Goal: Task Accomplishment & Management: Complete application form

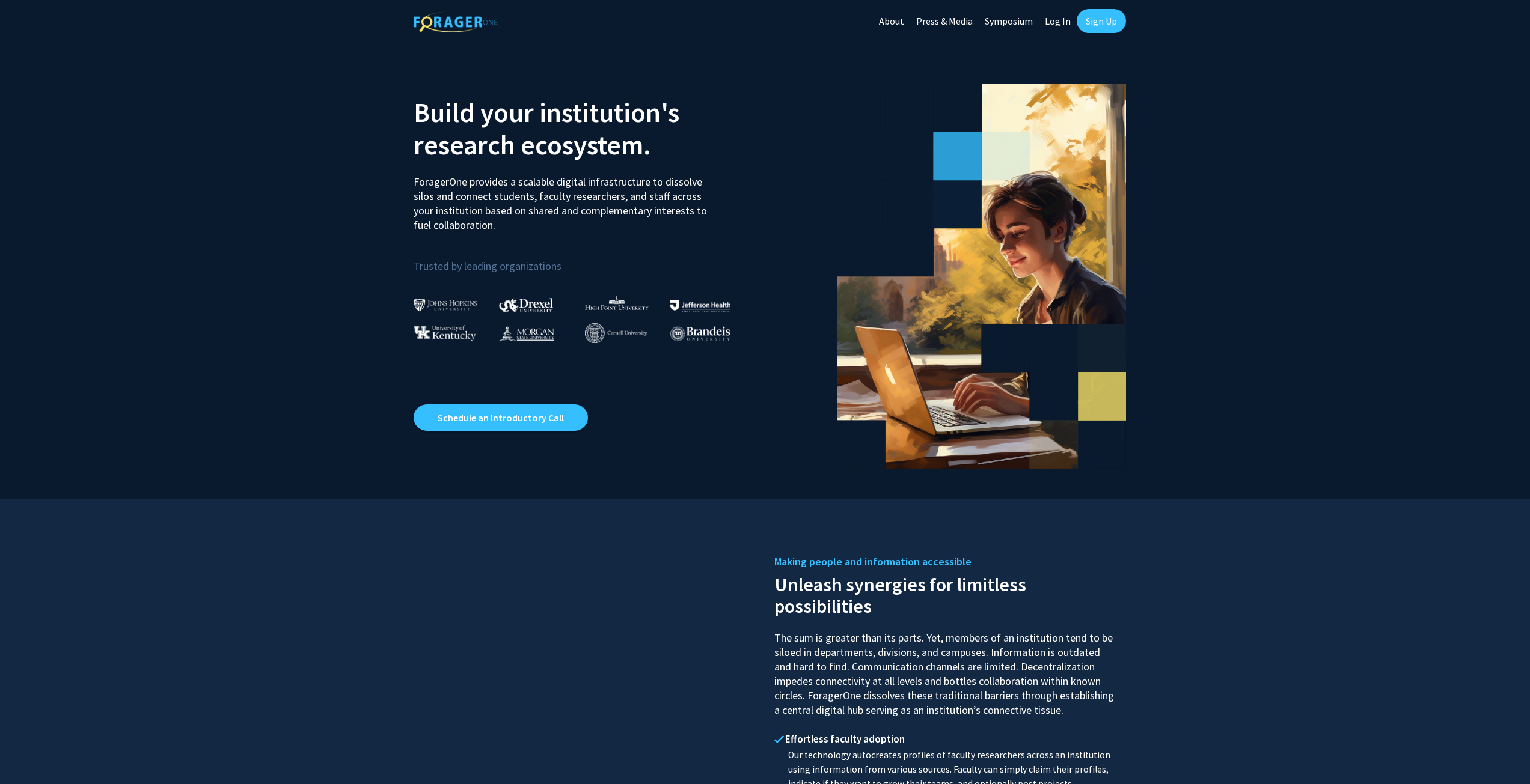
click at [1106, 16] on link "Sign Up" at bounding box center [1102, 21] width 49 height 24
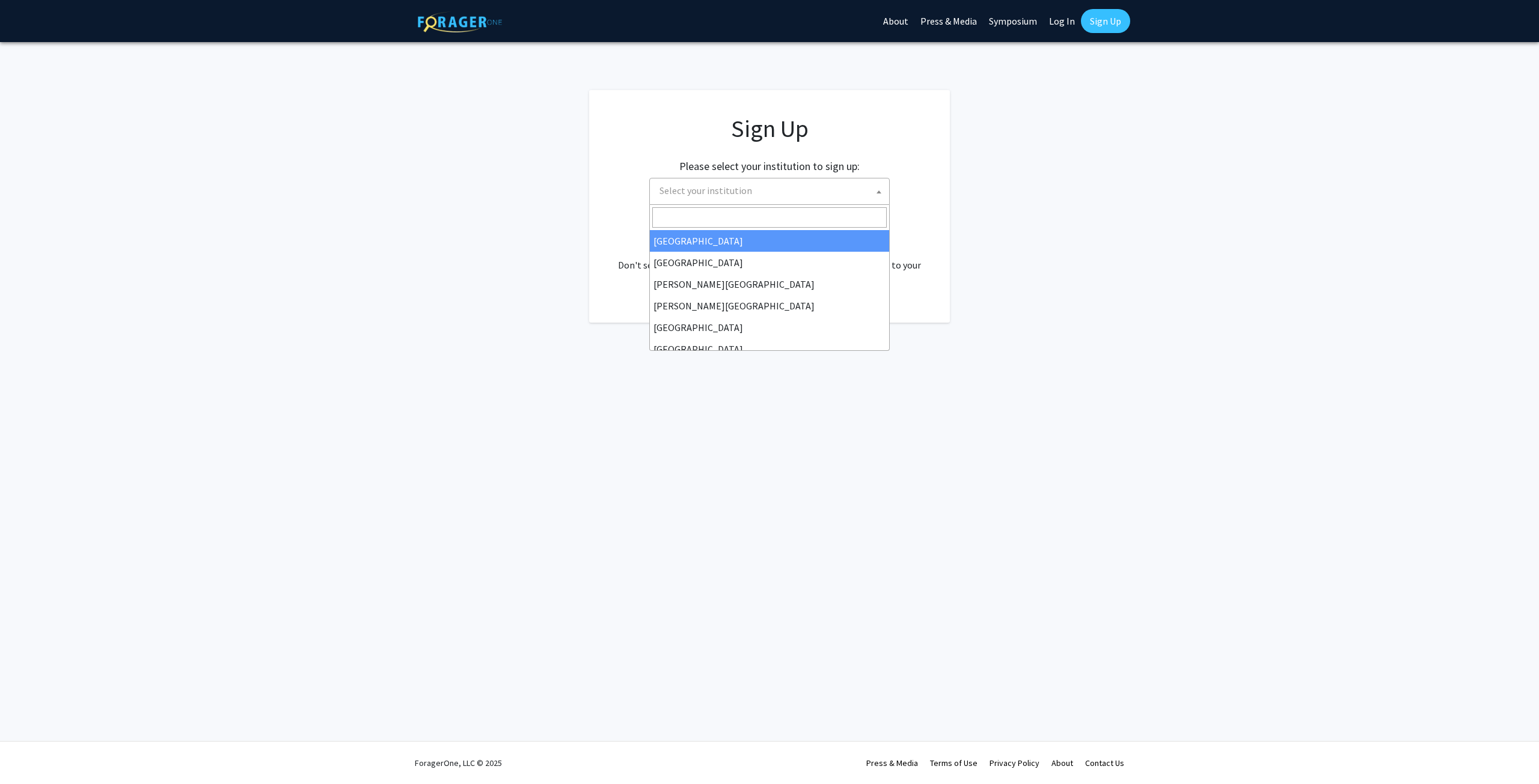
click at [816, 190] on span "Select your institution" at bounding box center [772, 190] width 234 height 25
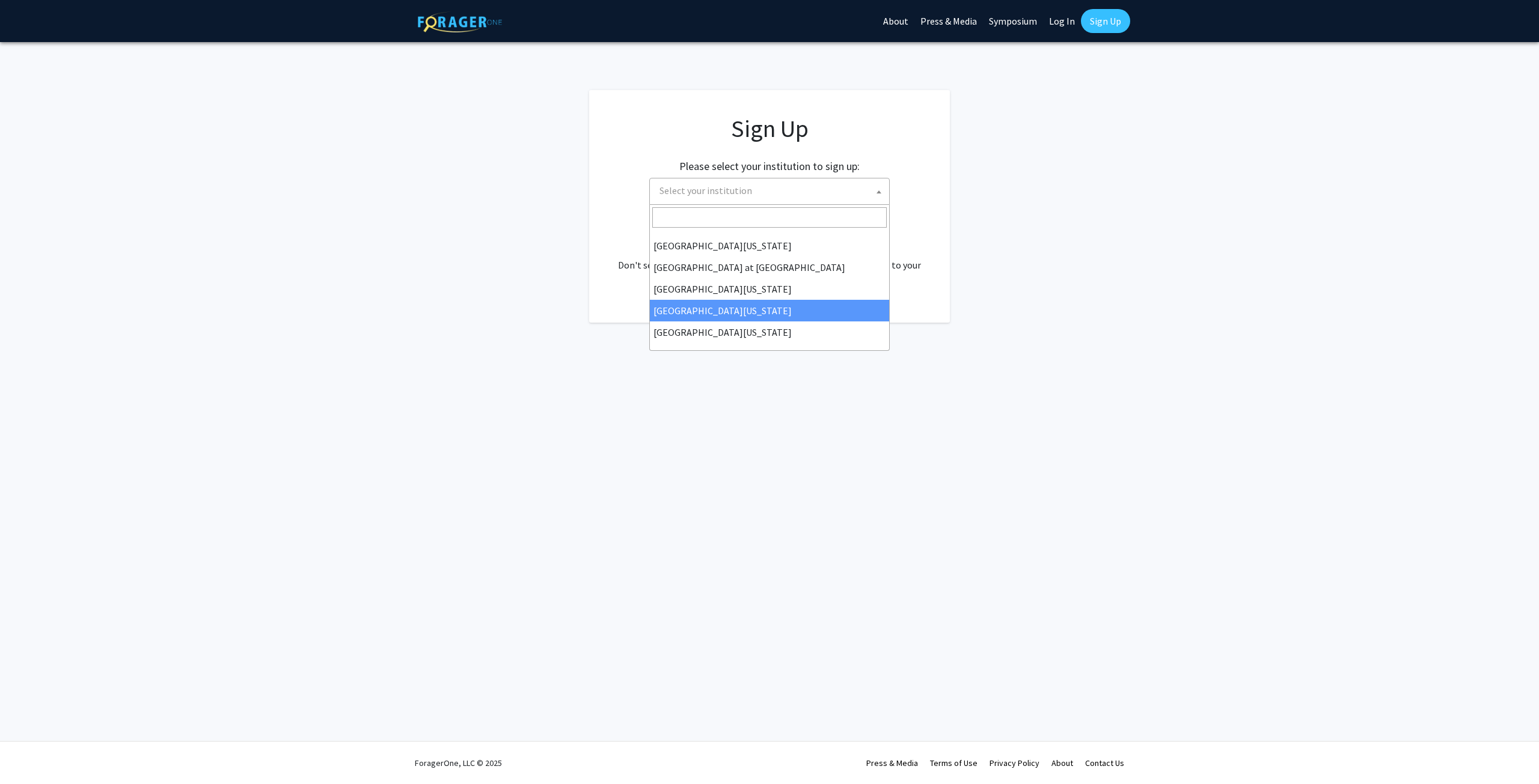
select select "31"
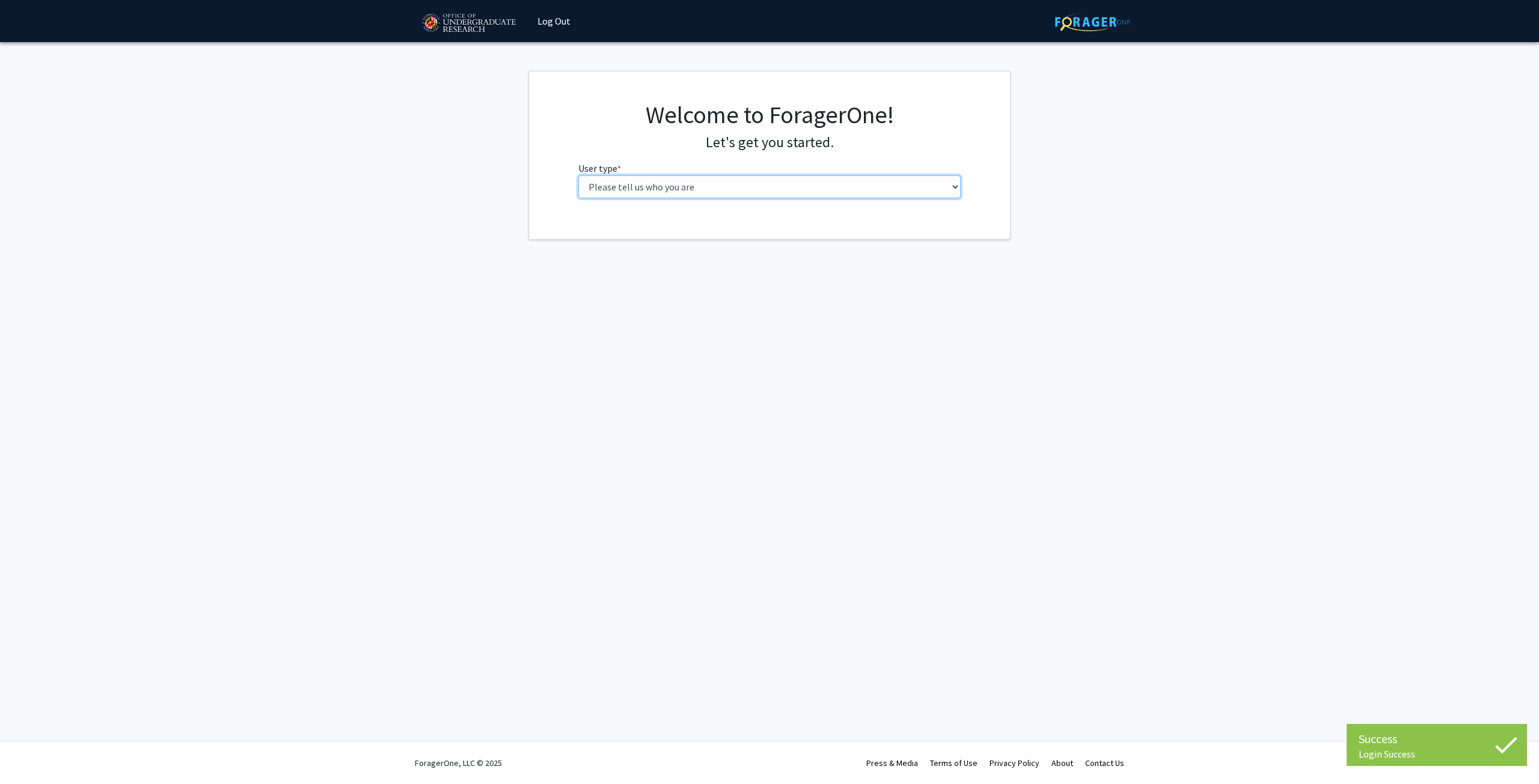
click at [654, 193] on select "Please tell us who you are Undergraduate Student Master's Student Doctoral Cand…" at bounding box center [769, 187] width 383 height 23
select select "5: faculty"
click at [578, 176] on select "Please tell us who you are Undergraduate Student Master's Student Doctoral Cand…" at bounding box center [769, 187] width 383 height 23
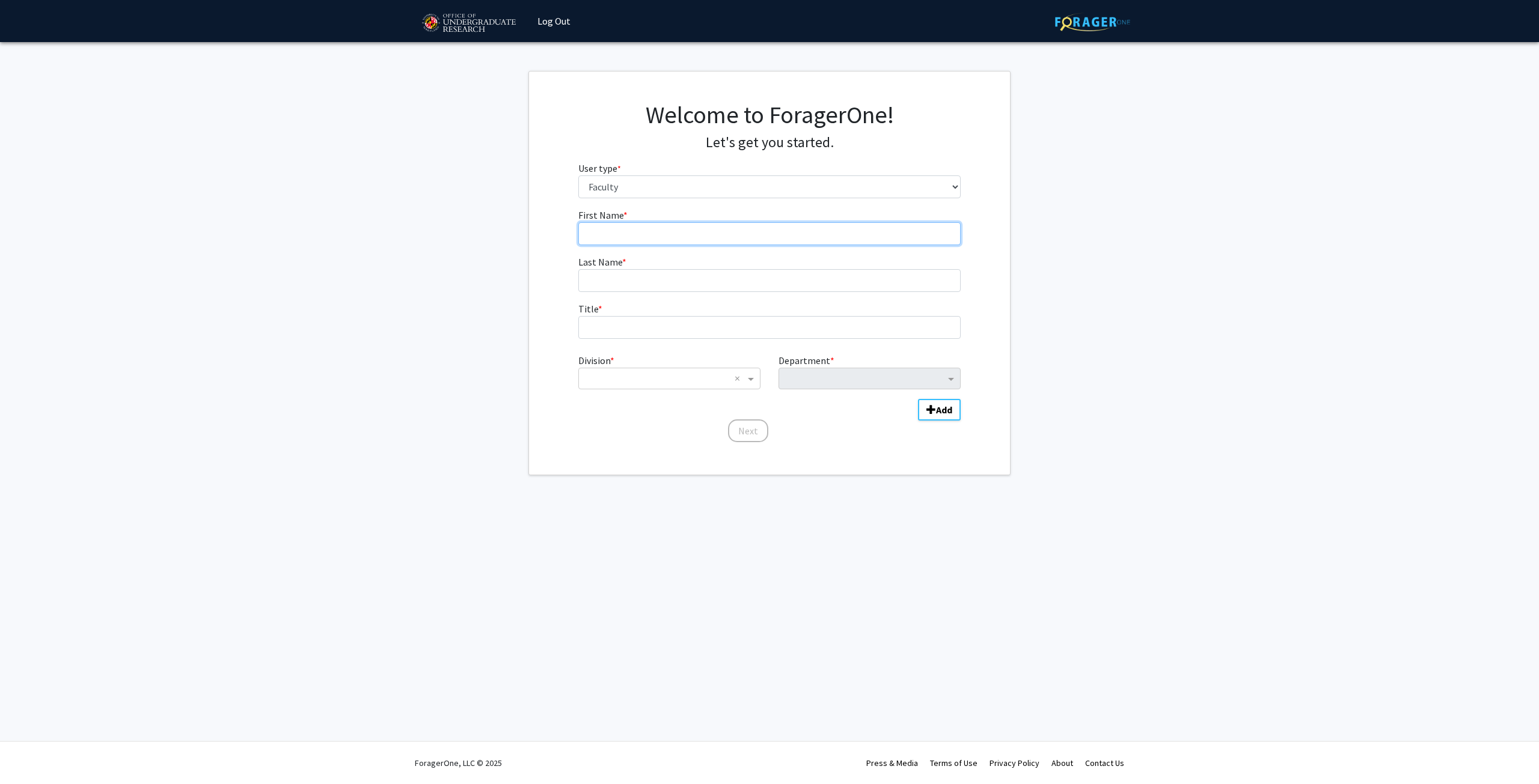
click at [636, 235] on input "First Name * required" at bounding box center [769, 233] width 383 height 23
type input "[PERSON_NAME]"
click at [663, 268] on fg-input "Last Name * required" at bounding box center [769, 273] width 383 height 37
click at [657, 277] on input "Last Name * required" at bounding box center [769, 280] width 383 height 23
type input "Toro"
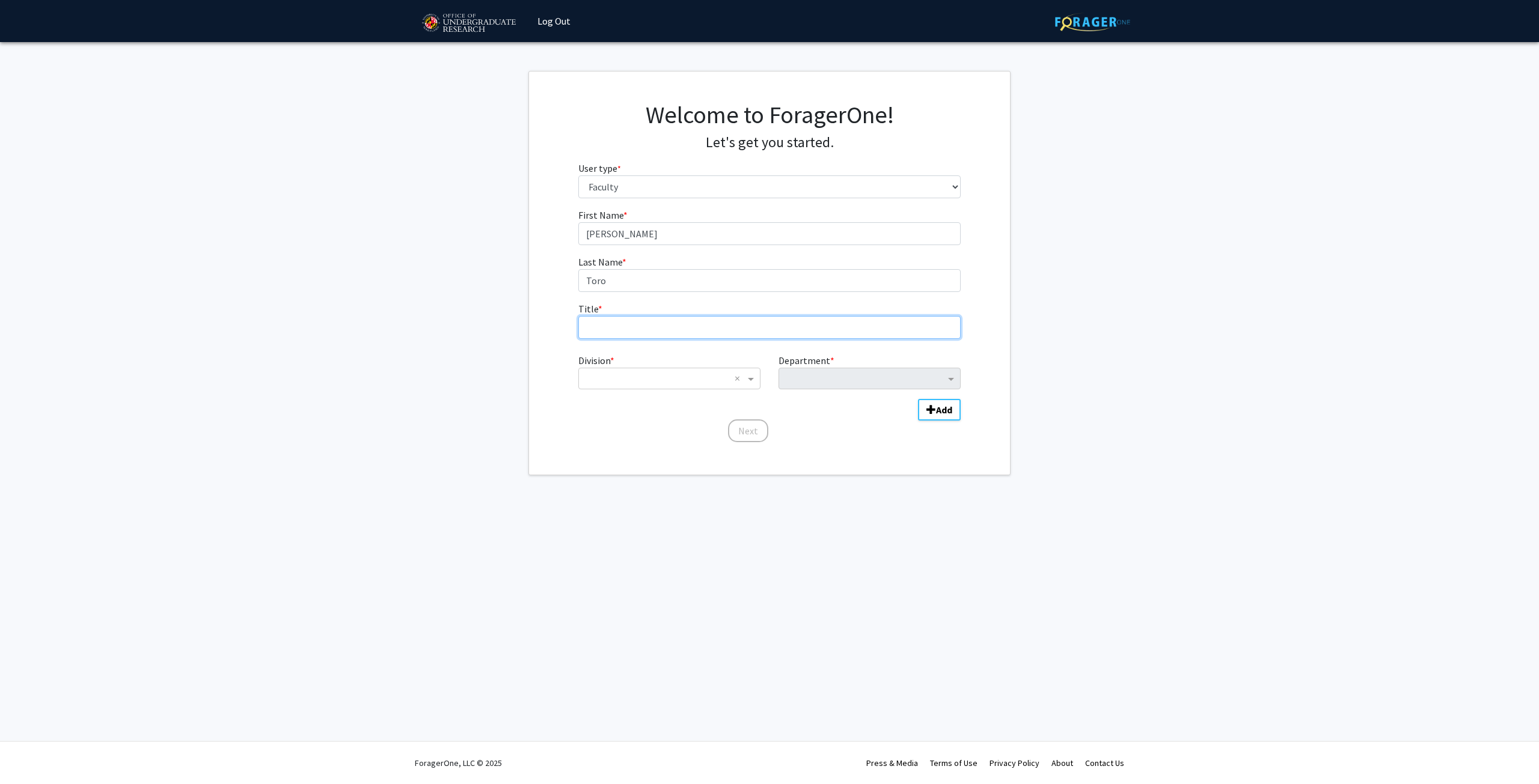
click at [598, 319] on input "Title * required" at bounding box center [769, 327] width 383 height 23
type input "Associate Research Professor"
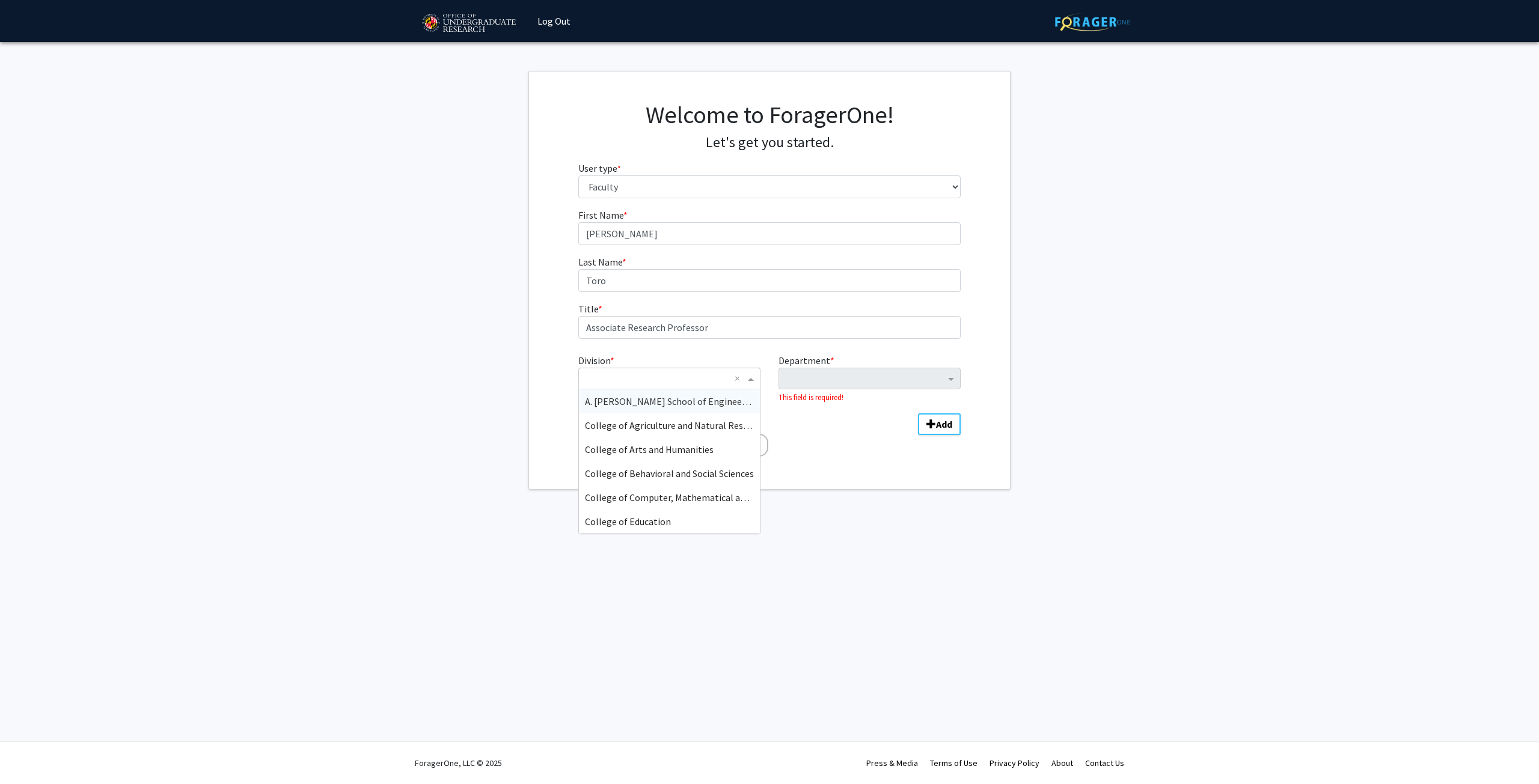
click at [640, 382] on input "Division" at bounding box center [657, 378] width 145 height 15
click at [678, 433] on div "College of Agriculture and Natural Resources" at bounding box center [669, 426] width 181 height 24
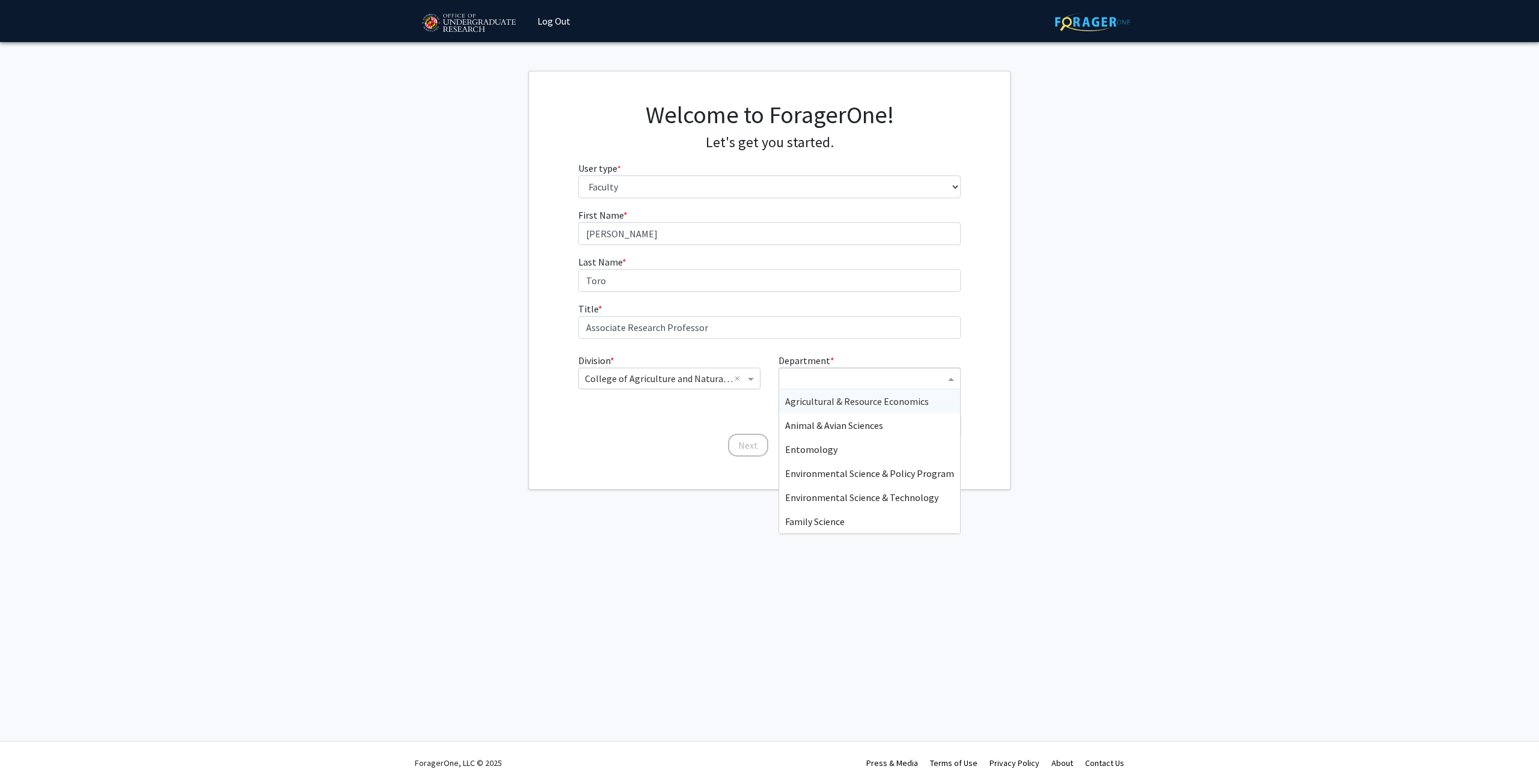
click at [822, 385] on input "Department" at bounding box center [865, 379] width 160 height 15
click at [826, 526] on div "Other" at bounding box center [869, 521] width 181 height 24
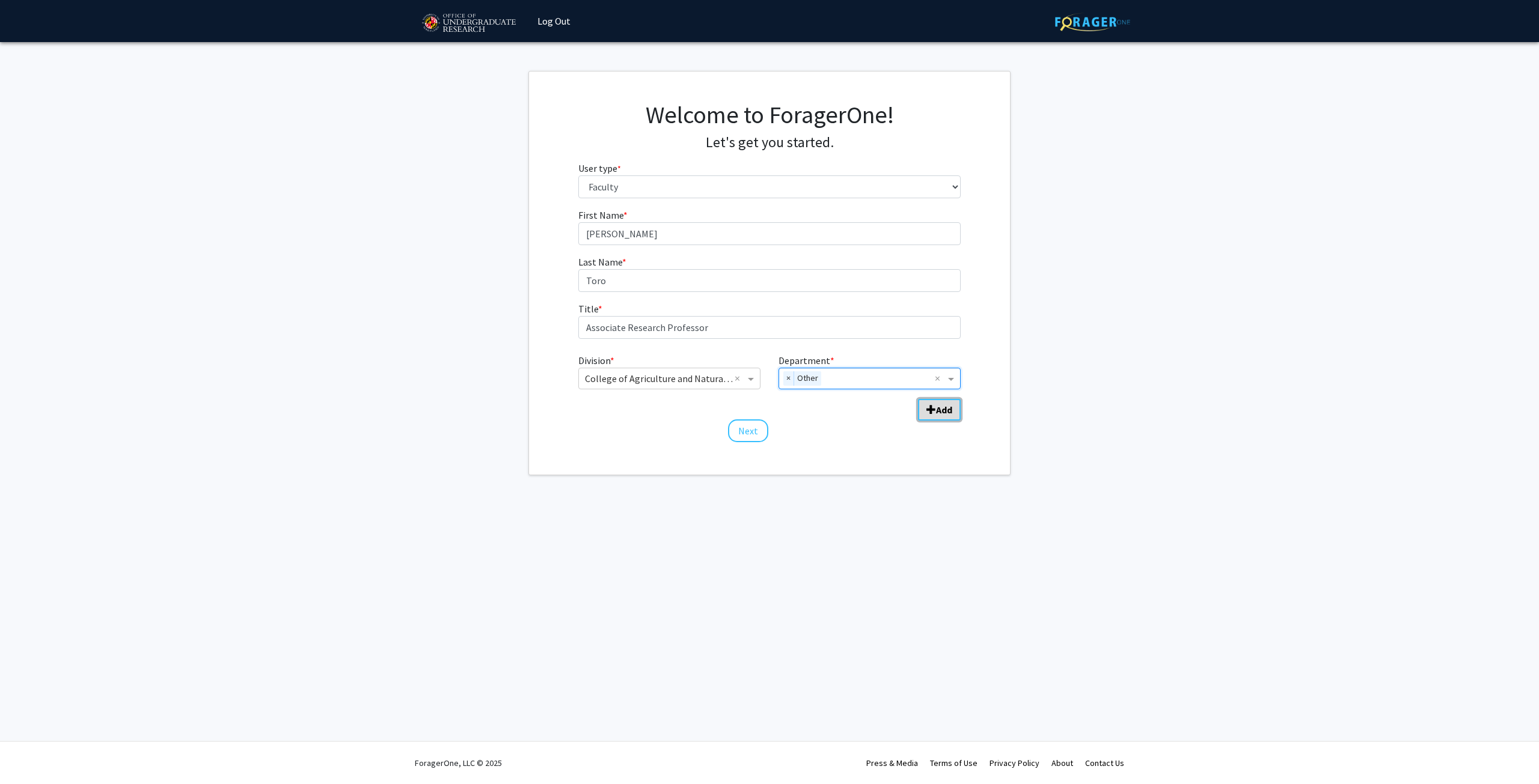
click at [941, 407] on b "Add" at bounding box center [944, 410] width 17 height 12
click at [723, 415] on input "Division" at bounding box center [657, 419] width 145 height 15
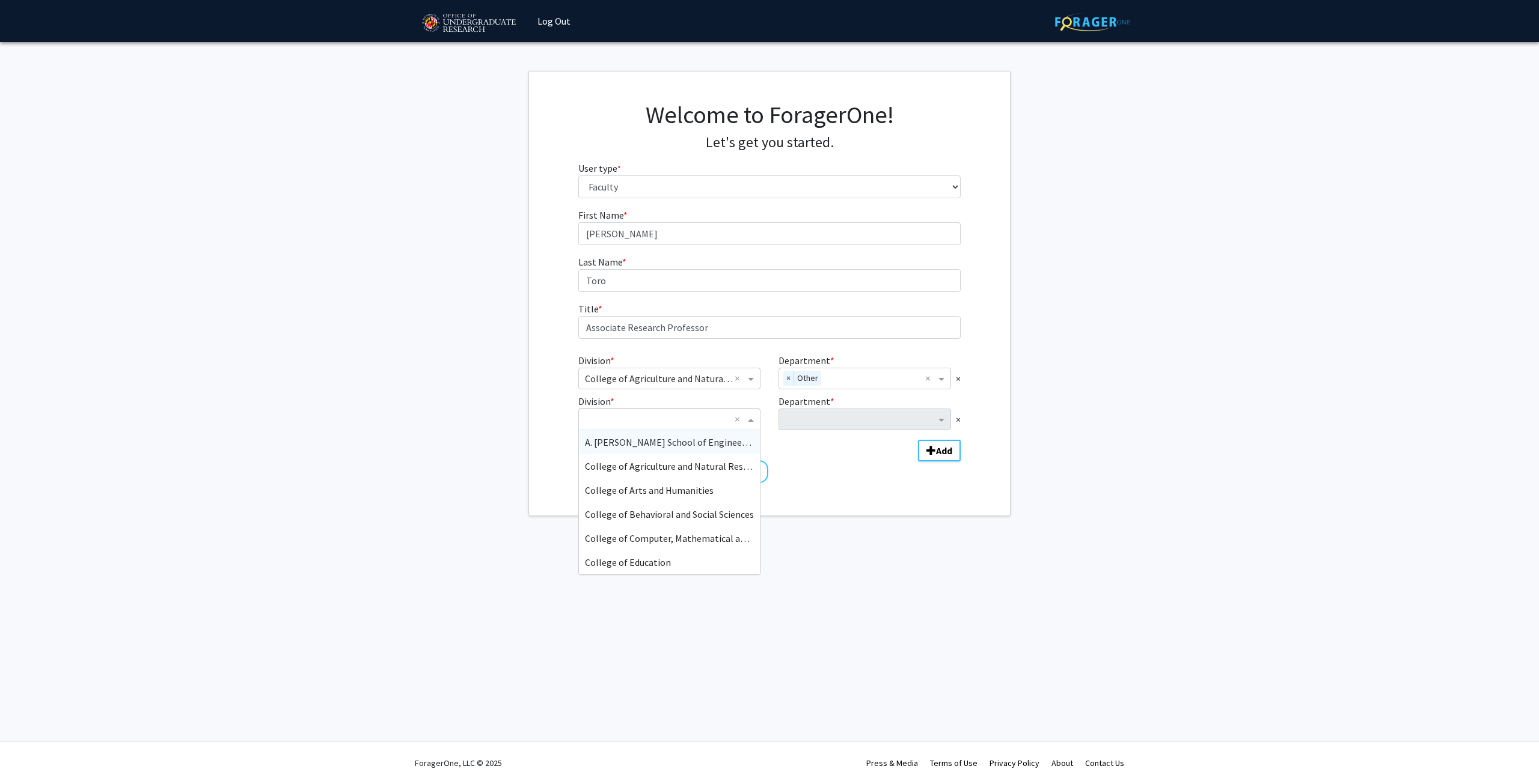
click at [984, 376] on div "First Name * required Magaly Last Name * required Toro Title * required Associa…" at bounding box center [770, 346] width 481 height 277
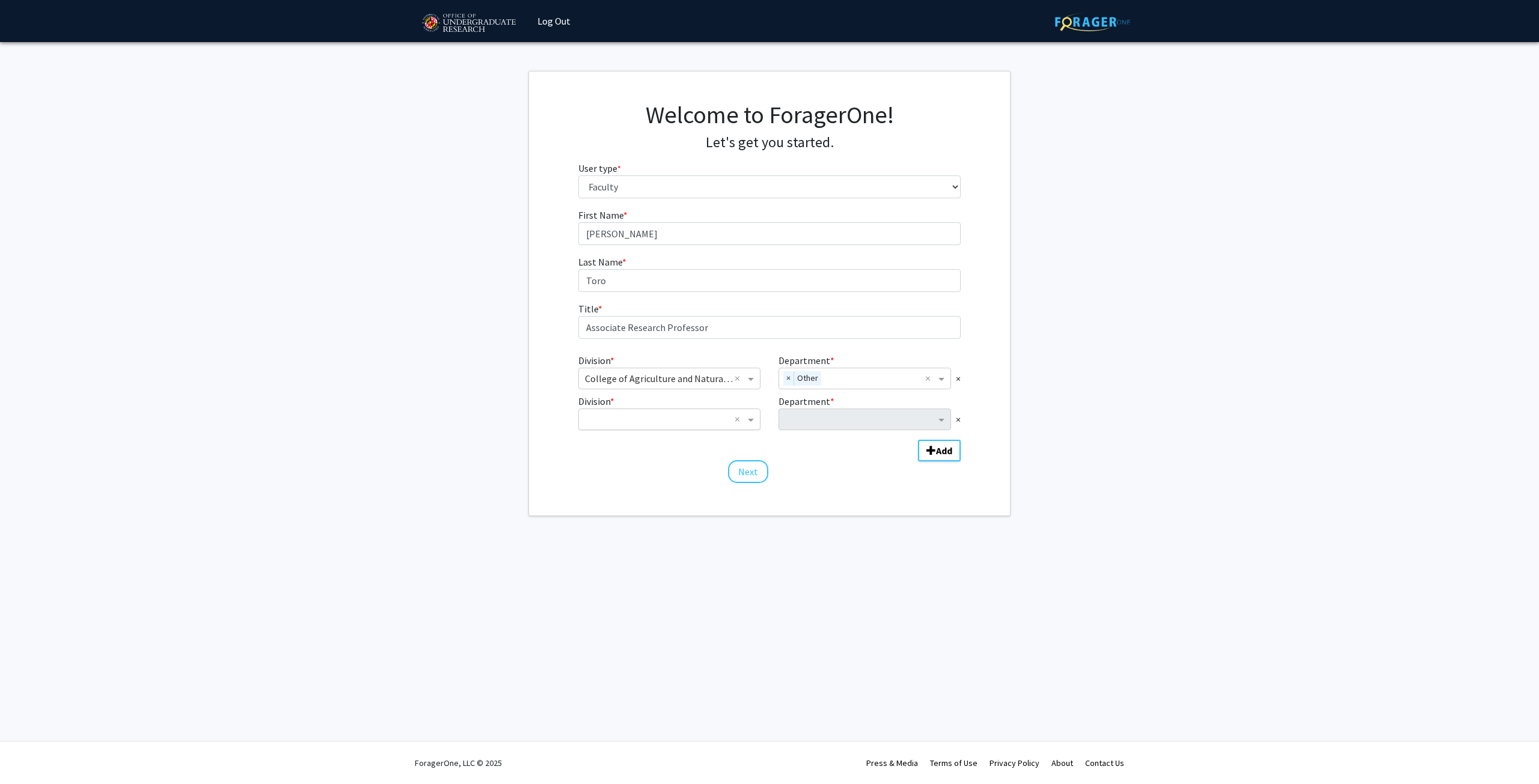
click at [702, 424] on input "Division" at bounding box center [657, 419] width 145 height 15
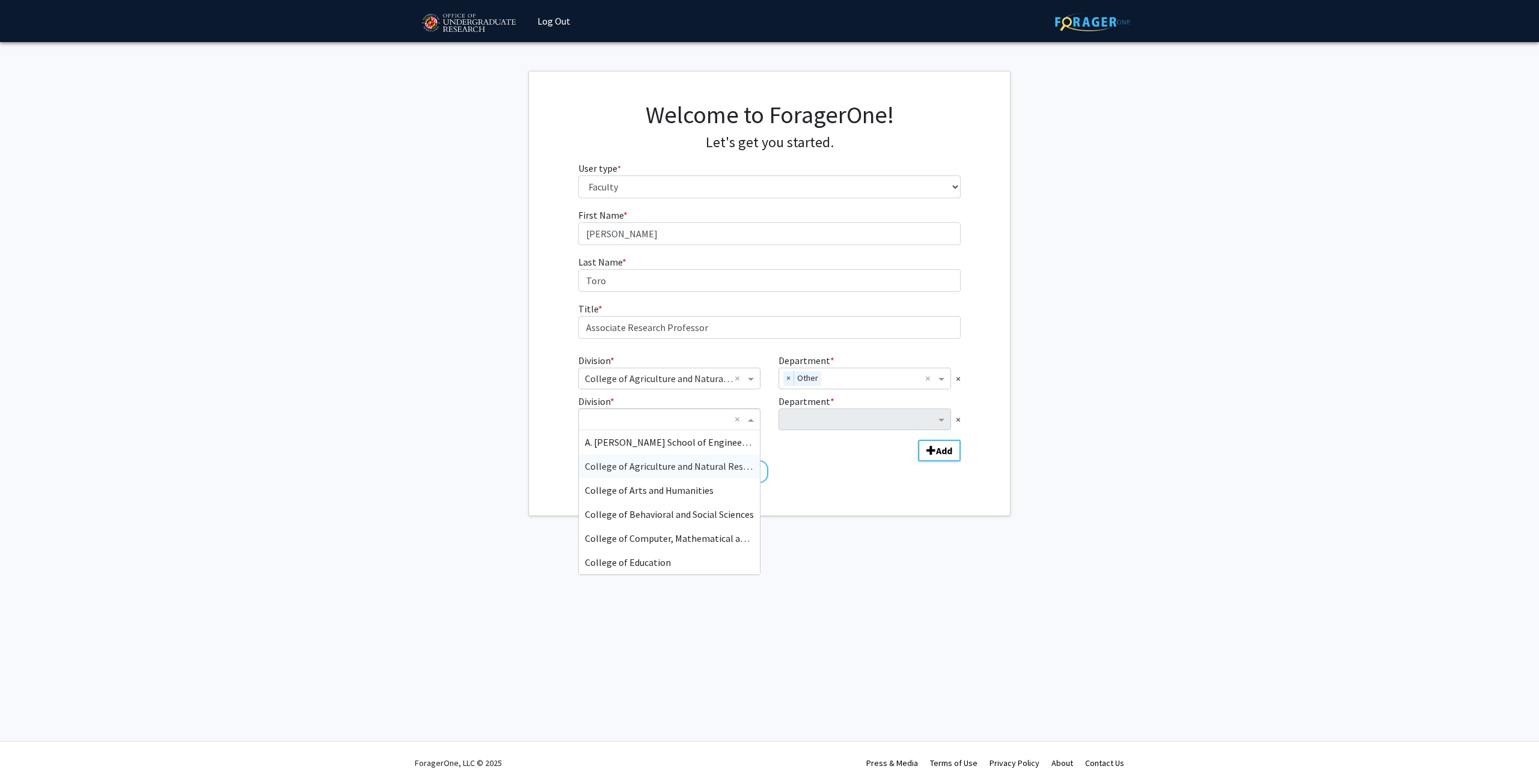
click at [698, 471] on span "College of Agriculture and Natural Resources" at bounding box center [678, 466] width 185 height 12
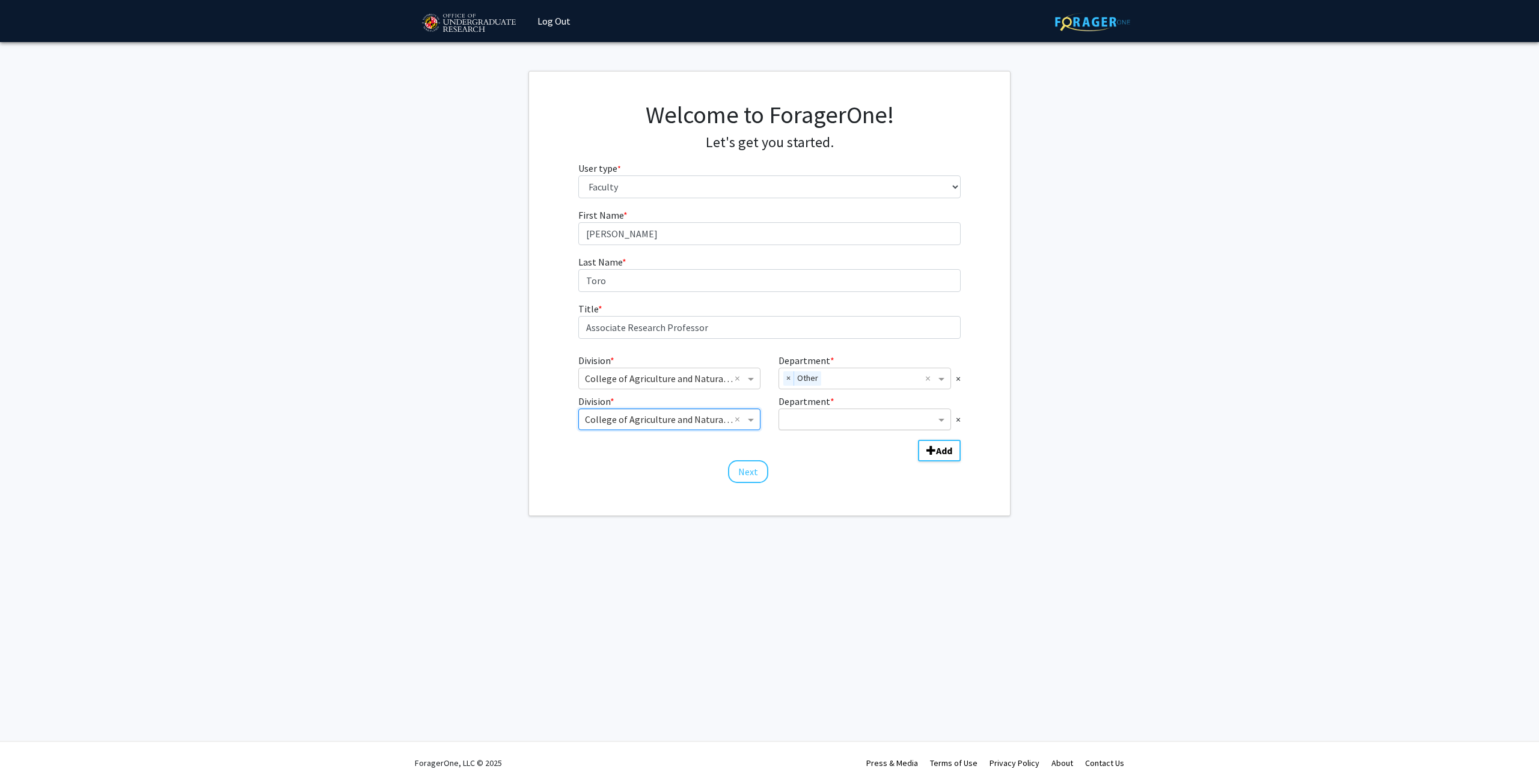
click at [849, 417] on input "Department" at bounding box center [860, 420] width 150 height 15
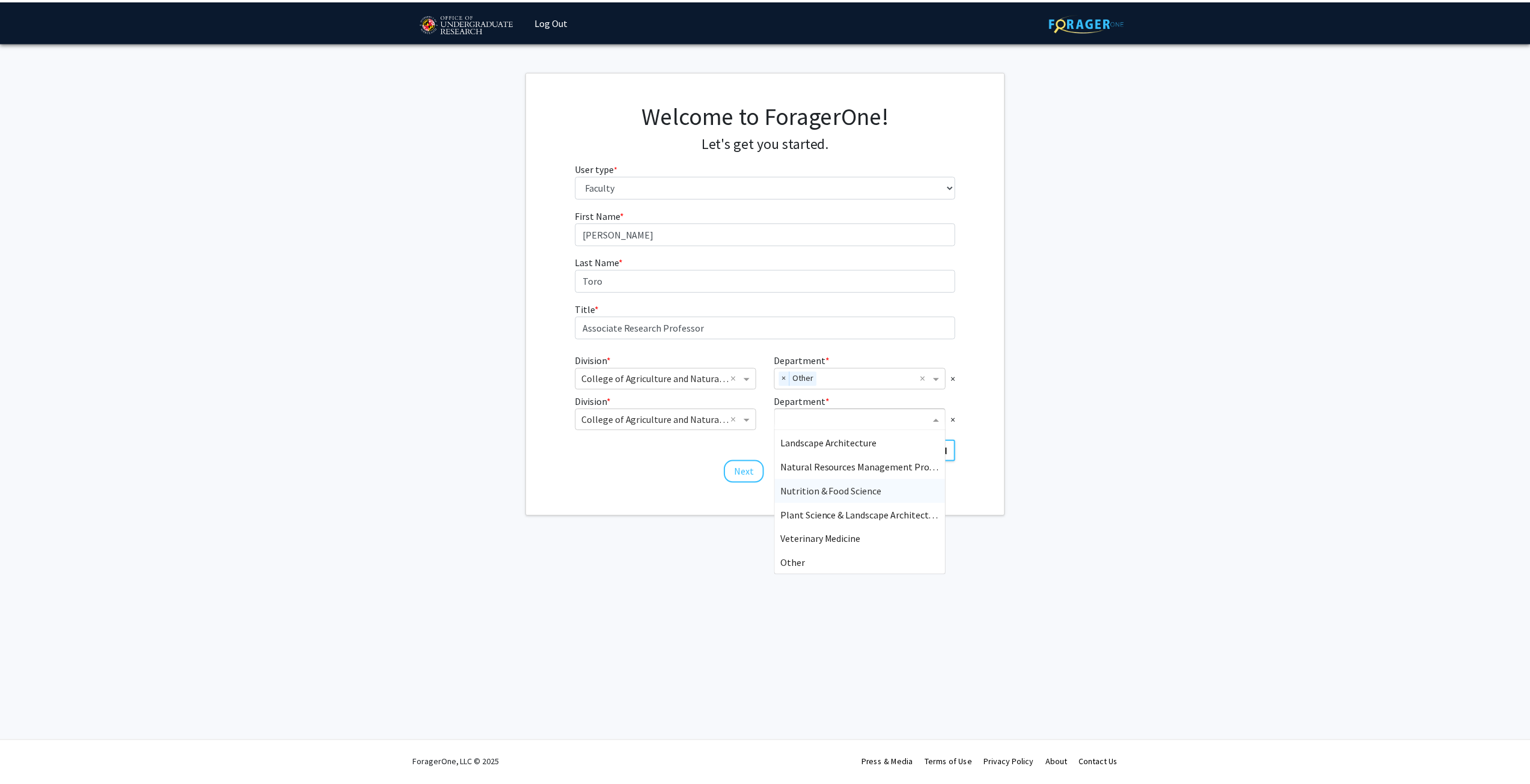
scroll to position [167, 0]
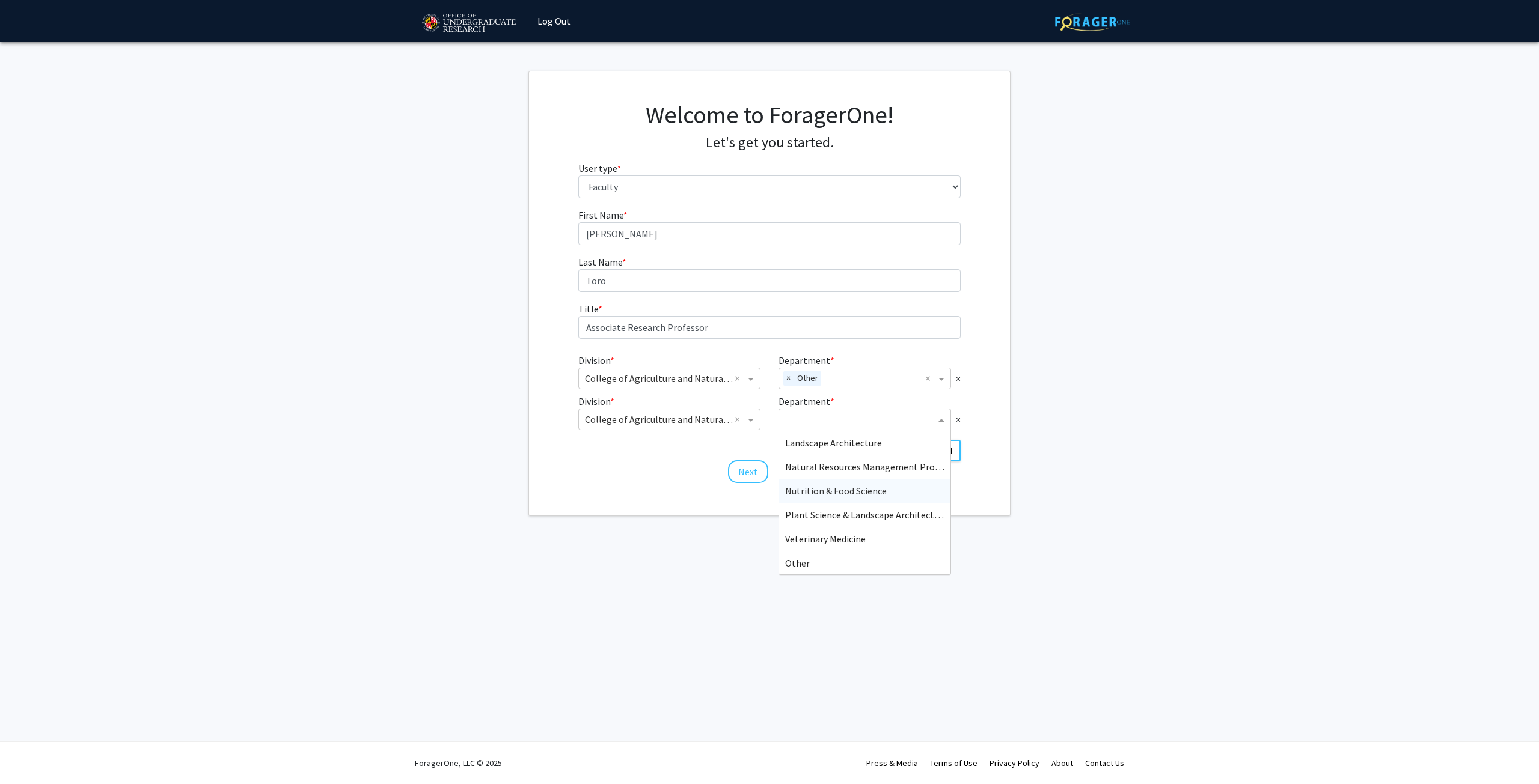
click at [854, 492] on span "Nutrition & Food Science" at bounding box center [836, 490] width 102 height 12
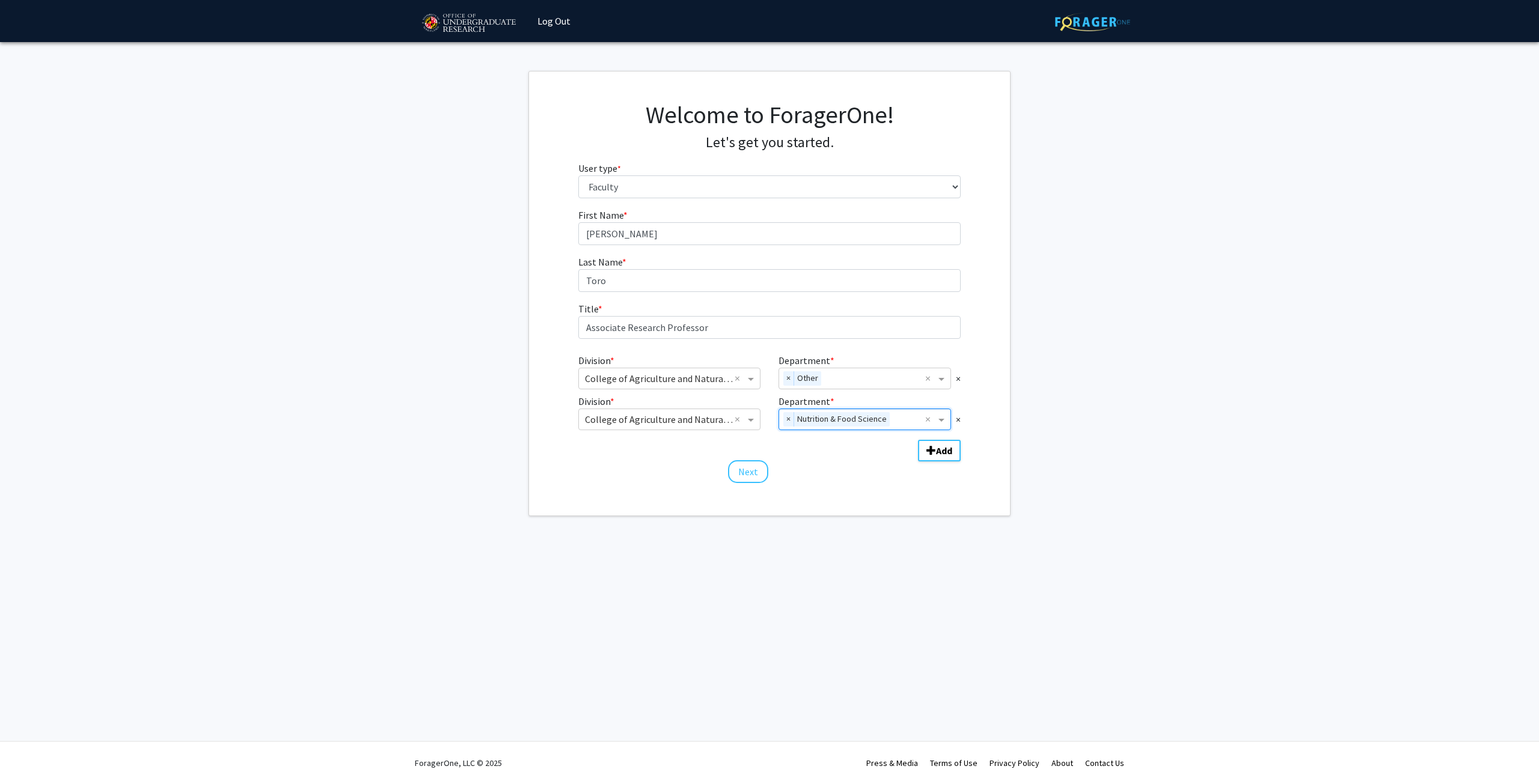
click at [850, 489] on div "Welcome to ForagerOne! Let's get you started. User type * required Please tell …" at bounding box center [770, 294] width 481 height 444
click at [759, 473] on button "Next" at bounding box center [748, 472] width 40 height 23
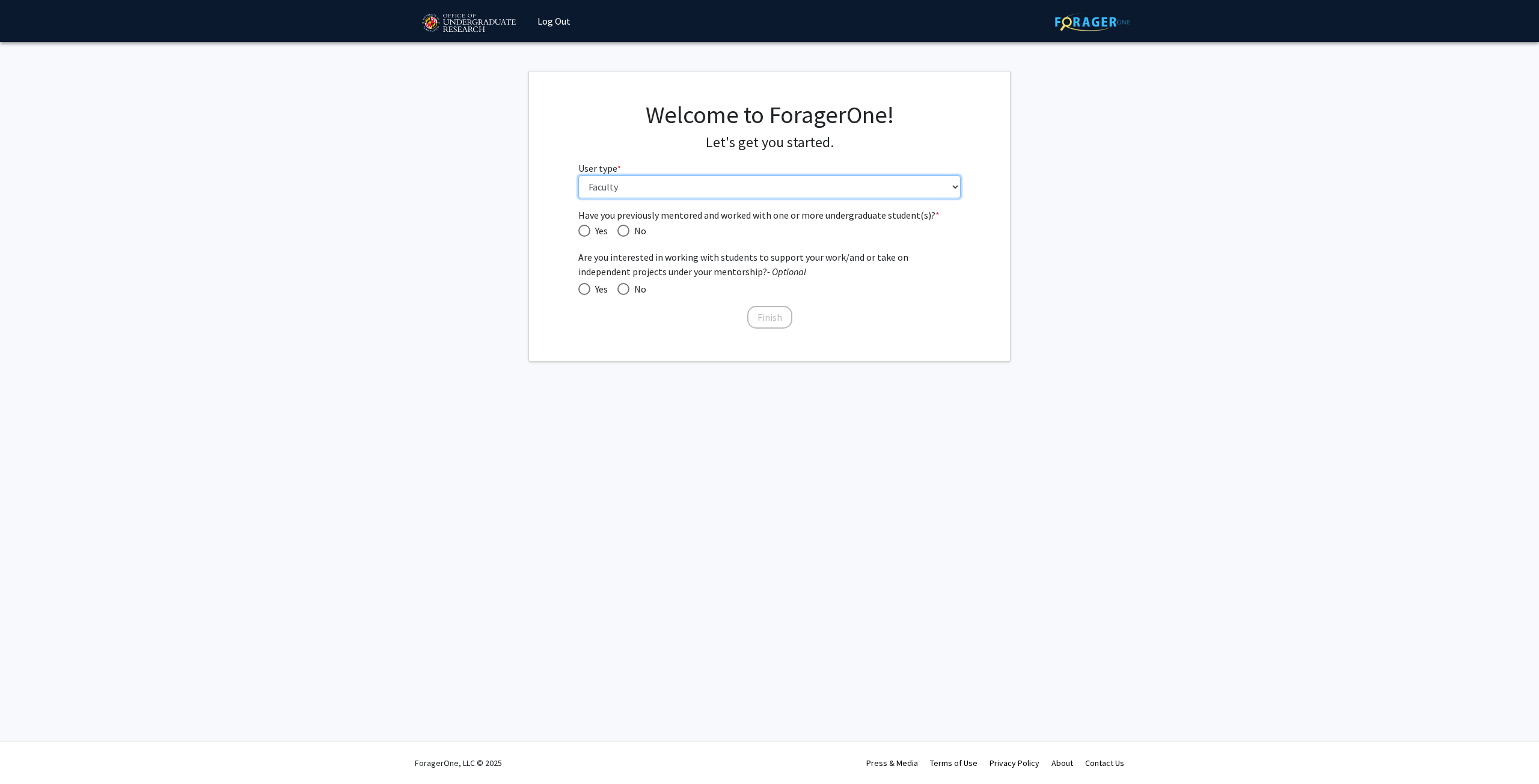
click at [625, 186] on select "Please tell us who you are Undergraduate Student Master's Student Doctoral Cand…" at bounding box center [769, 187] width 383 height 23
click at [586, 229] on span "Have you previously mentored and worked with one or more undergraduate student(…" at bounding box center [584, 230] width 12 height 12
click at [586, 229] on input "Yes" at bounding box center [584, 230] width 12 height 12
radio input "true"
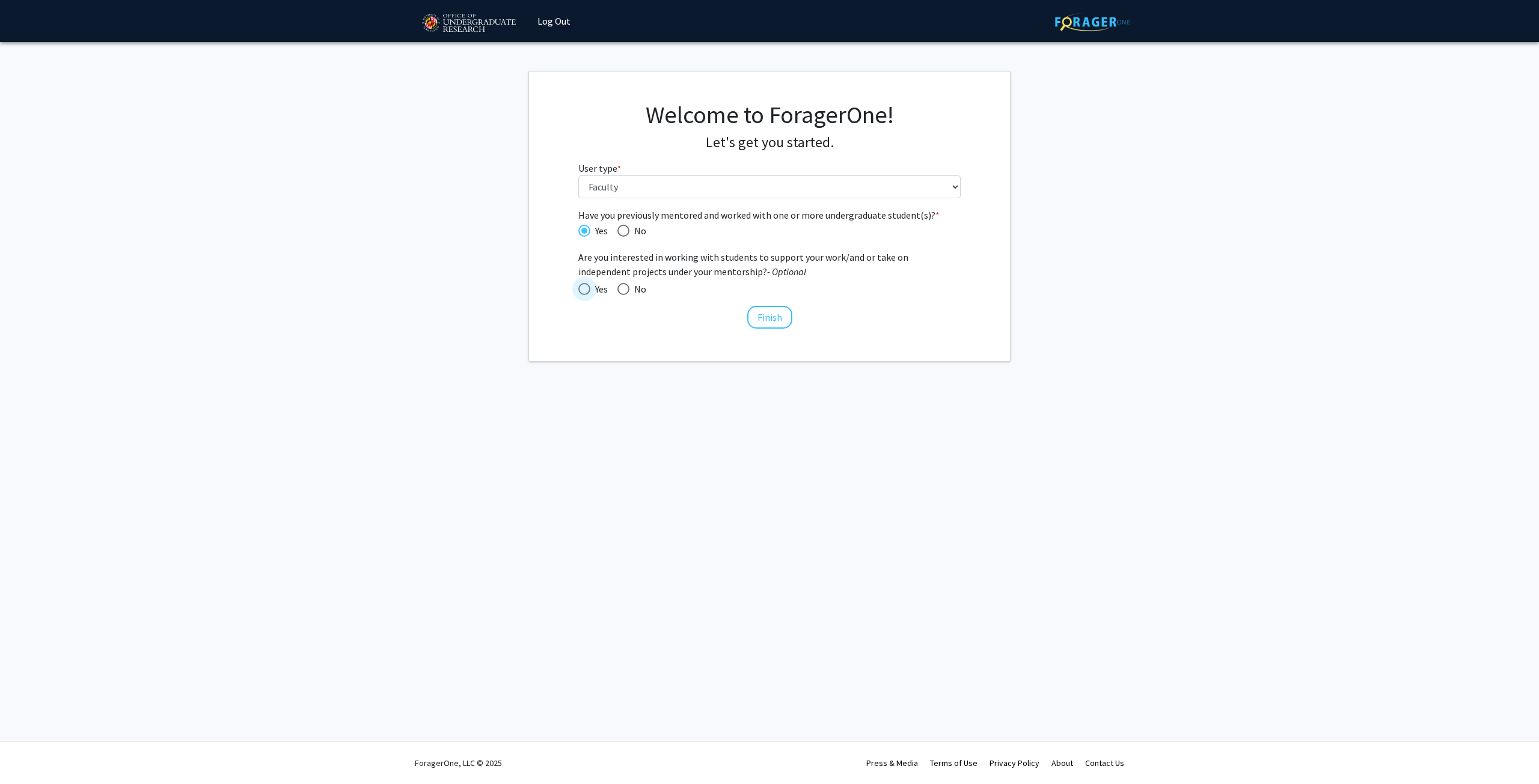
click at [580, 287] on span at bounding box center [584, 289] width 12 height 12
click at [580, 287] on input "Yes" at bounding box center [584, 289] width 12 height 12
radio input "true"
click at [771, 311] on button "Finish" at bounding box center [769, 317] width 45 height 23
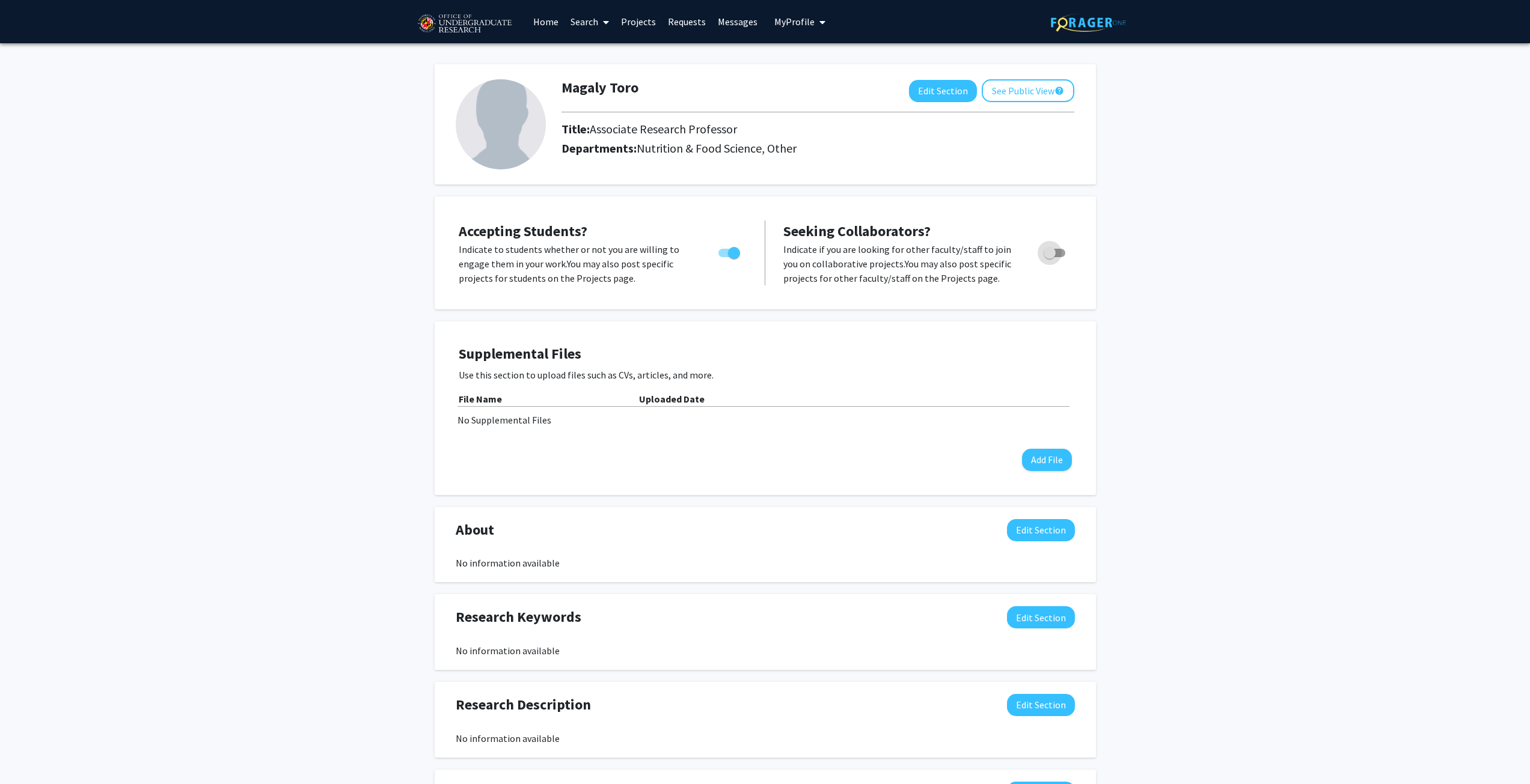
click at [1054, 250] on span "Toggle" at bounding box center [1049, 252] width 12 height 12
click at [1050, 257] on input "Toggle" at bounding box center [1049, 257] width 1 height 1
checkbox input "true"
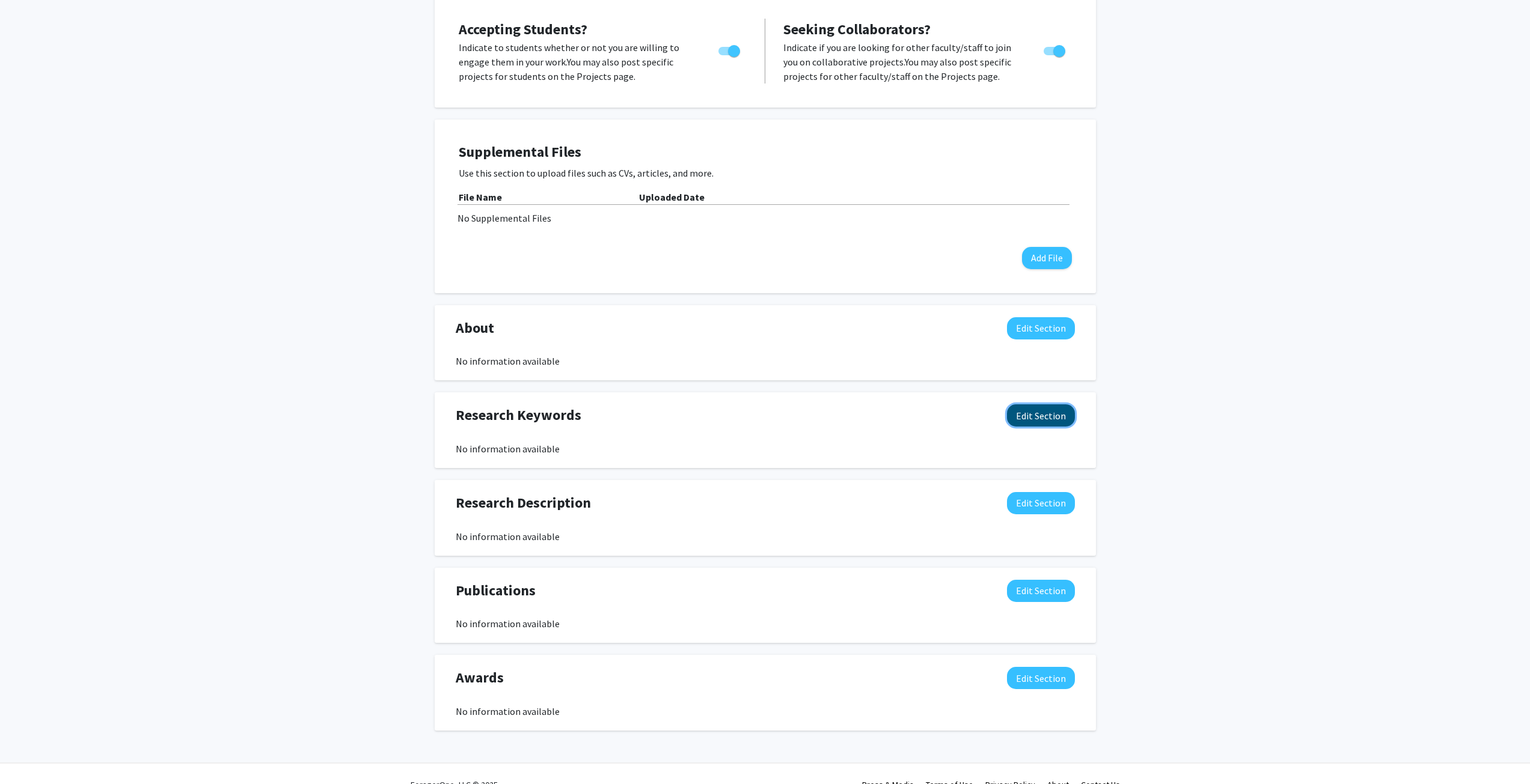
scroll to position [202, 0]
click at [1038, 414] on button "Edit Section" at bounding box center [1041, 415] width 68 height 22
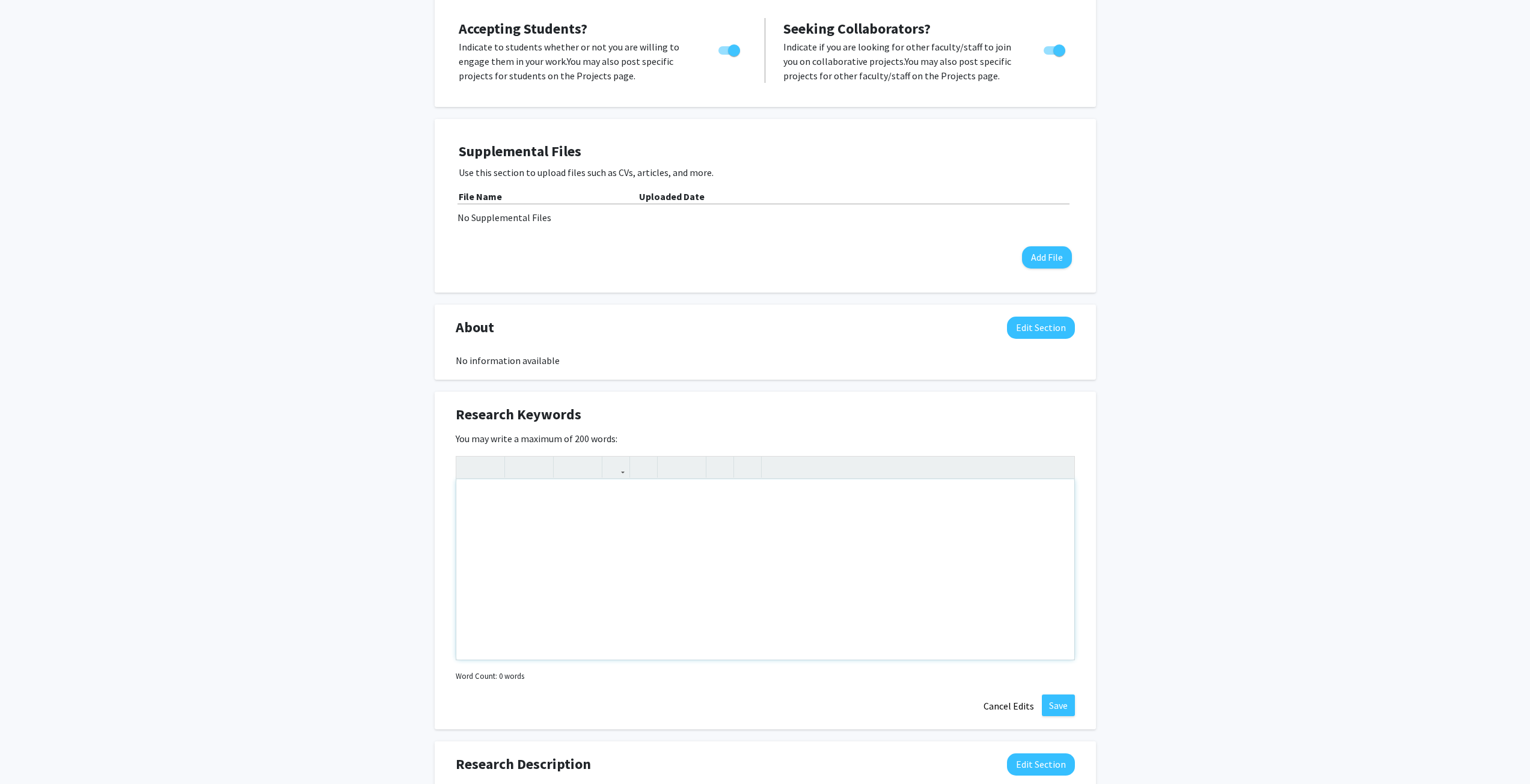
click at [490, 500] on div "Note to users with screen readers: Please deactivate our accessibility plugin f…" at bounding box center [765, 570] width 618 height 180
type textarea "Whole"
click at [478, 569] on p "BActerial Genomics" at bounding box center [765, 571] width 594 height 15
click at [565, 572] on p "Bacterial Genomics" at bounding box center [765, 571] width 594 height 15
type textarea "<p>Microbiology</p><p>Food microbiology</p><p>Whole genome sequencing</p><p>Bac…"
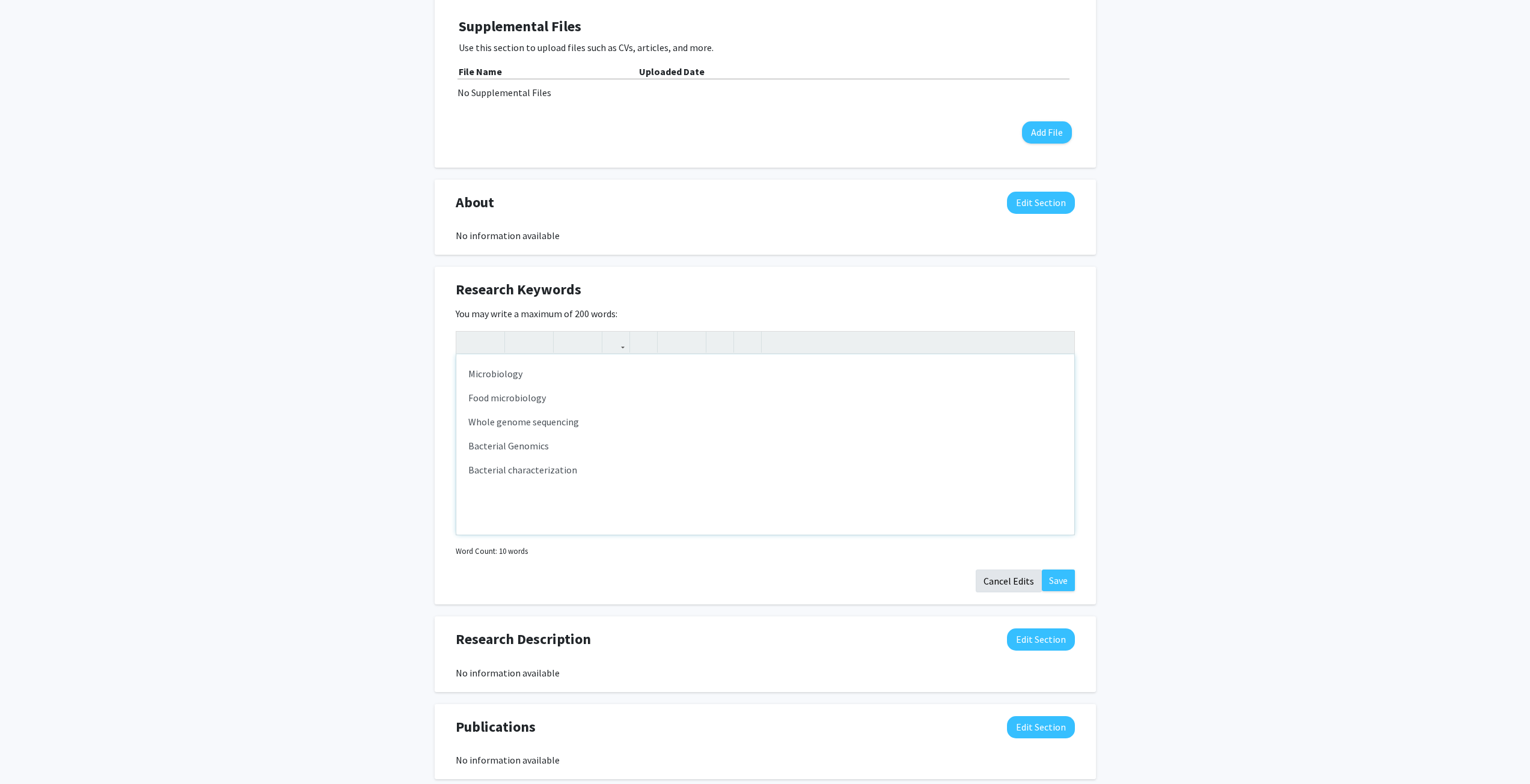
scroll to position [328, 0]
click at [1052, 578] on button "Save" at bounding box center [1058, 580] width 33 height 22
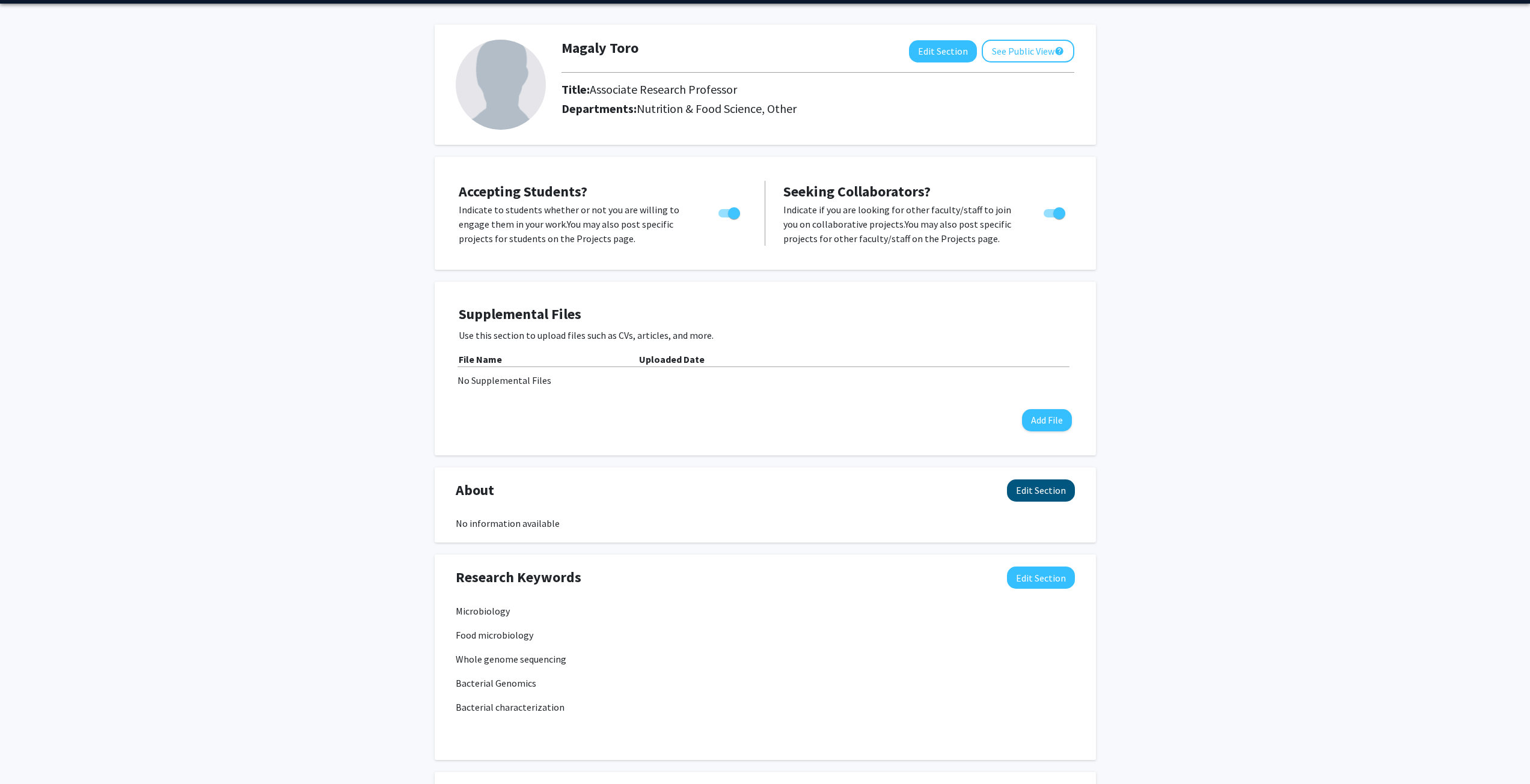
scroll to position [40, 0]
click at [1032, 492] on button "Edit Section" at bounding box center [1041, 490] width 68 height 22
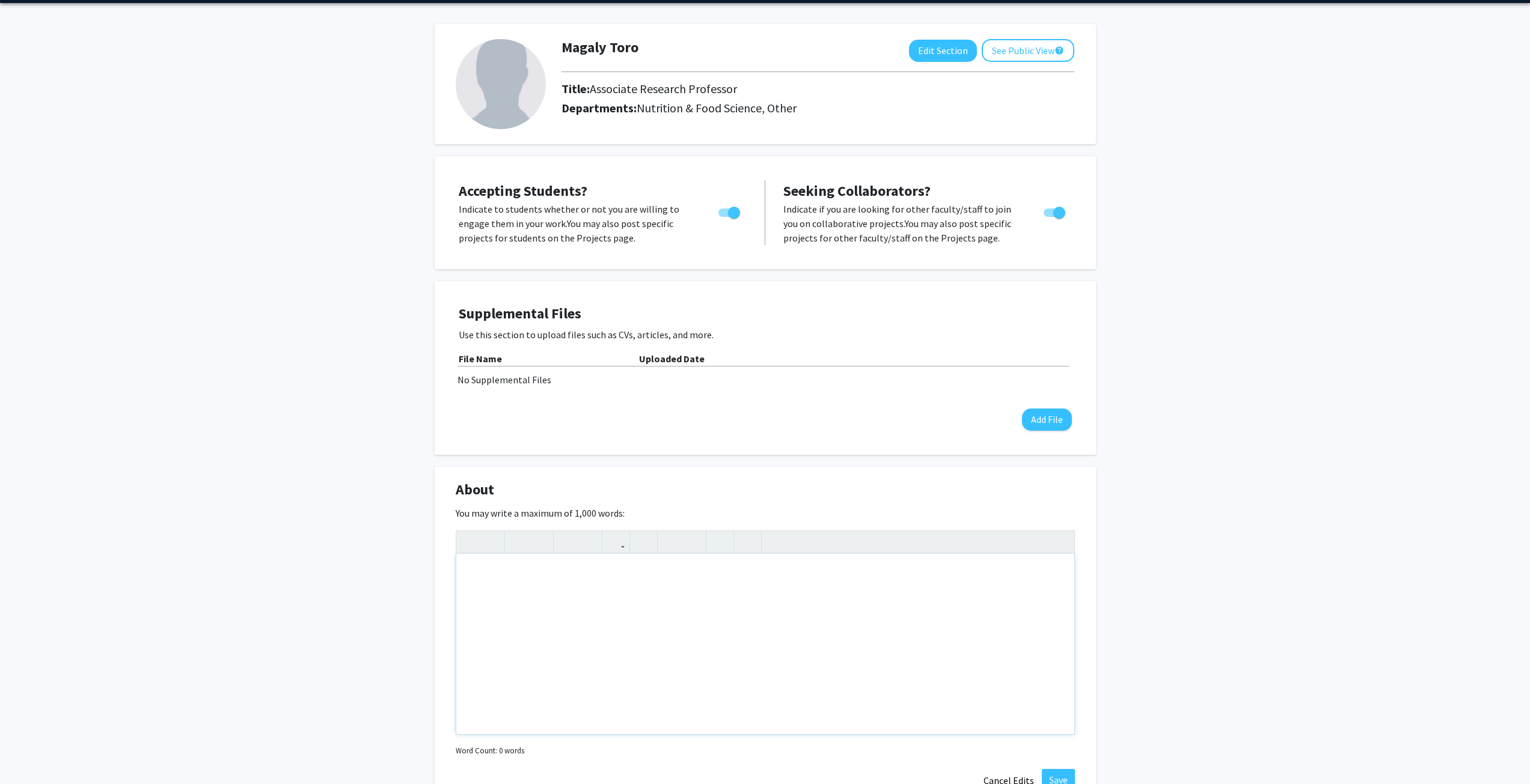
click at [487, 578] on div "Note to users with screen readers: Please deactivate our accessibility plugin f…" at bounding box center [765, 644] width 618 height 180
paste div "Note to users with screen readers: Please deactivate our accessibility plugin f…"
type textarea "<p>Dr. Toro received her Veterinary degree from the University of Chile in 2004…"
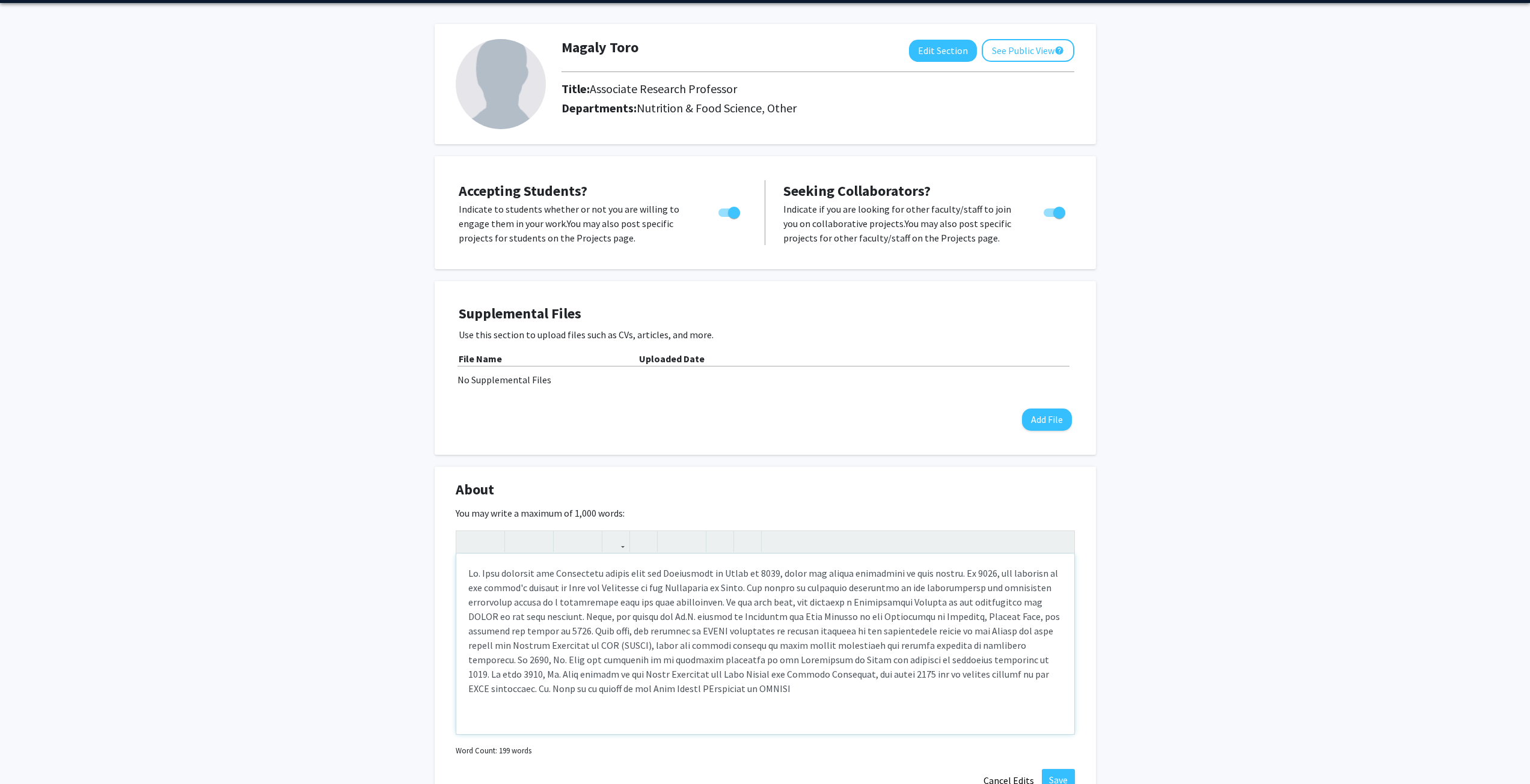
click at [477, 689] on p "Note to users with screen readers: Please deactivate our accessibility plugin f…" at bounding box center [765, 630] width 594 height 130
type textarea "<p>Dr. Toro received her Veterinary degree from the University of Chile in 2004…"
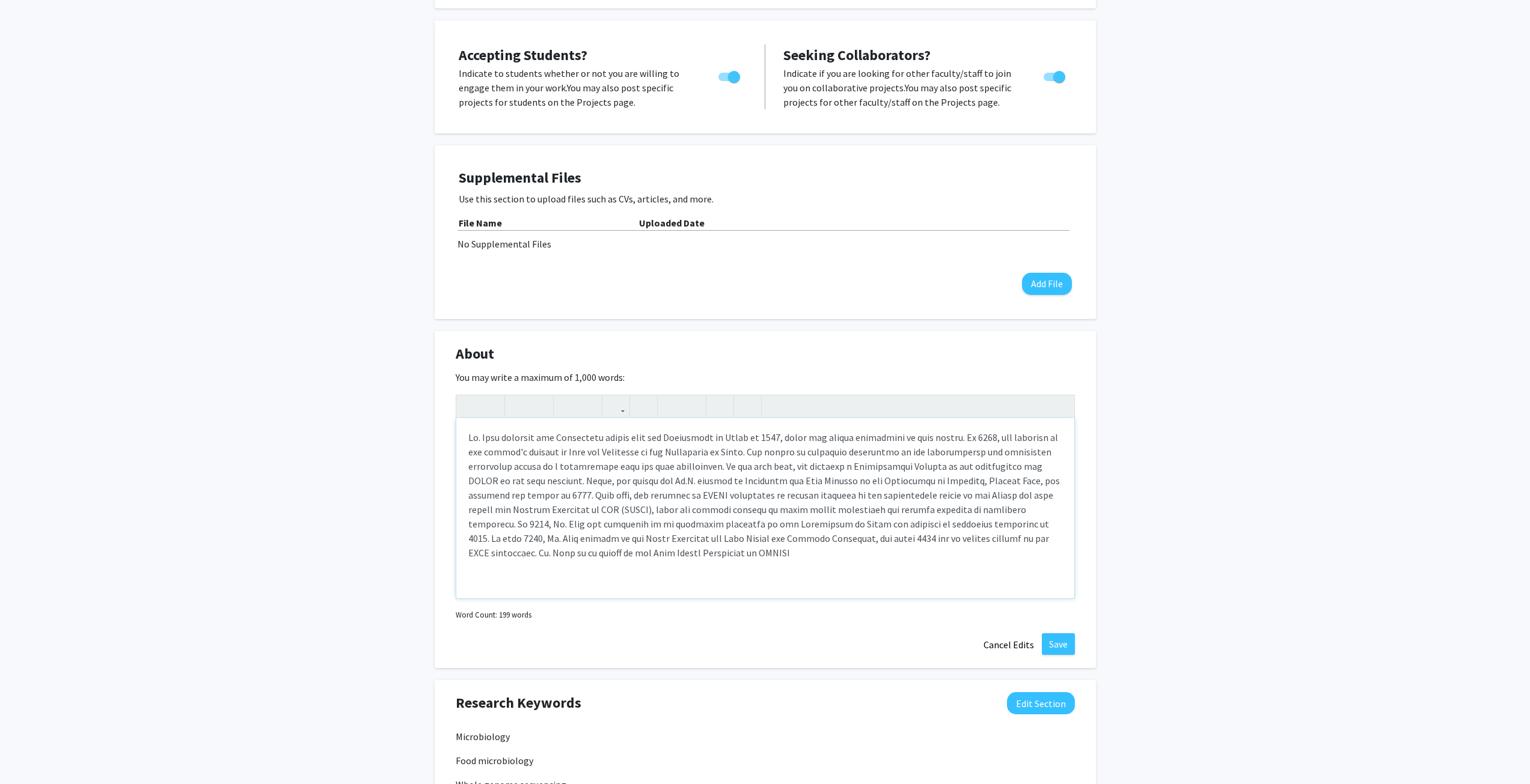
scroll to position [178, 0]
click at [1045, 635] on button "Save" at bounding box center [1058, 643] width 33 height 22
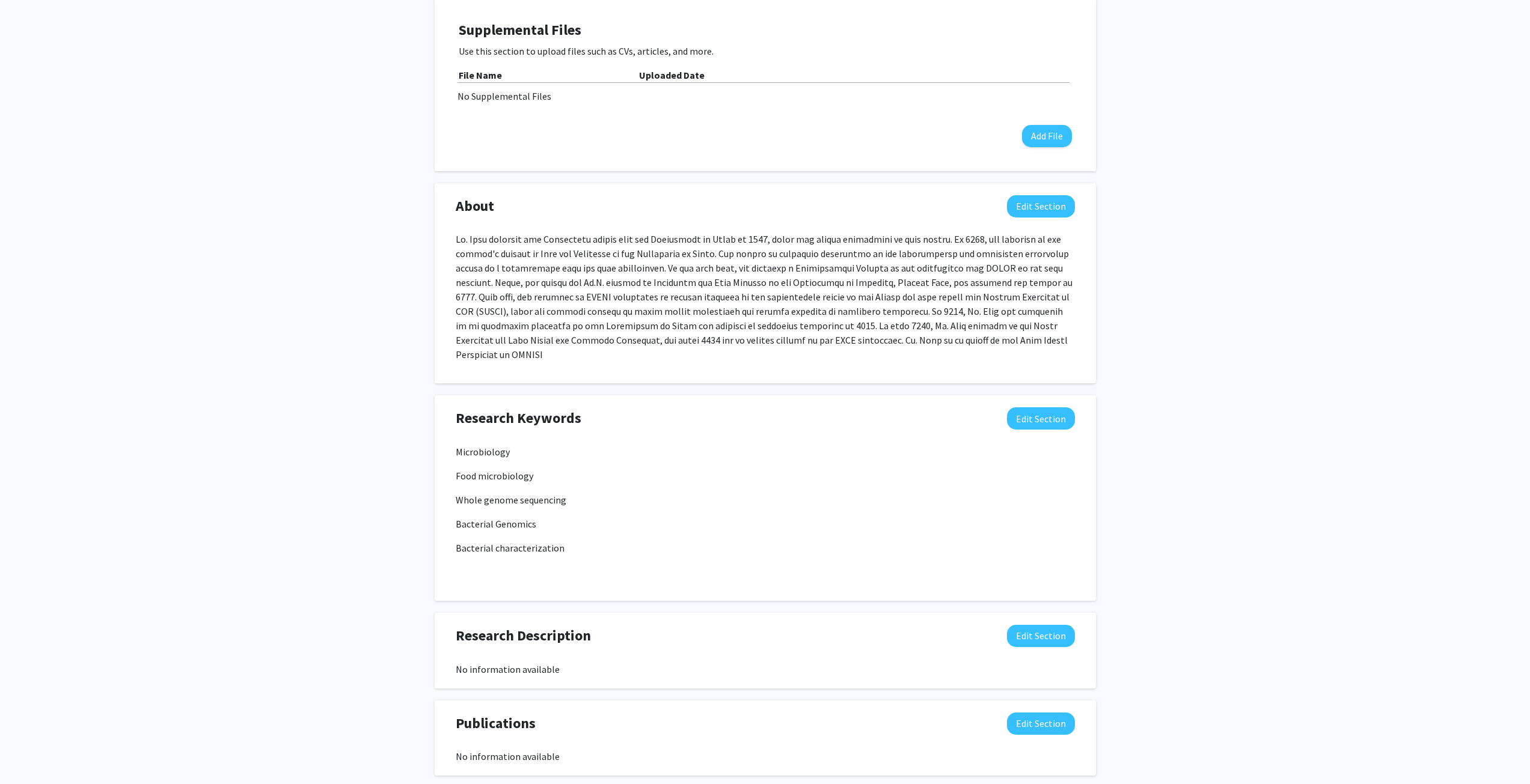
scroll to position [325, 0]
click at [1024, 624] on button "Edit Section" at bounding box center [1041, 635] width 68 height 22
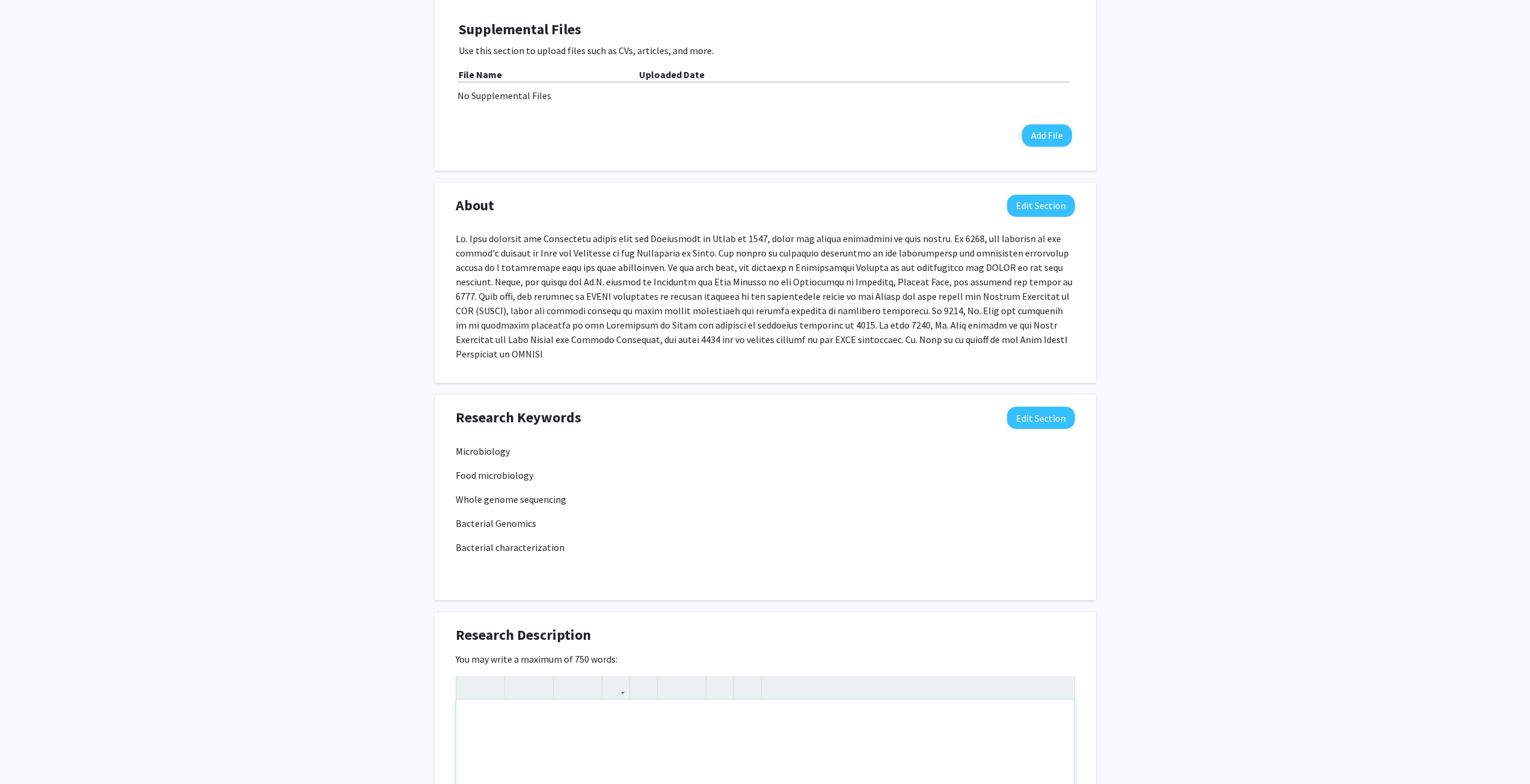
click at [537, 701] on div "Note to users with screen readers: Please deactivate our accessibility plugin f…" at bounding box center [765, 790] width 618 height 180
paste div "Note to users with screen readers: Please deactivate our accessibility plugin f…"
type textarea "<p>Dr. Toro's primary interest is food microbiology, specifically in the tradit…"
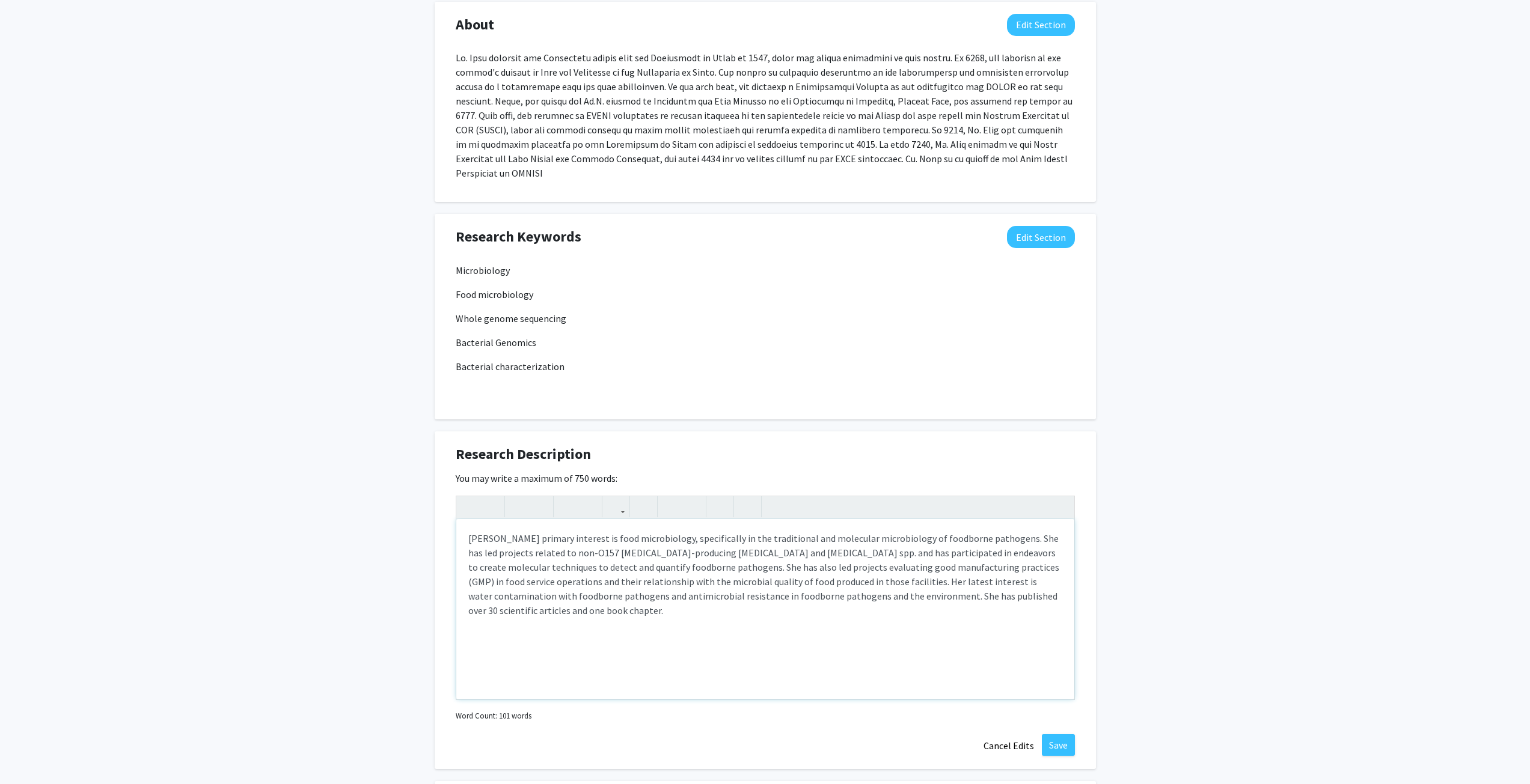
scroll to position [506, 0]
click at [871, 580] on p "Dr. Toro's primary interest is food microbiology, specifically in the tradition…" at bounding box center [765, 573] width 594 height 86
click at [822, 646] on div "Dr. Toro's primary interest is food microbiology, specifically in the tradition…" at bounding box center [765, 608] width 618 height 180
drag, startPoint x: 976, startPoint y: 582, endPoint x: 963, endPoint y: 582, distance: 13.0
click at [963, 582] on p "Dr. Toro's primary interest is food microbiology, specifically in the tradition…" at bounding box center [765, 573] width 594 height 86
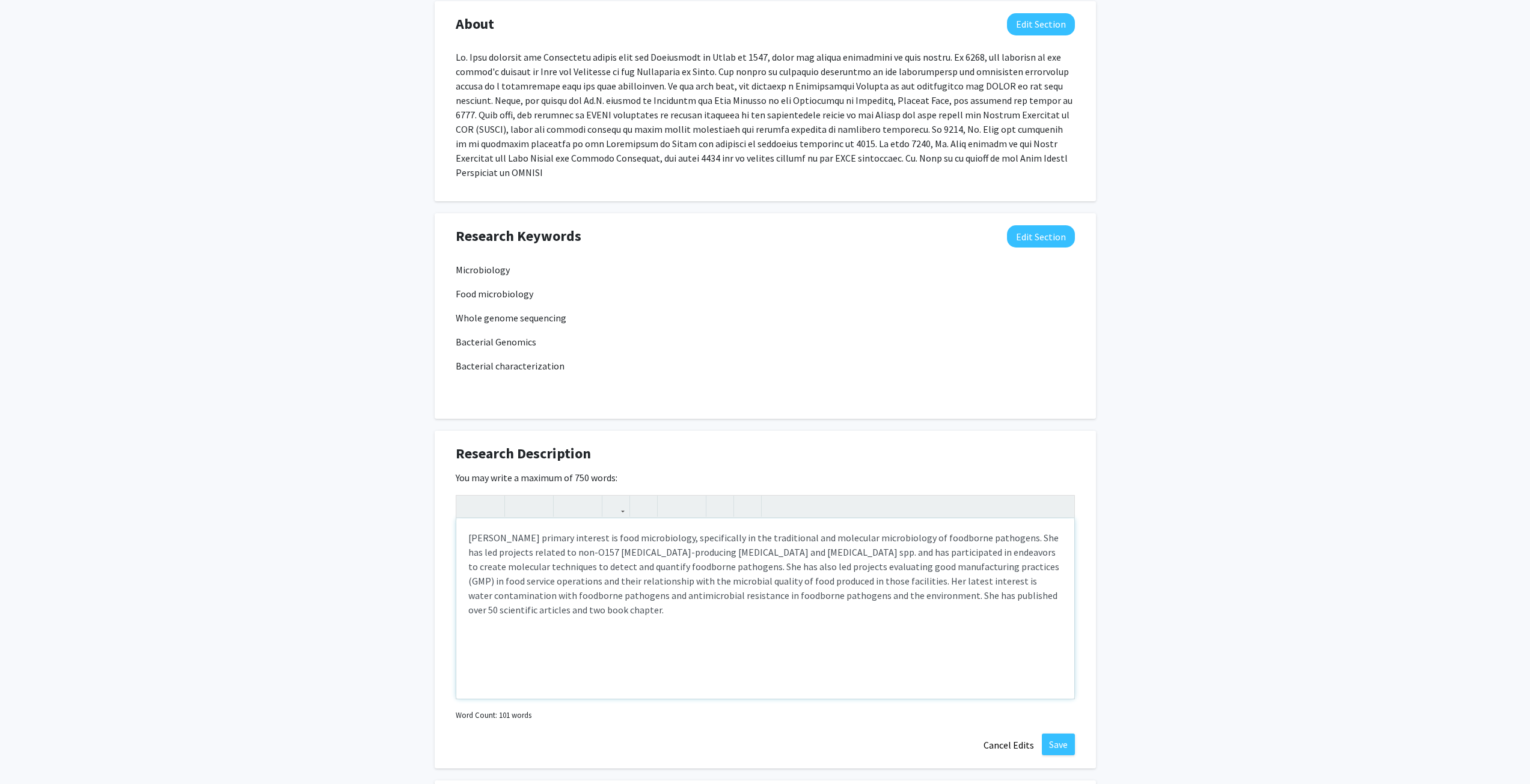
click at [1031, 582] on p "Dr. Toro's primary interest is food microbiology, specifically in the tradition…" at bounding box center [765, 573] width 594 height 86
type textarea "<p>Dr. Toro's primary interest is food microbiology, specifically in the tradit…"
click at [1053, 734] on button "Save" at bounding box center [1058, 745] width 33 height 22
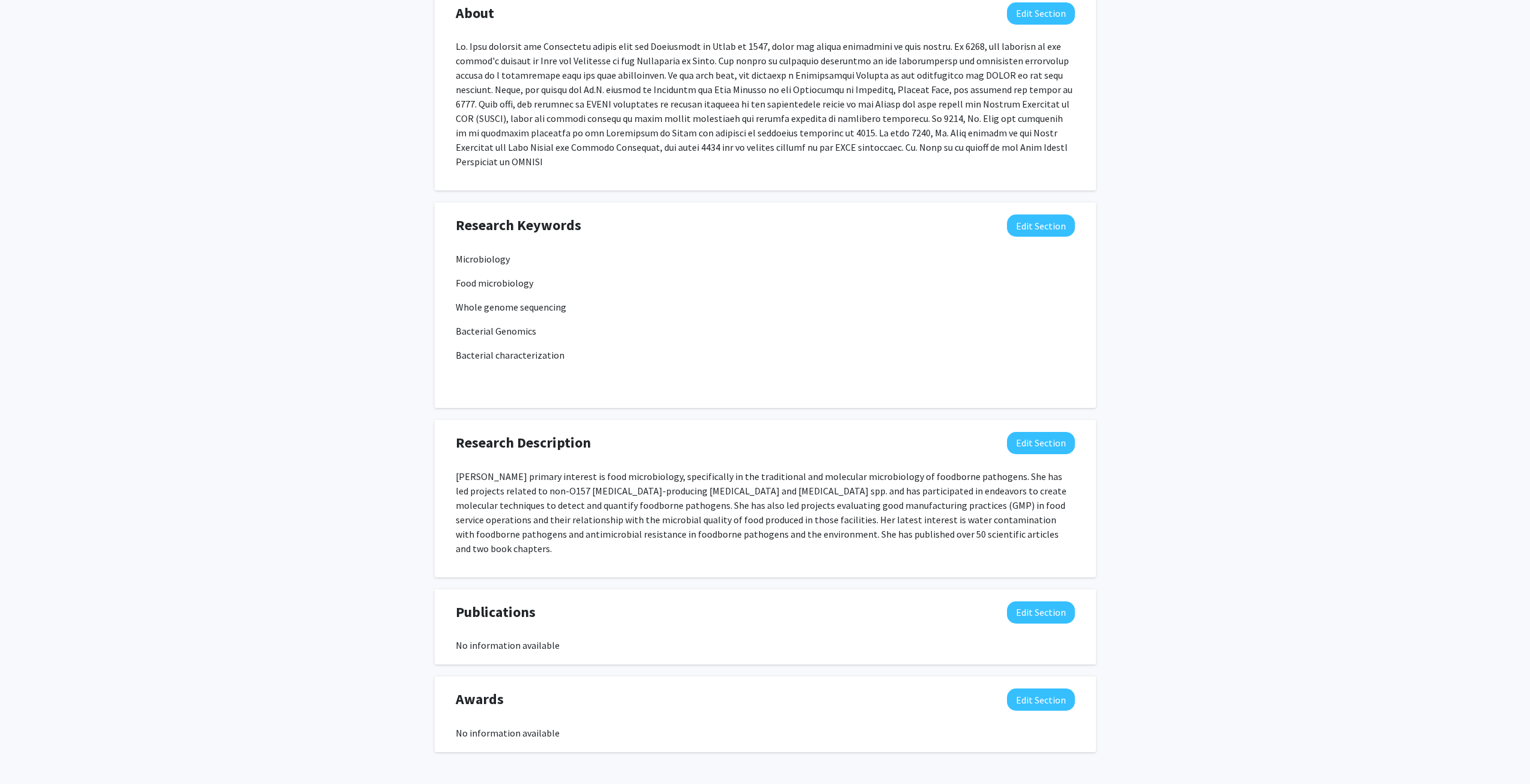
scroll to position [531, 0]
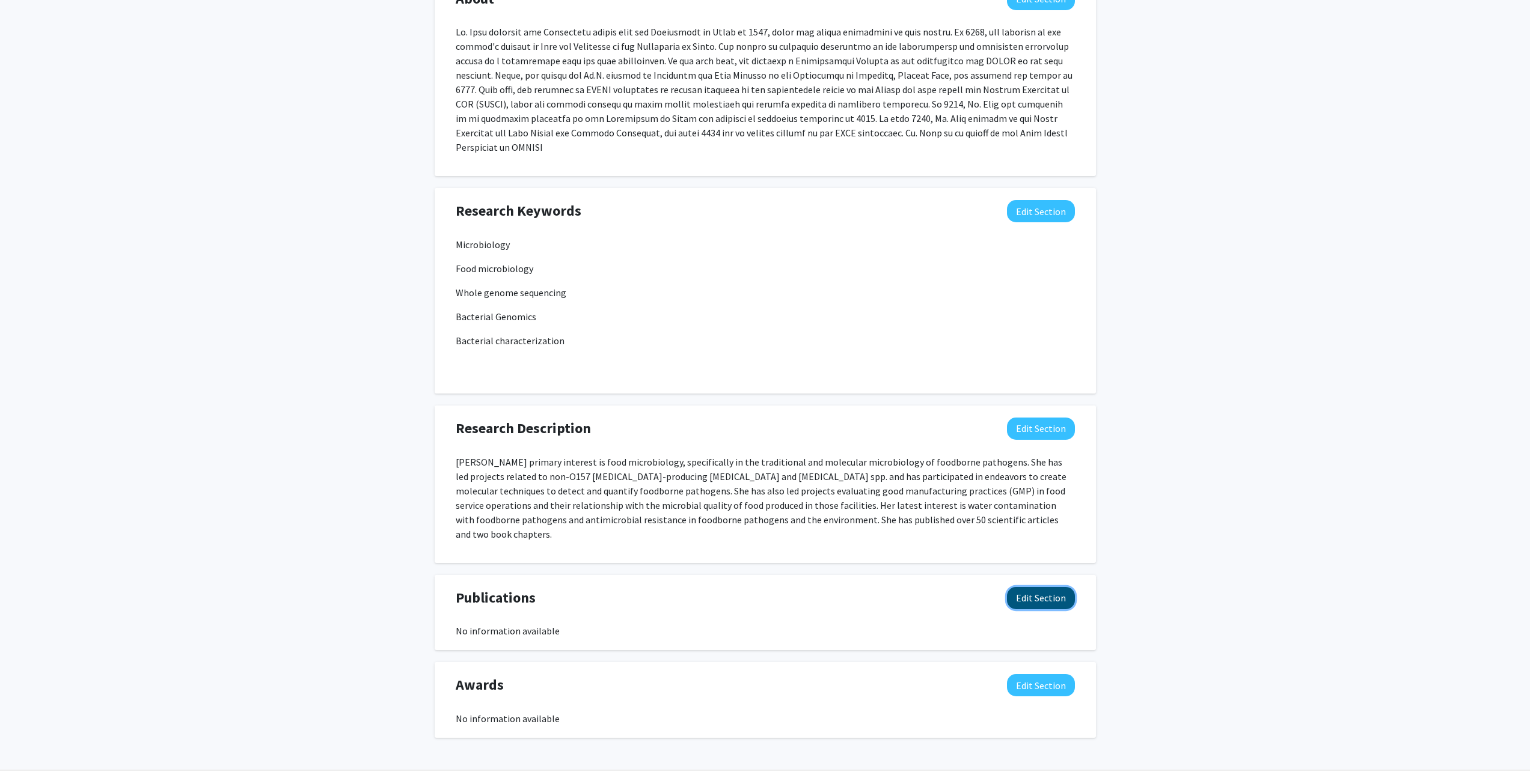
click at [1028, 587] on button "Edit Section" at bounding box center [1041, 598] width 68 height 22
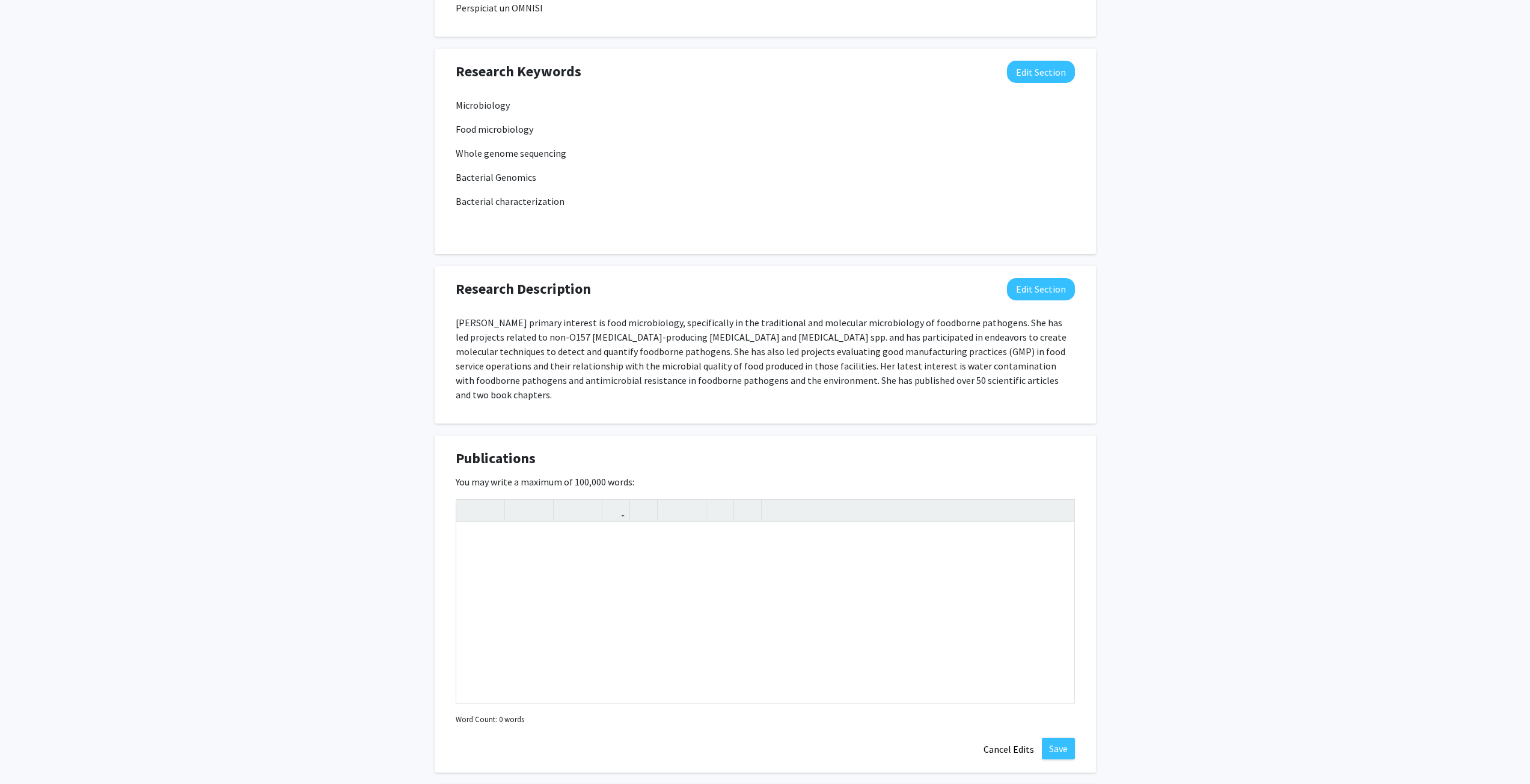
scroll to position [671, 0]
click at [493, 522] on div "Note to users with screen readers: Please deactivate our accessibility plugin f…" at bounding box center [765, 612] width 618 height 180
paste div "Note to users with screen readers: Please deactivate our accessibility plugin f…"
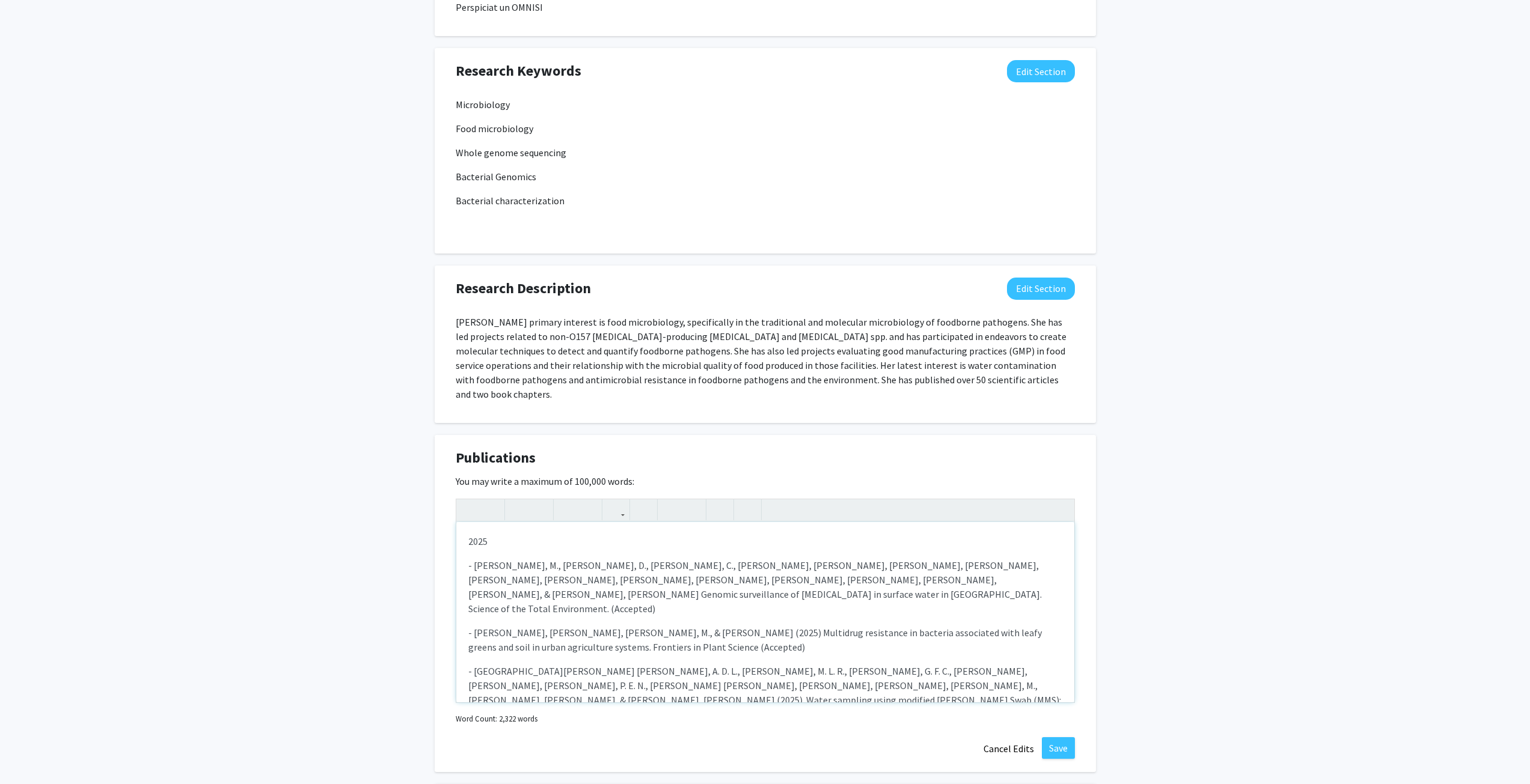
type textarea "<p>2025 </p><p>- Toro, M., Weller, D., Solar, C., Kwon, H. J., Adell, A., Moren…"
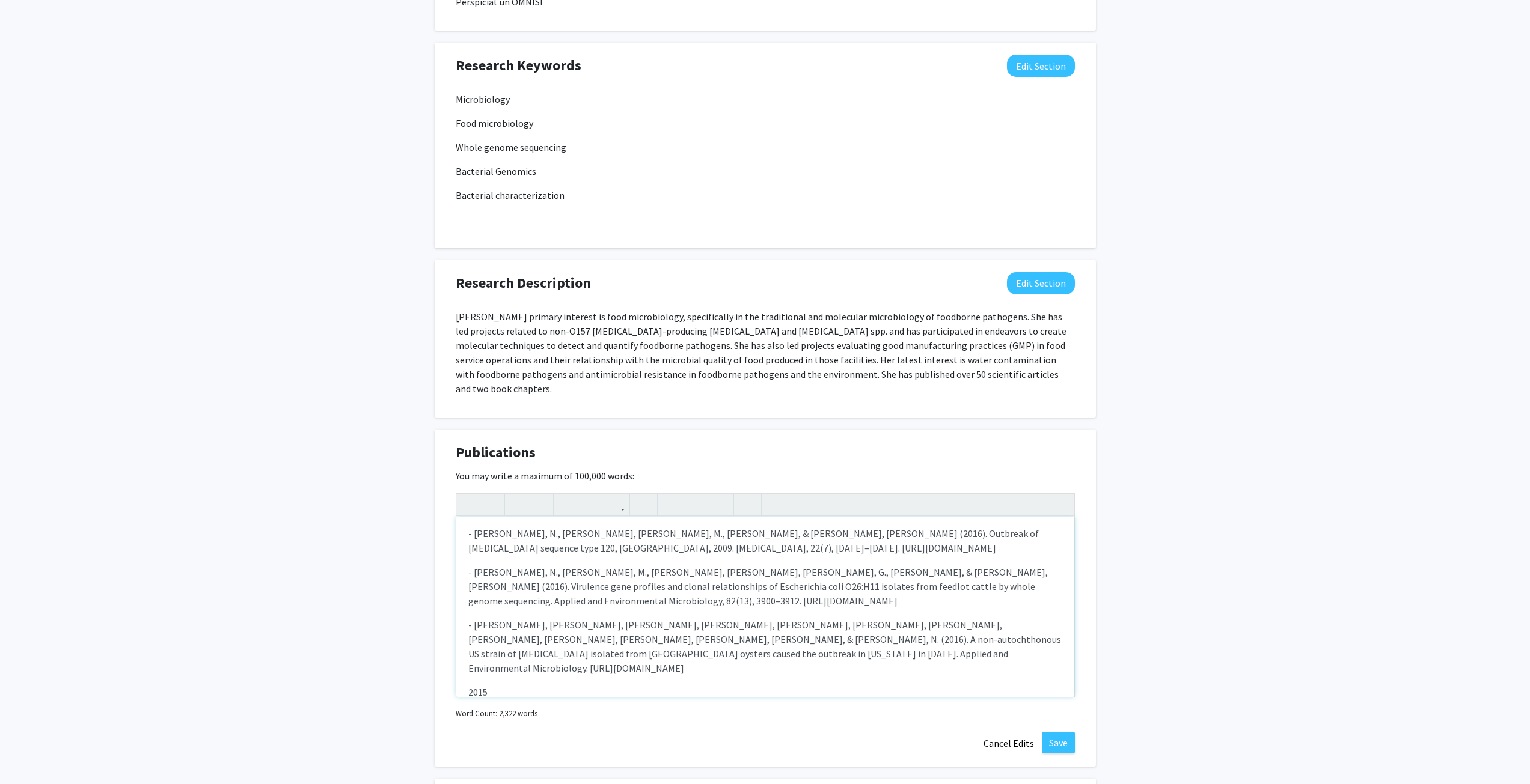
scroll to position [678, 0]
click at [1055, 731] on button "Save" at bounding box center [1058, 742] width 33 height 22
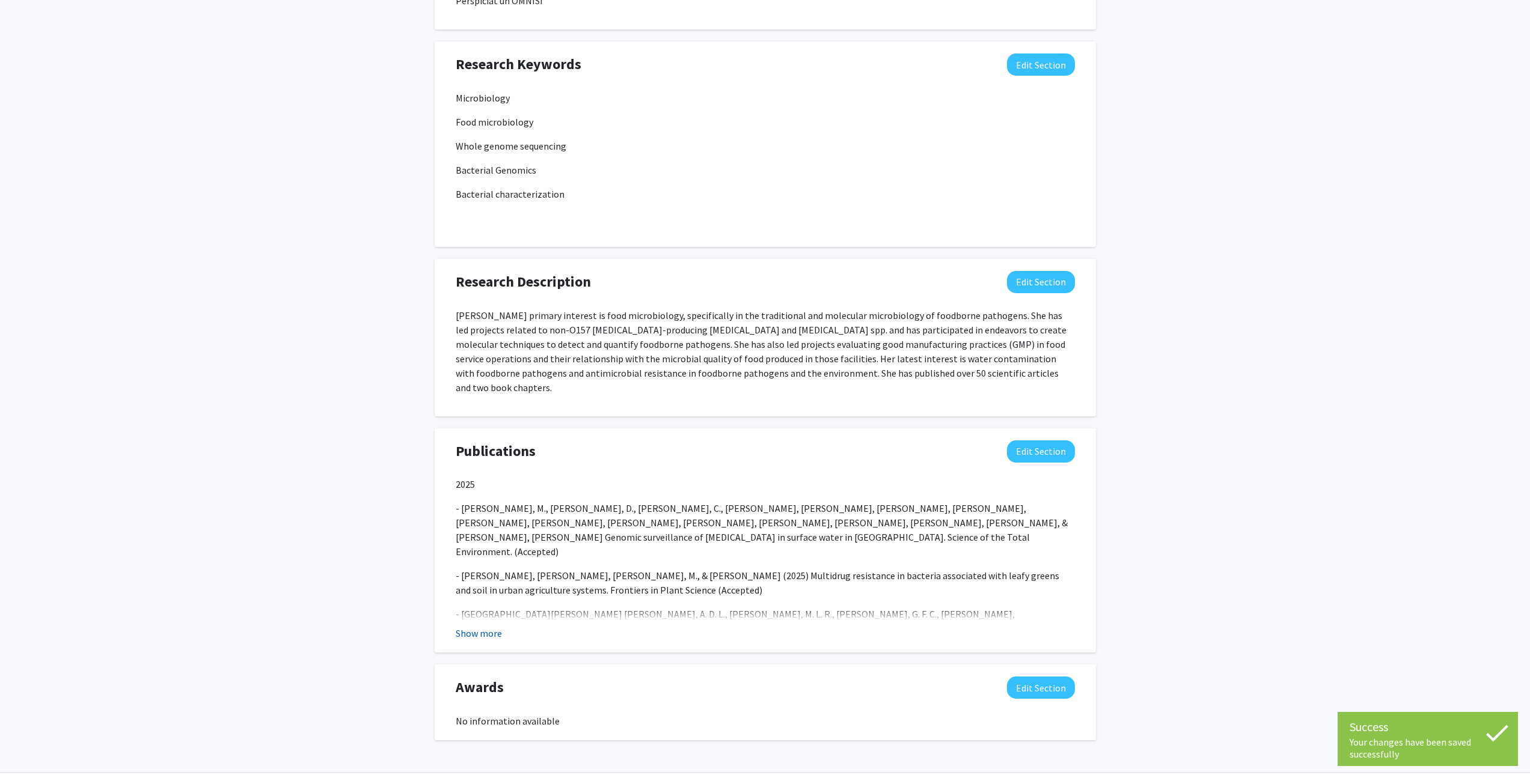
click at [492, 626] on button "Show more" at bounding box center [478, 633] width 46 height 15
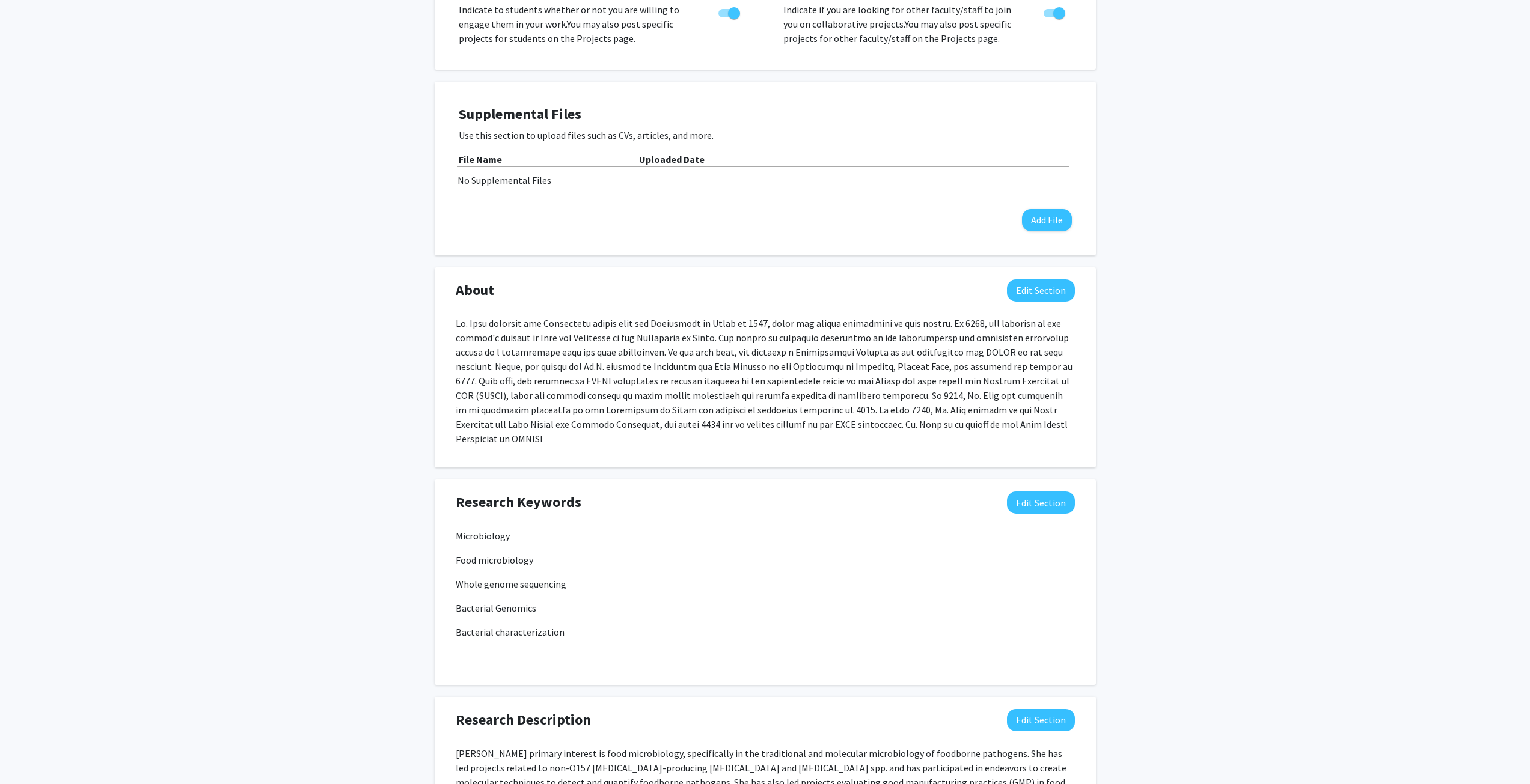
scroll to position [240, 0]
click at [1027, 491] on button "Edit Section" at bounding box center [1041, 502] width 68 height 22
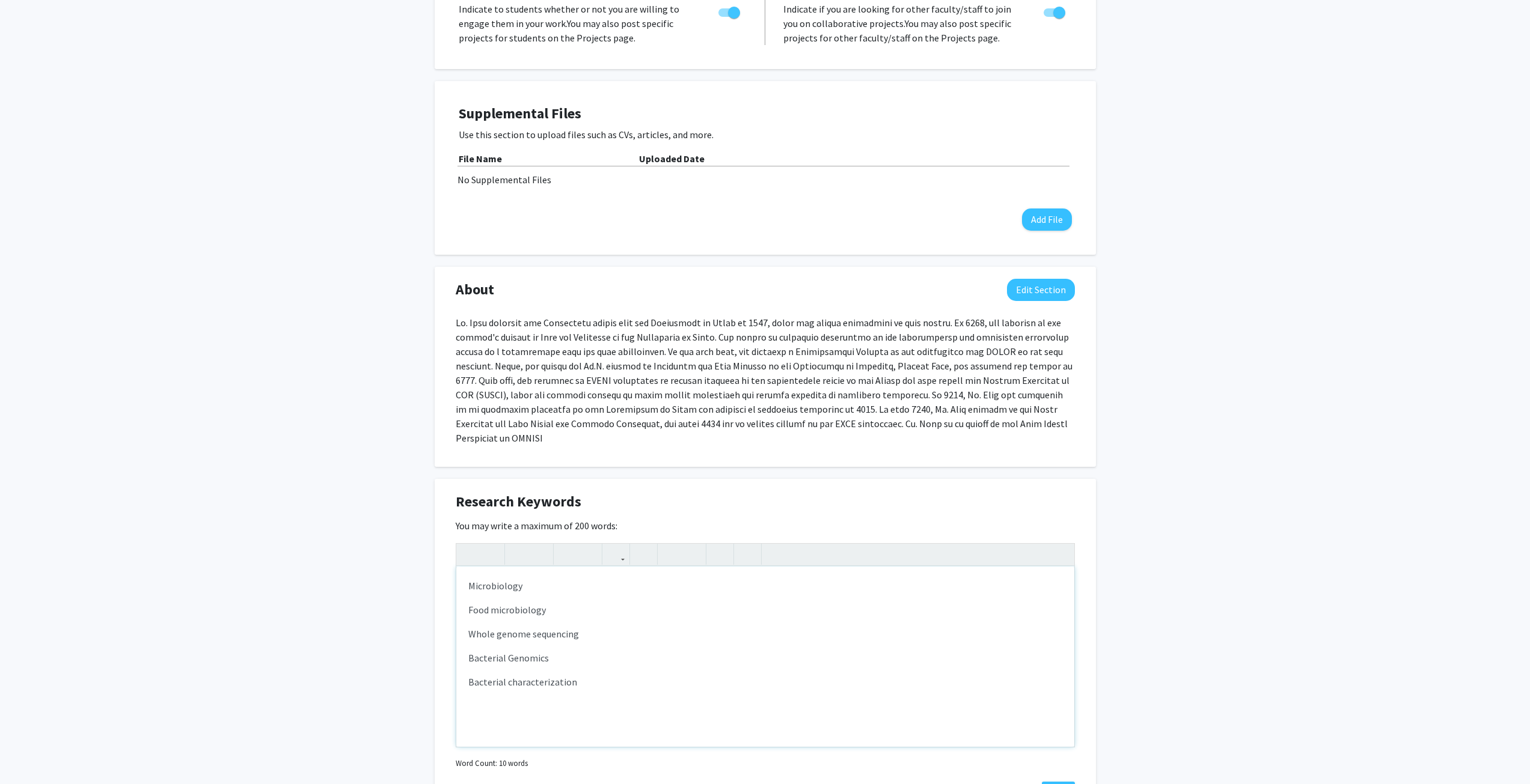
click at [586, 675] on p "Bacterial characterization" at bounding box center [765, 682] width 594 height 15
click at [541, 578] on p "Microbiology" at bounding box center [765, 585] width 594 height 15
click at [606, 603] on p "Whole genome sequencing" at bounding box center [765, 610] width 594 height 15
drag, startPoint x: 586, startPoint y: 619, endPoint x: 444, endPoint y: 608, distance: 142.4
click at [444, 608] on div "Research Keywords Edit Section You may write a maximum of 200 words: <p>Microbi…" at bounding box center [765, 648] width 661 height 337
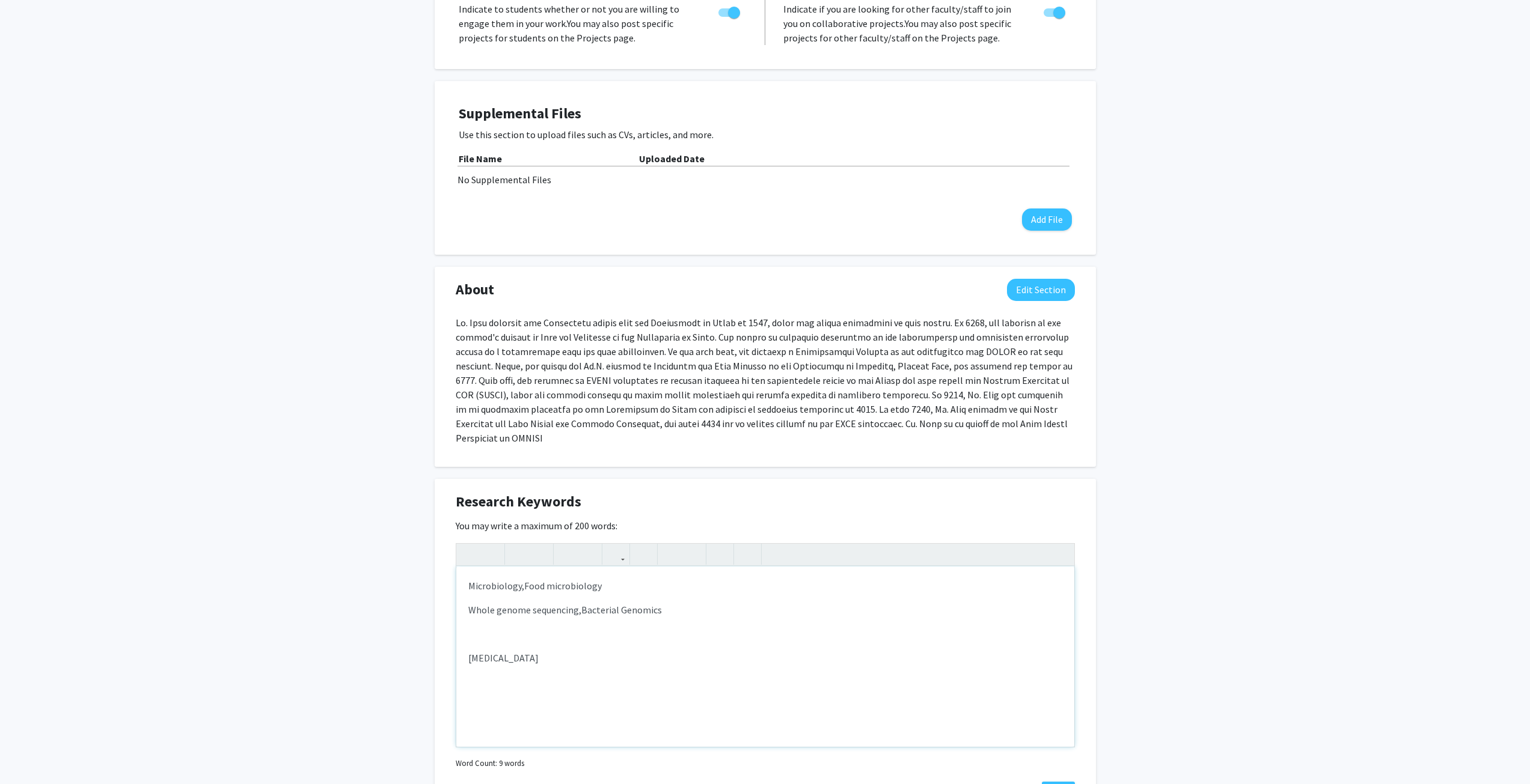
click at [619, 578] on p "Microbiology, Food microbiology" at bounding box center [765, 585] width 594 height 15
click at [504, 616] on div "Microbiology, Food microbiology, Bacterial characterization Whole genome sequen…" at bounding box center [765, 657] width 618 height 180
click at [541, 627] on p "Salmonella" at bounding box center [765, 634] width 594 height 15
click at [466, 618] on div "Microbiology, Food microbiology, Bacterial characterization Whole genome sequen…" at bounding box center [765, 657] width 618 height 180
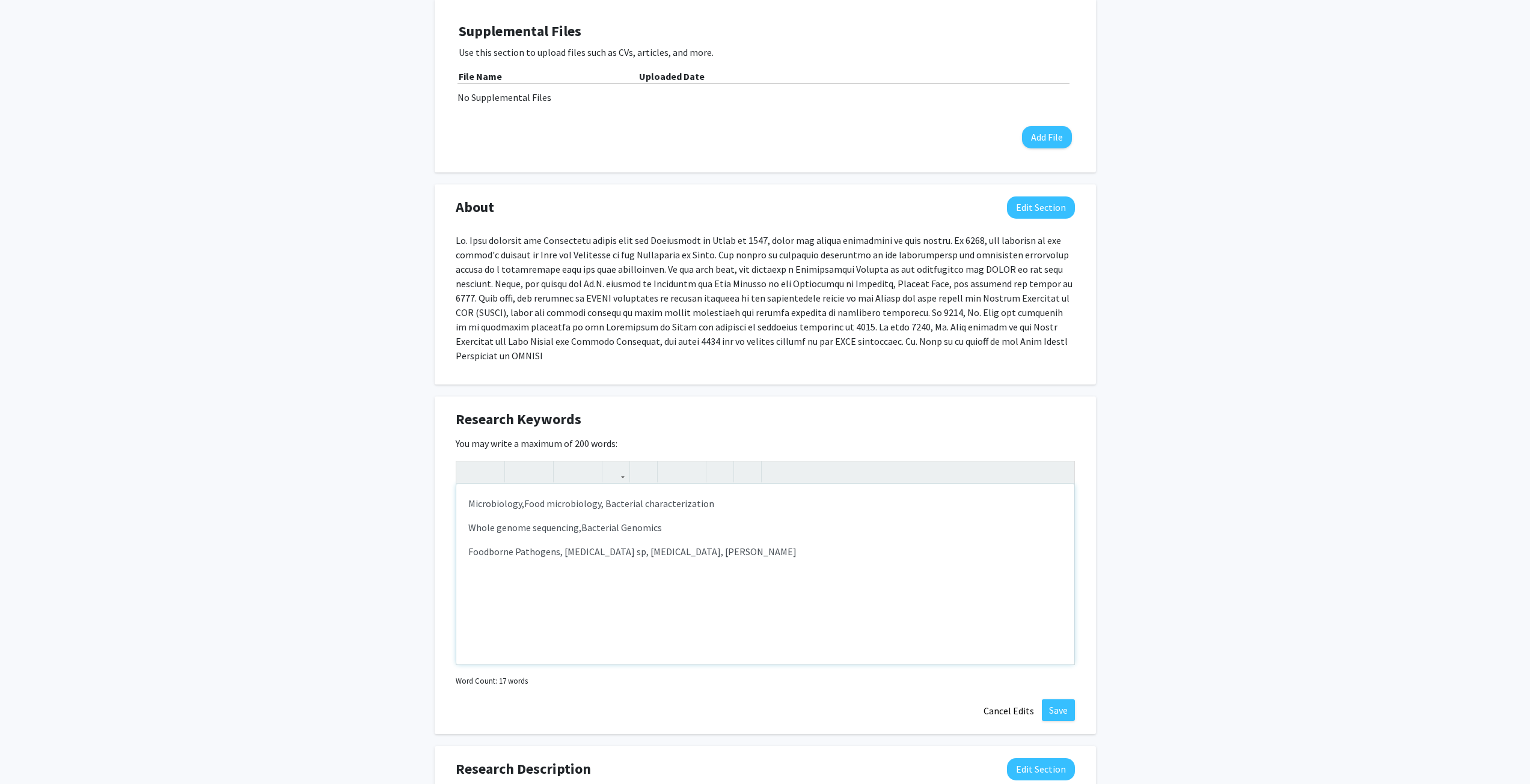
scroll to position [325, 0]
click at [1064, 697] on button "Save" at bounding box center [1058, 708] width 33 height 22
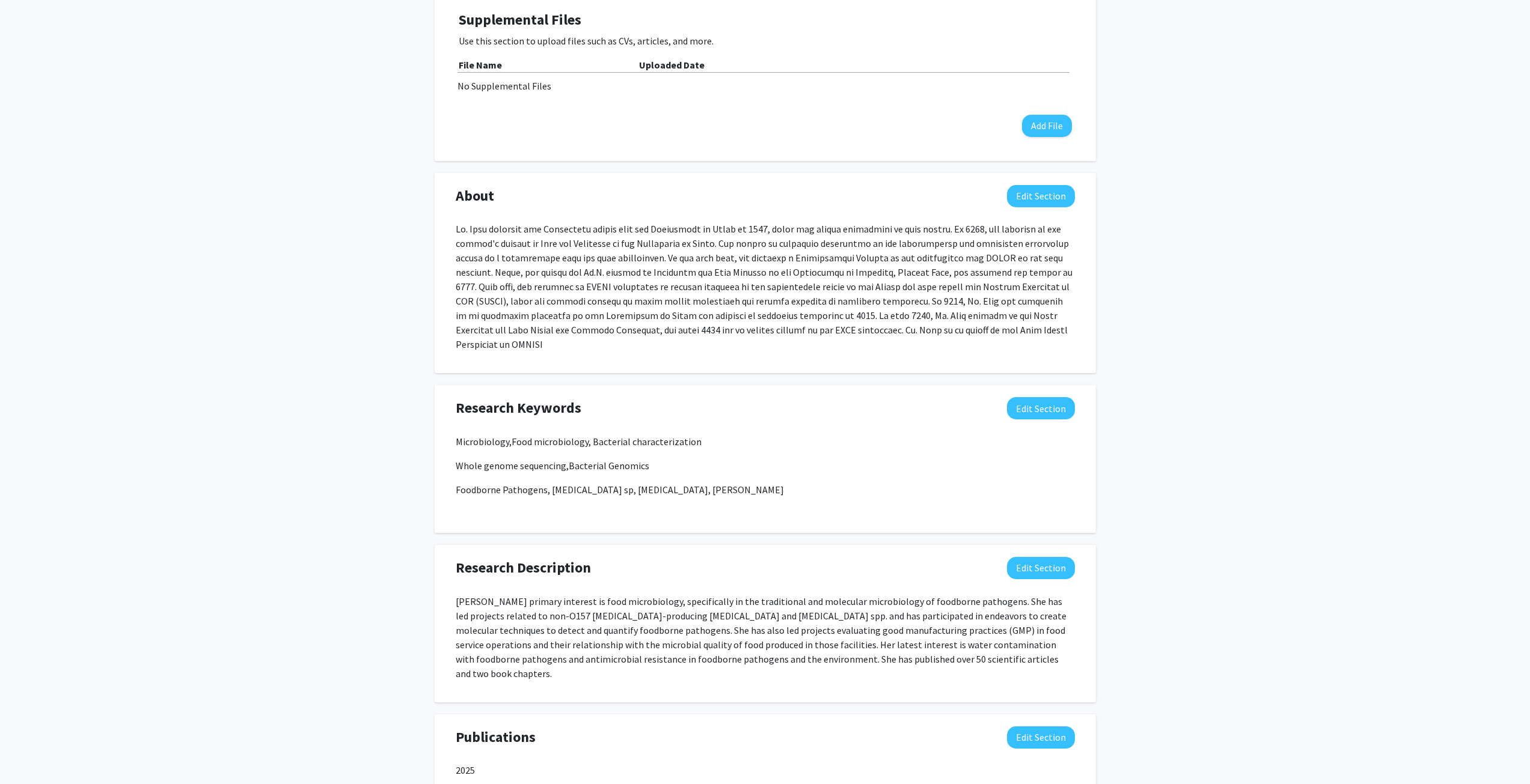
scroll to position [337, 0]
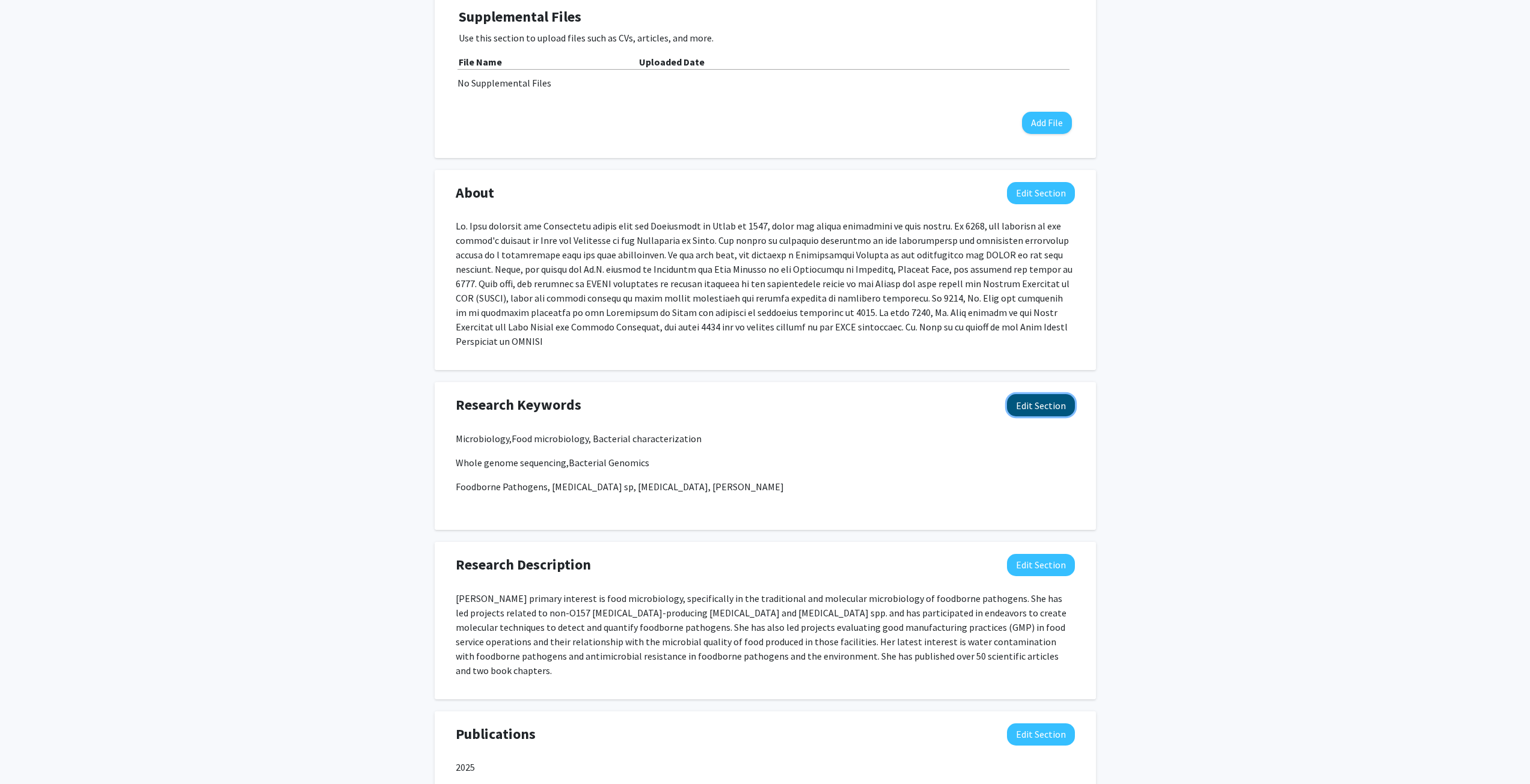
click at [1019, 394] on button "Edit Section" at bounding box center [1041, 405] width 68 height 22
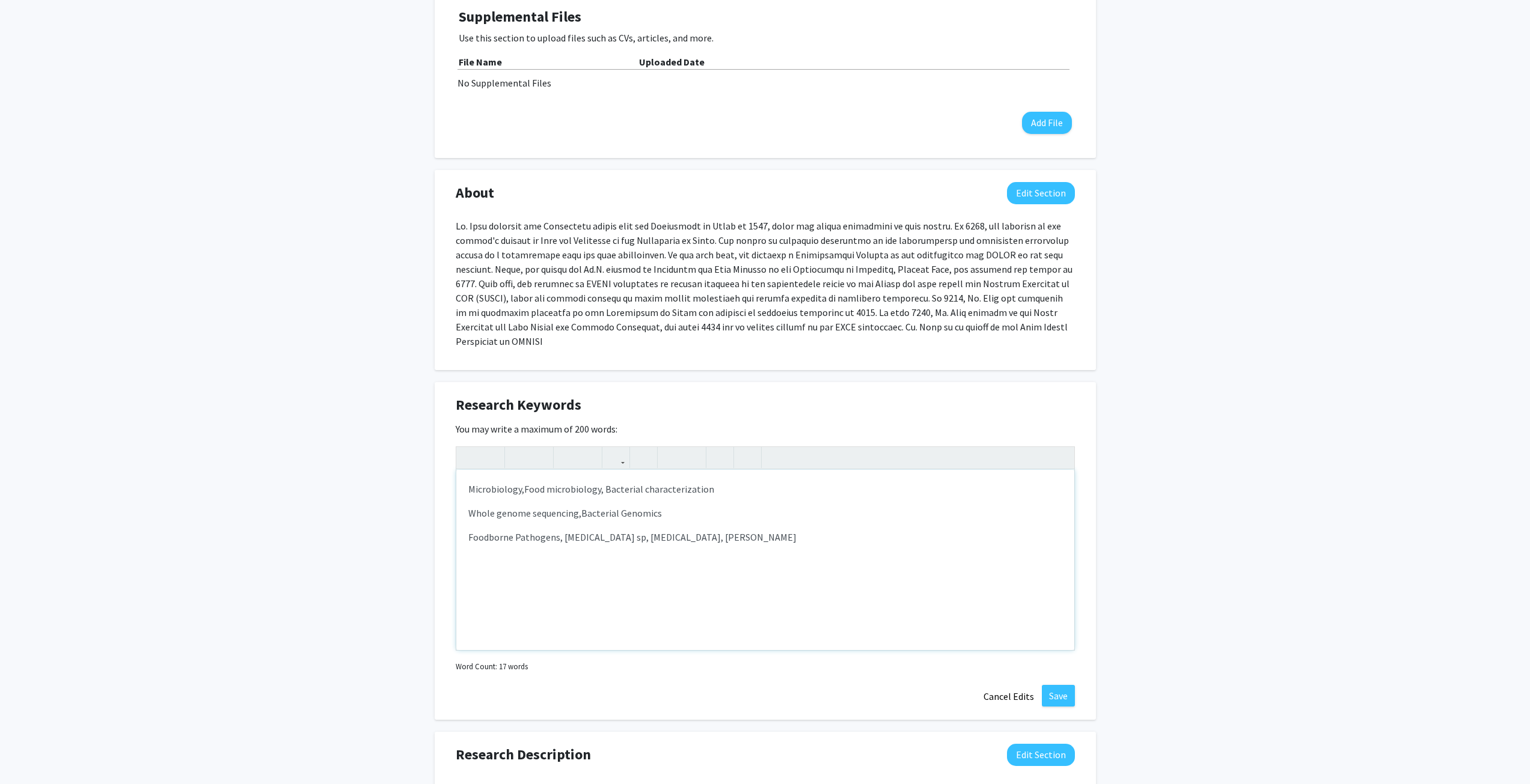
click at [772, 530] on p "Foodborne Pathogens, Salmonella sp, Listeria monocytogenes, STEC" at bounding box center [765, 537] width 594 height 15
click at [0, 0] on span "Pathogens:" at bounding box center [0, 0] width 0 height 0
click at [739, 530] on p "Foodborne Pathogens: Salmonella sp, Listeria monocytogenes, STEC" at bounding box center [765, 537] width 594 height 15
click at [746, 530] on p "Foodborne Pathogens: Salmonella sp, Listeria monocytogenes, STEC" at bounding box center [765, 537] width 594 height 15
click at [0, 0] on div "sp.," at bounding box center [0, 0] width 0 height 0
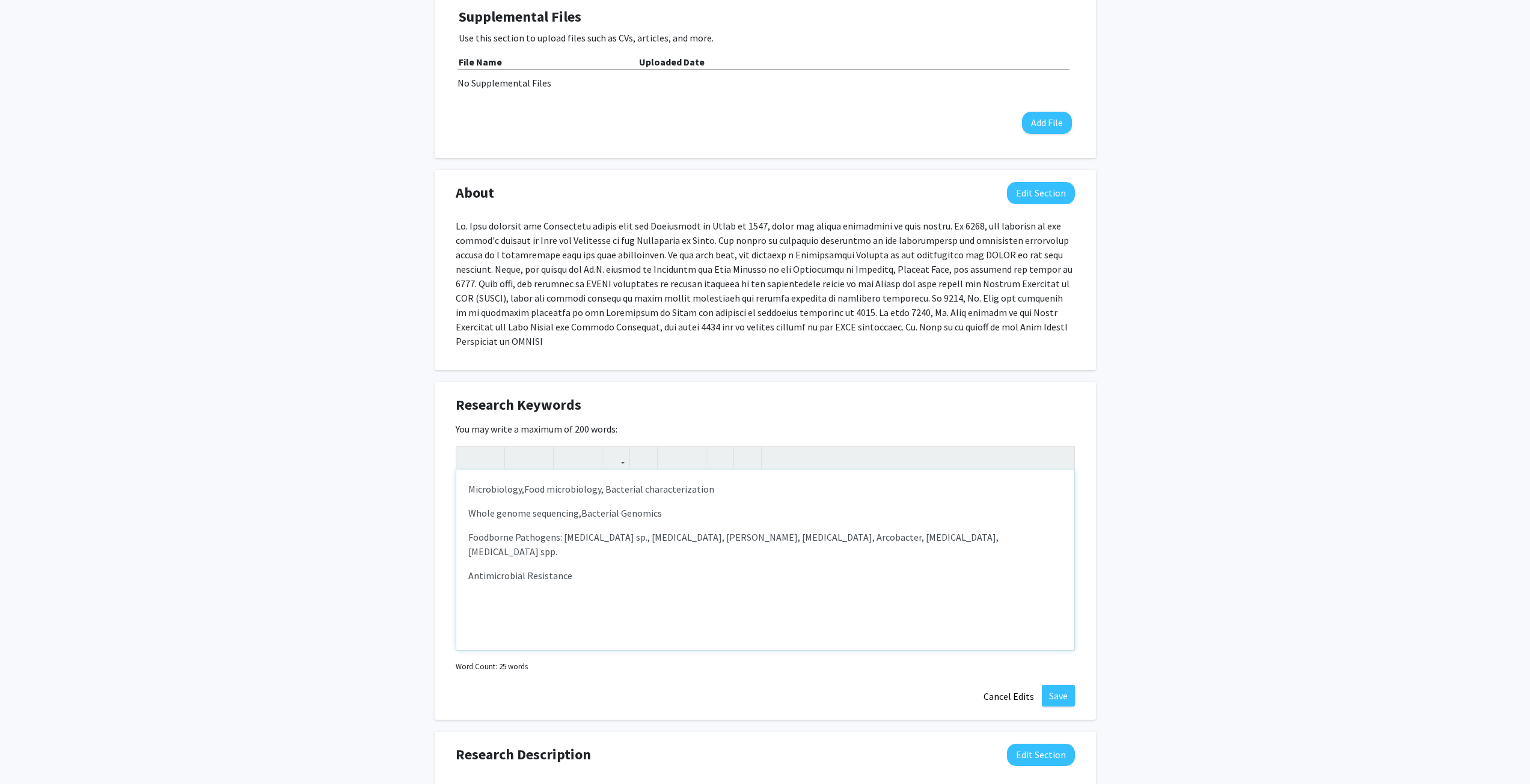
click at [954, 530] on p "Foodborne Pathogens: Salmonella sp., Listeria monocytogenes, STEC, Campylobacte…" at bounding box center [765, 544] width 594 height 29
click at [901, 530] on p "Foodborne Pathogens: Salmonella sp., Listeria monocytogenes, STEC, Campylobacte…" at bounding box center [765, 544] width 594 height 29
click at [810, 530] on p "Foodborne Pathogens: Salmonella sp., Listeria monocytogenes, STEC, Campylobacte…" at bounding box center [765, 544] width 594 height 29
click at [616, 530] on p "Foodborne Pathogens: Salmonella sp., Listeria monocytogenes, STEC, Campylobacte…" at bounding box center [765, 544] width 594 height 29
click at [876, 530] on p "Foodborne Pathogens: Salmonella spp., Listeria monocytogenes, STEC, Campylobact…" at bounding box center [765, 544] width 594 height 29
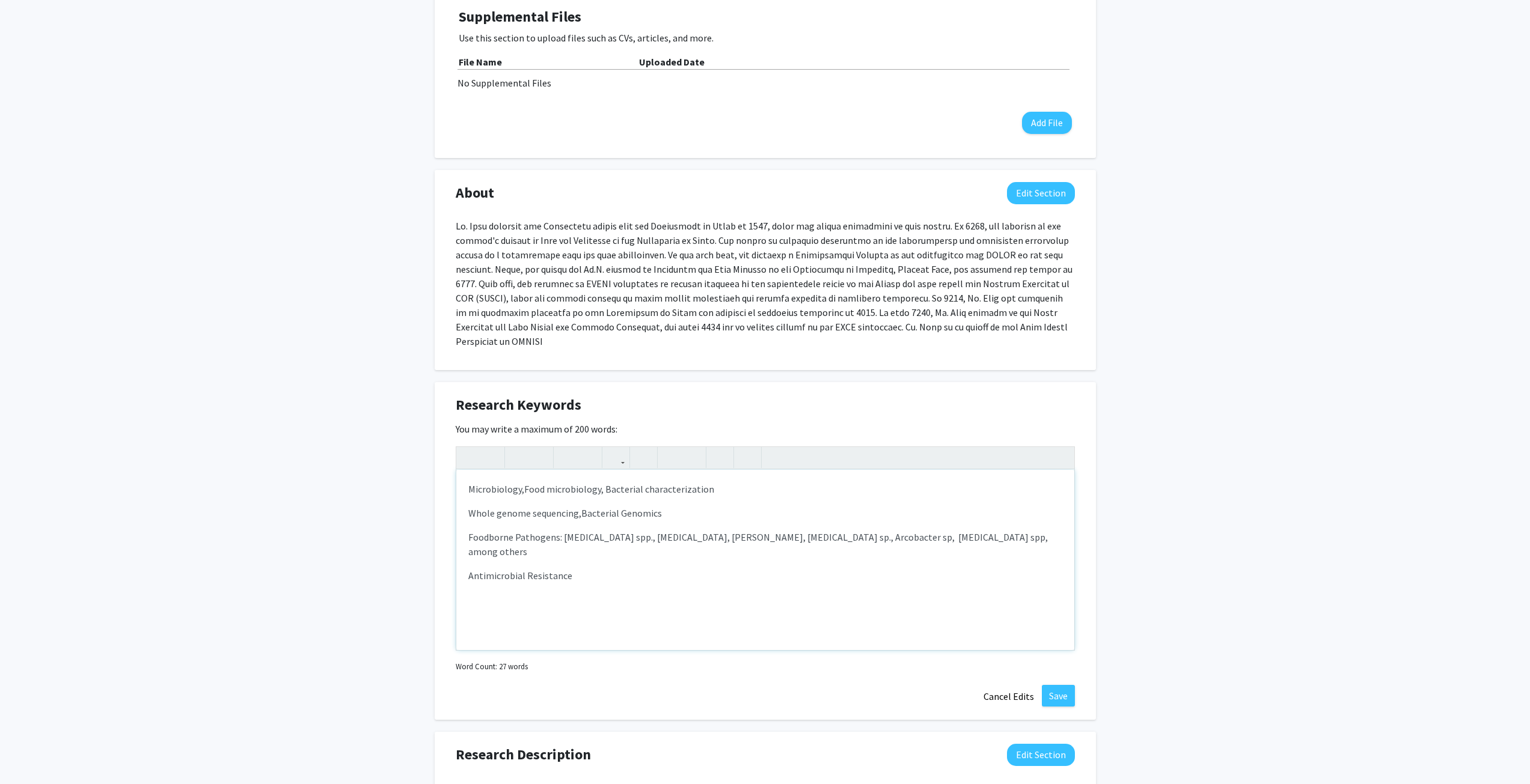
click at [931, 530] on p "Foodborne Pathogens: Salmonella spp., Listeria monocytogenes, STEC, Campylobact…" at bounding box center [765, 544] width 594 height 29
click at [1007, 530] on p "Foodborne Pathogens: Salmonella spp., Listeria monocytogenes, STEC, Campylobact…" at bounding box center [765, 544] width 594 height 29
click at [640, 568] on p "Antimicrobial Resistance" at bounding box center [765, 575] width 594 height 15
click at [1055, 685] on button "Save" at bounding box center [1058, 696] width 33 height 22
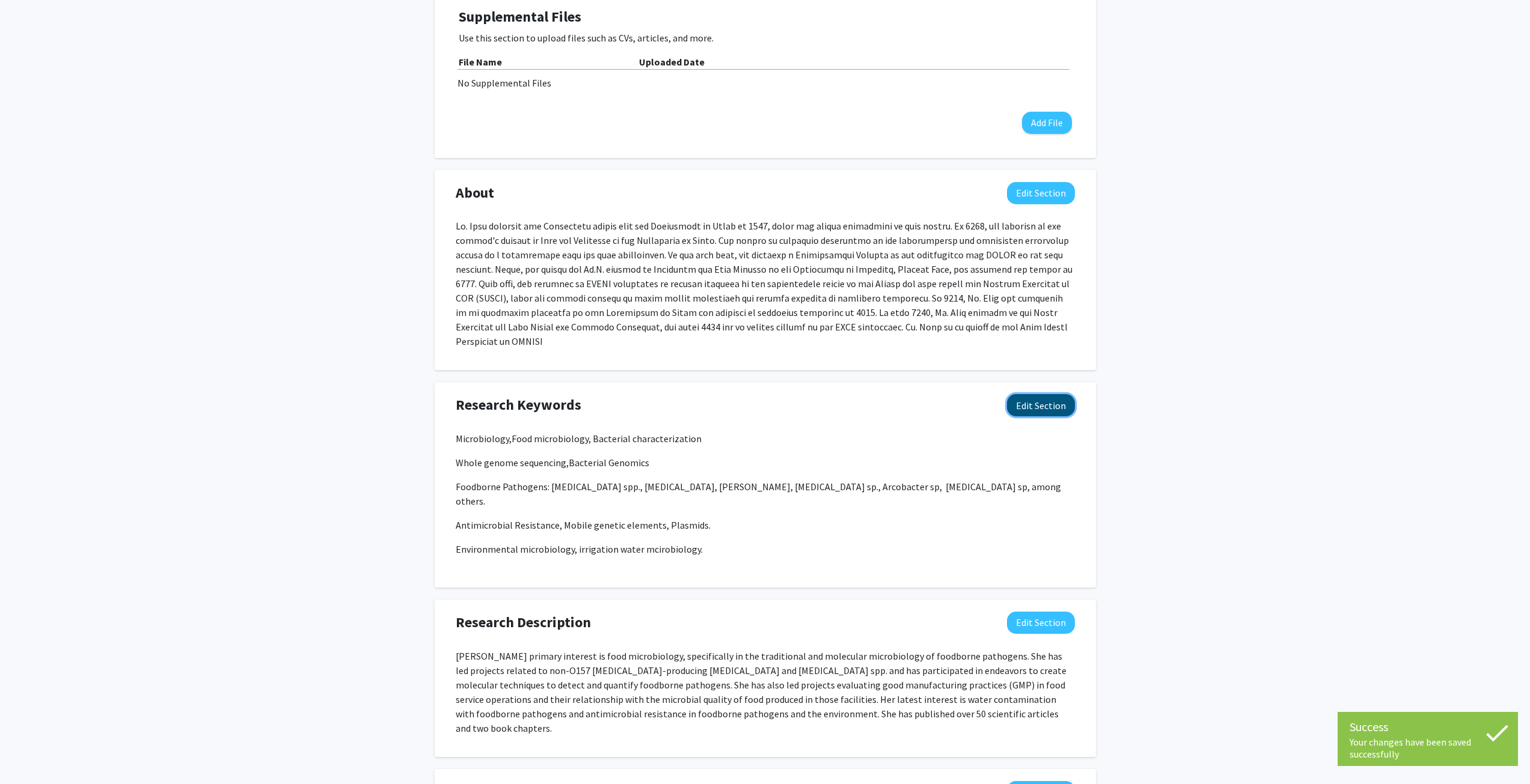
click at [1060, 394] on button "Edit Section" at bounding box center [1041, 405] width 68 height 22
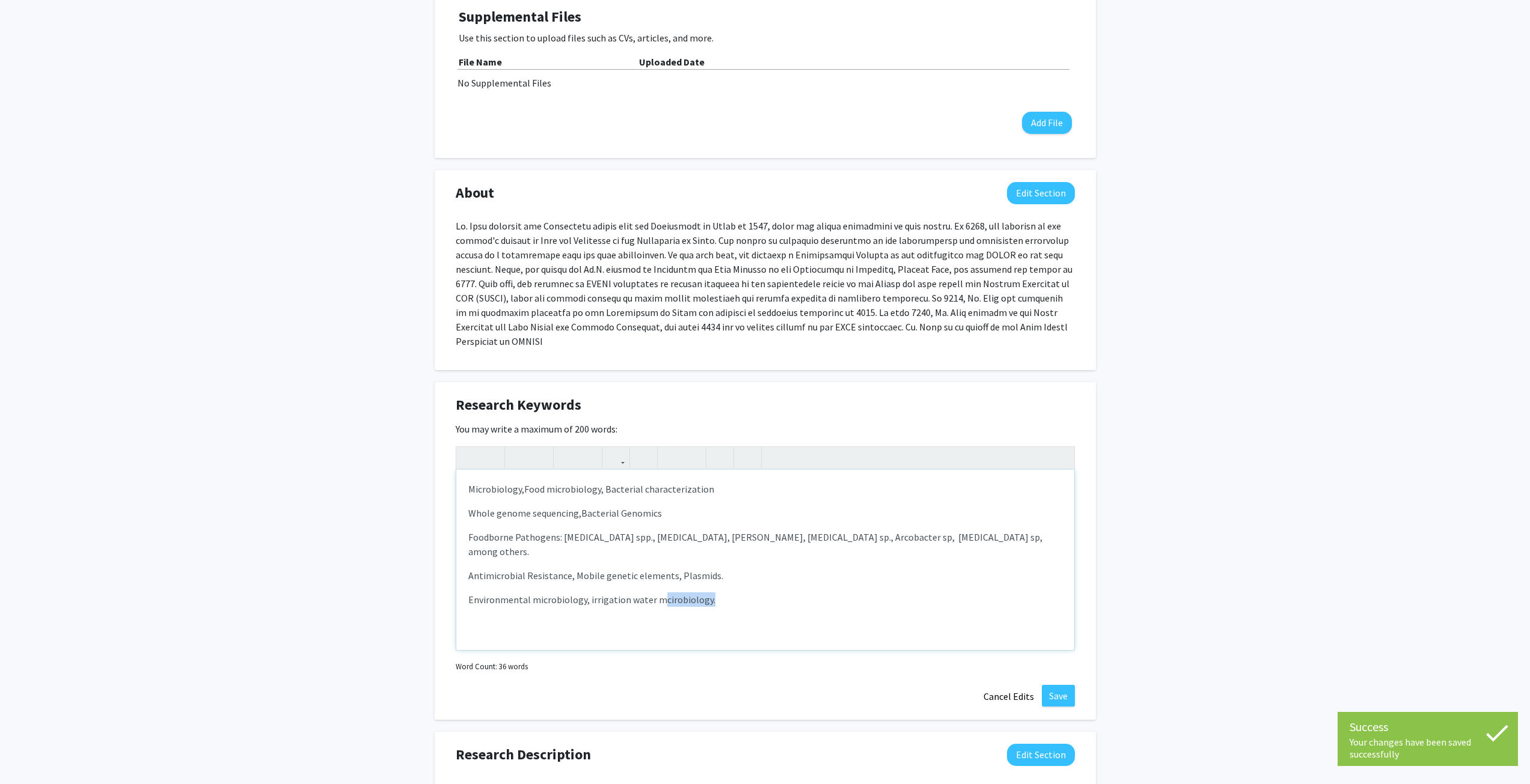
drag, startPoint x: 657, startPoint y: 570, endPoint x: 727, endPoint y: 571, distance: 70.0
click at [727, 592] on p "Environmental microbiology, irrigation water mcirobiology." at bounding box center [765, 599] width 594 height 15
type textarea "<p>Microbiology,&nbsp;<span style="font-size: 1rem;">Food microbiology, Bacteri…"
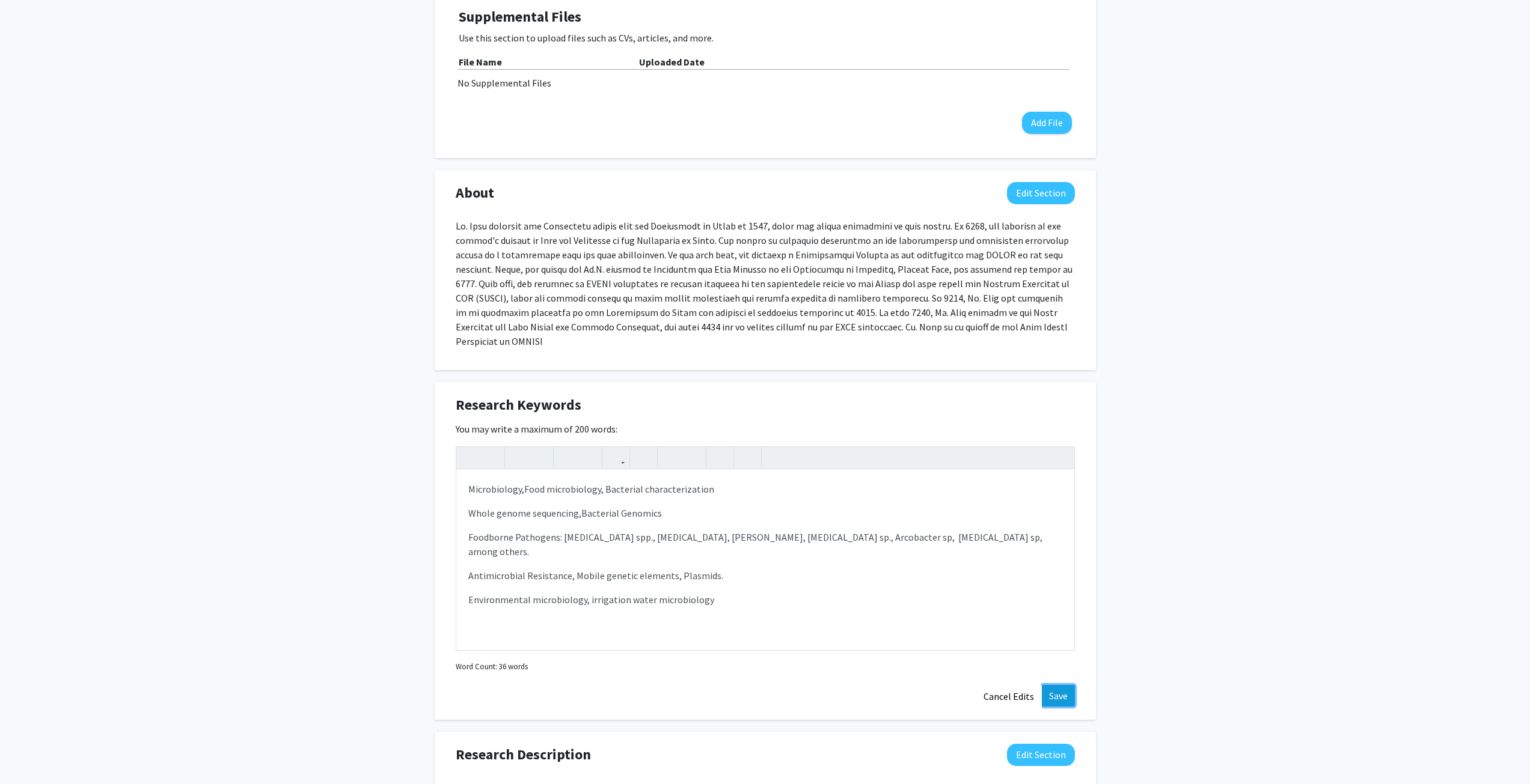
click at [1055, 685] on button "Save" at bounding box center [1058, 696] width 33 height 22
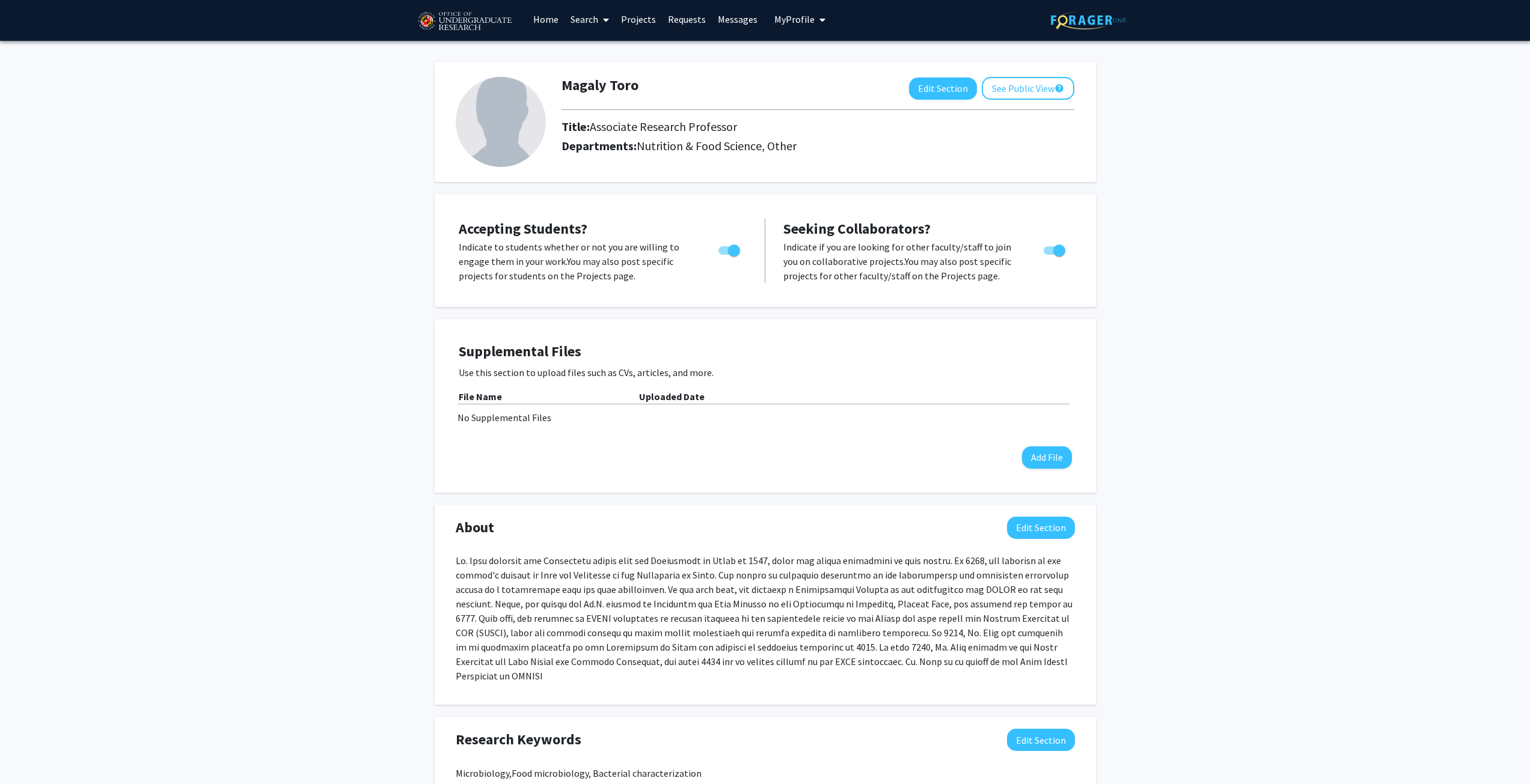
scroll to position [0, 0]
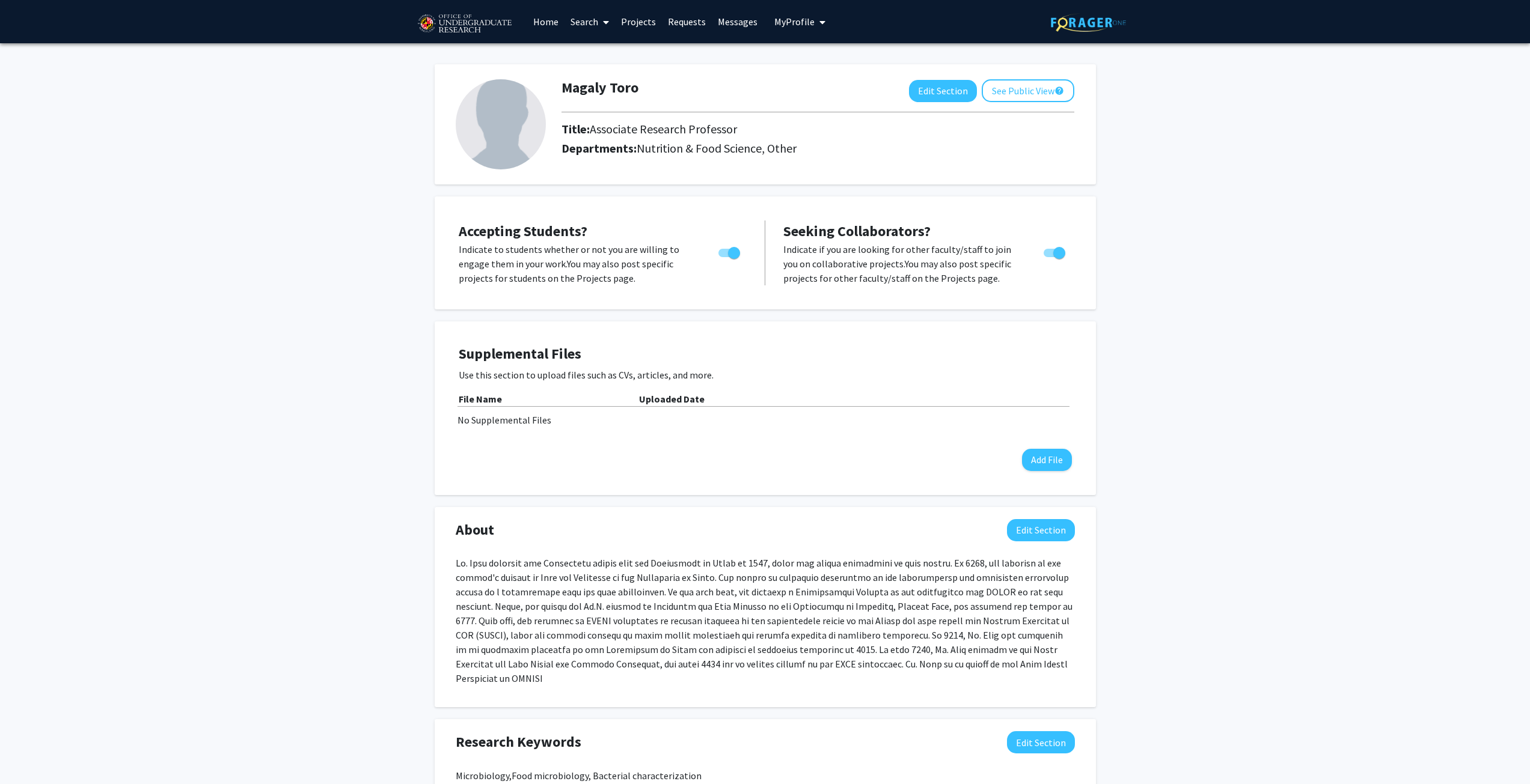
click at [507, 120] on img at bounding box center [501, 124] width 90 height 90
click at [956, 97] on button "Edit Section" at bounding box center [942, 91] width 68 height 22
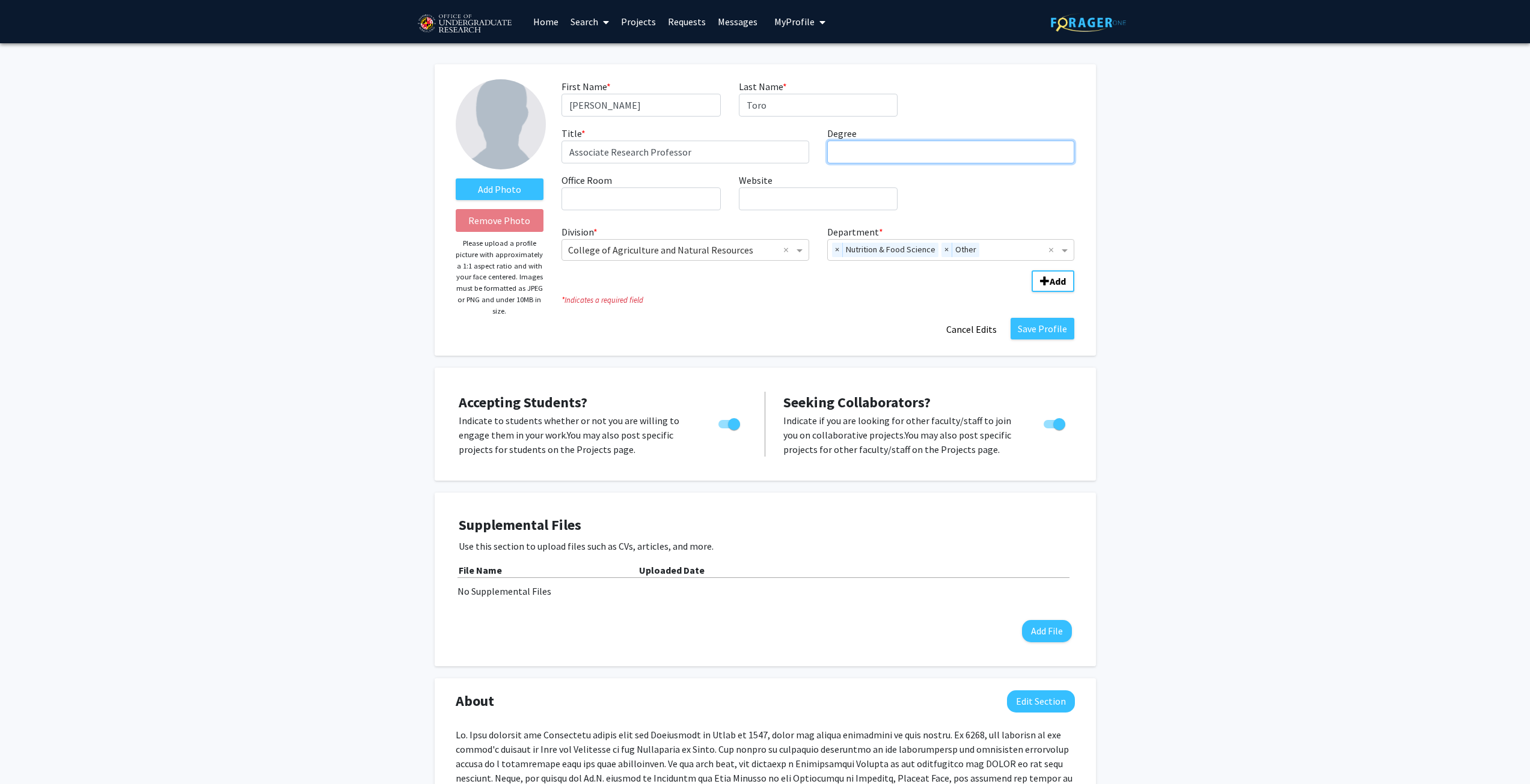
click at [908, 152] on input "Degree required" at bounding box center [951, 152] width 247 height 23
type input "PhD"
click at [638, 198] on input "Office Room required" at bounding box center [641, 199] width 159 height 23
click at [600, 200] on input "JIFSAN 950-Rm" at bounding box center [641, 199] width 159 height 23
click at [661, 197] on input "JIFSAN Bldg 950-Rm" at bounding box center [641, 199] width 159 height 23
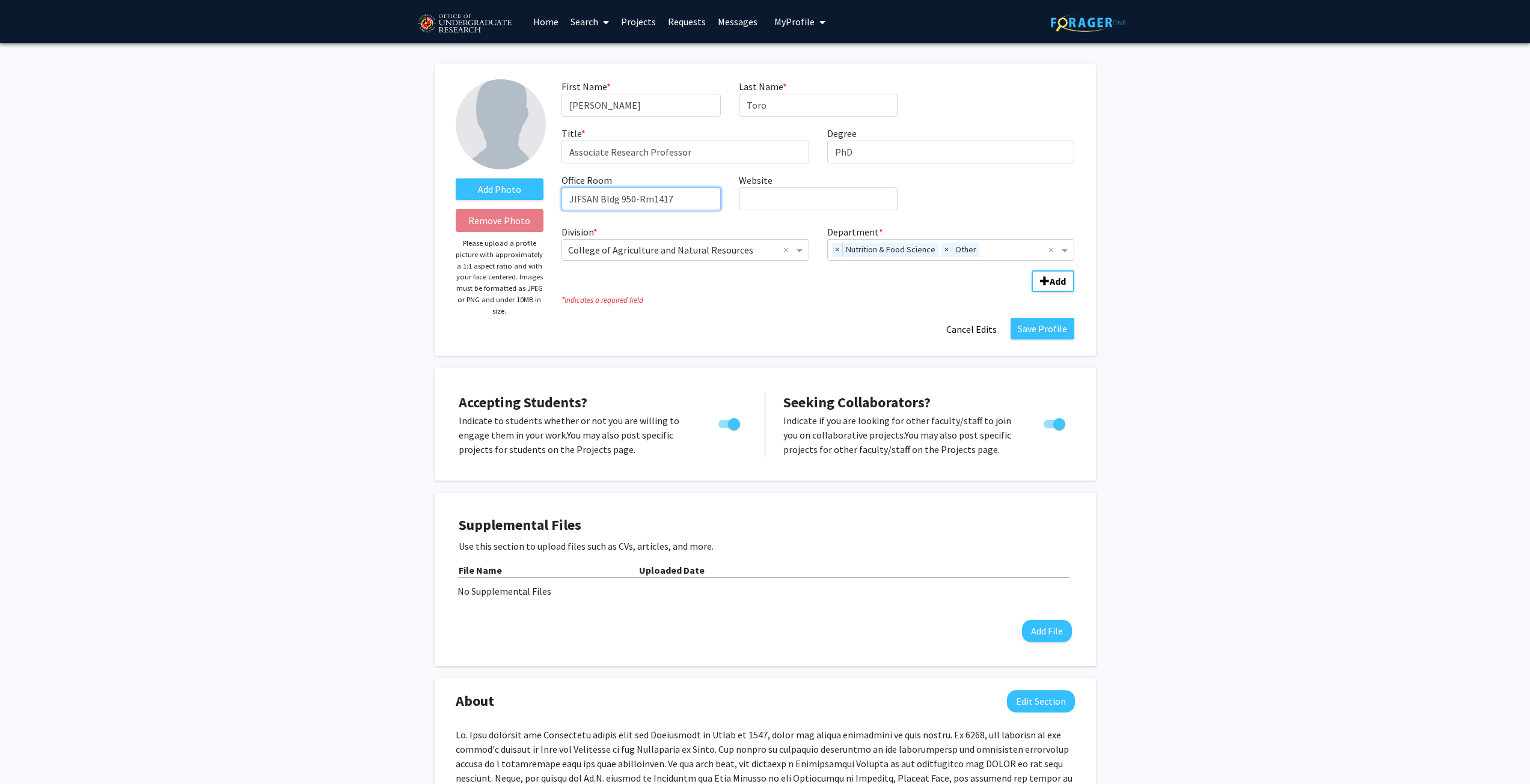
type input "JIFSAN Bldg 950-Rm1417"
click at [758, 193] on input "Website required" at bounding box center [818, 199] width 159 height 23
paste input "https://jifsan.umd.edu/about/people/faculty/magaly"
type input "https://jifsan.umd.edu/about/people/faculty/magaly"
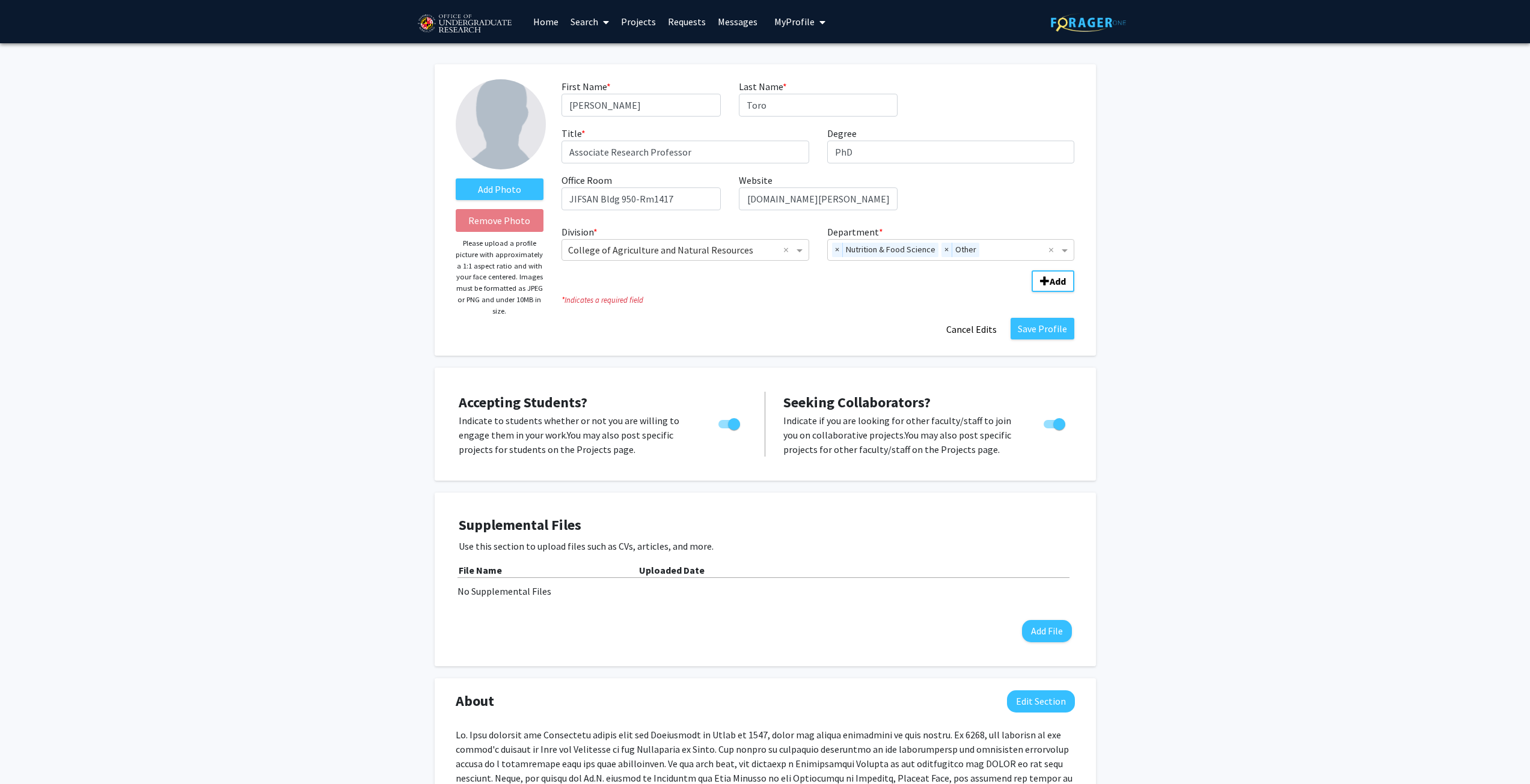
click at [995, 197] on div "First Name * required Magaly Last Name * required Toro Title * required Associa…" at bounding box center [818, 150] width 531 height 141
click at [1047, 277] on span "Add Division/Department" at bounding box center [1045, 281] width 10 height 10
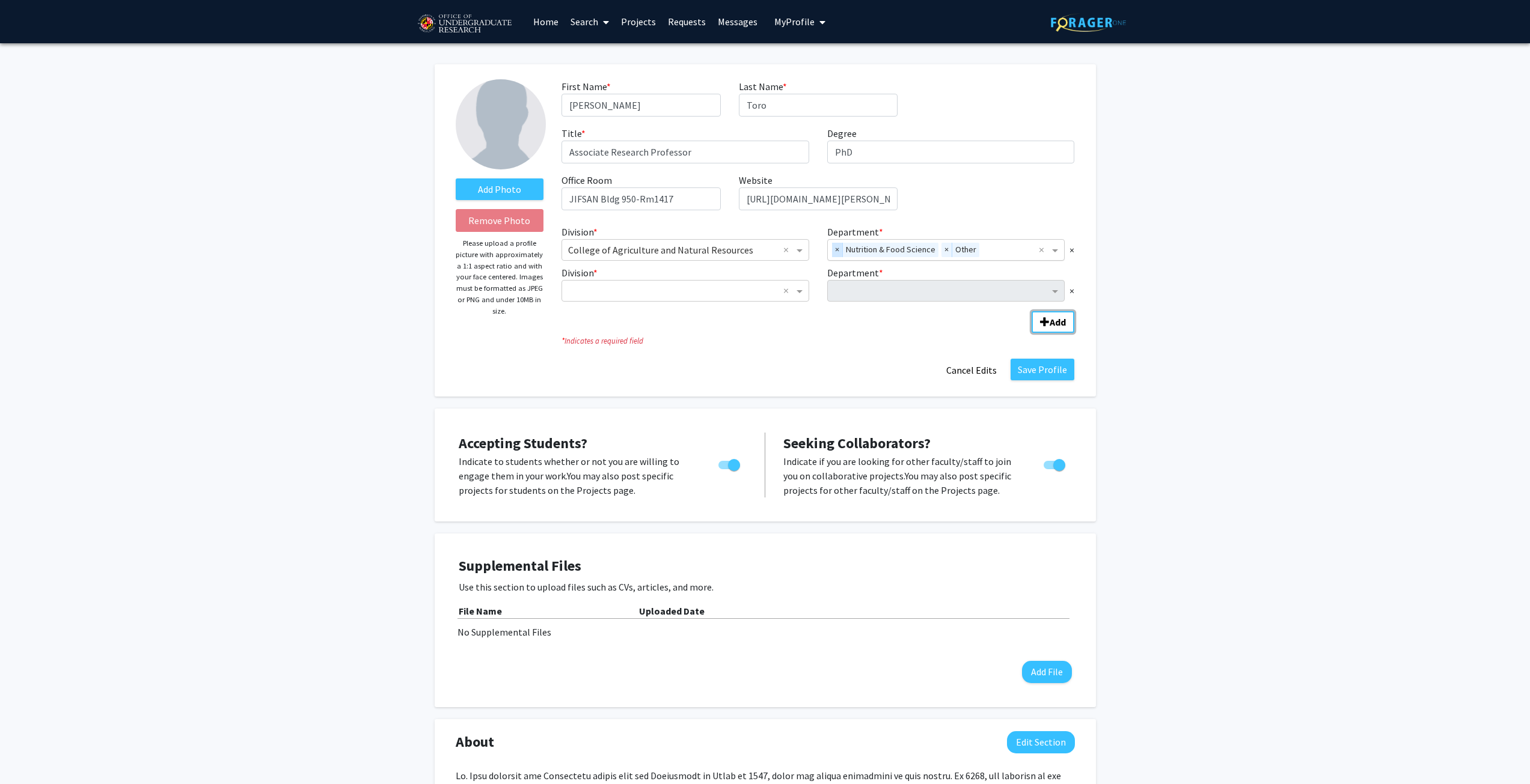
click at [839, 250] on span "×" at bounding box center [837, 250] width 11 height 15
click at [507, 186] on label "Add Photo" at bounding box center [499, 189] width 88 height 22
click at [0, 0] on input "Add Photo" at bounding box center [0, 0] width 0 height 0
click at [498, 191] on label "Add Photo" at bounding box center [499, 189] width 88 height 22
click at [0, 0] on input "Add Photo" at bounding box center [0, 0] width 0 height 0
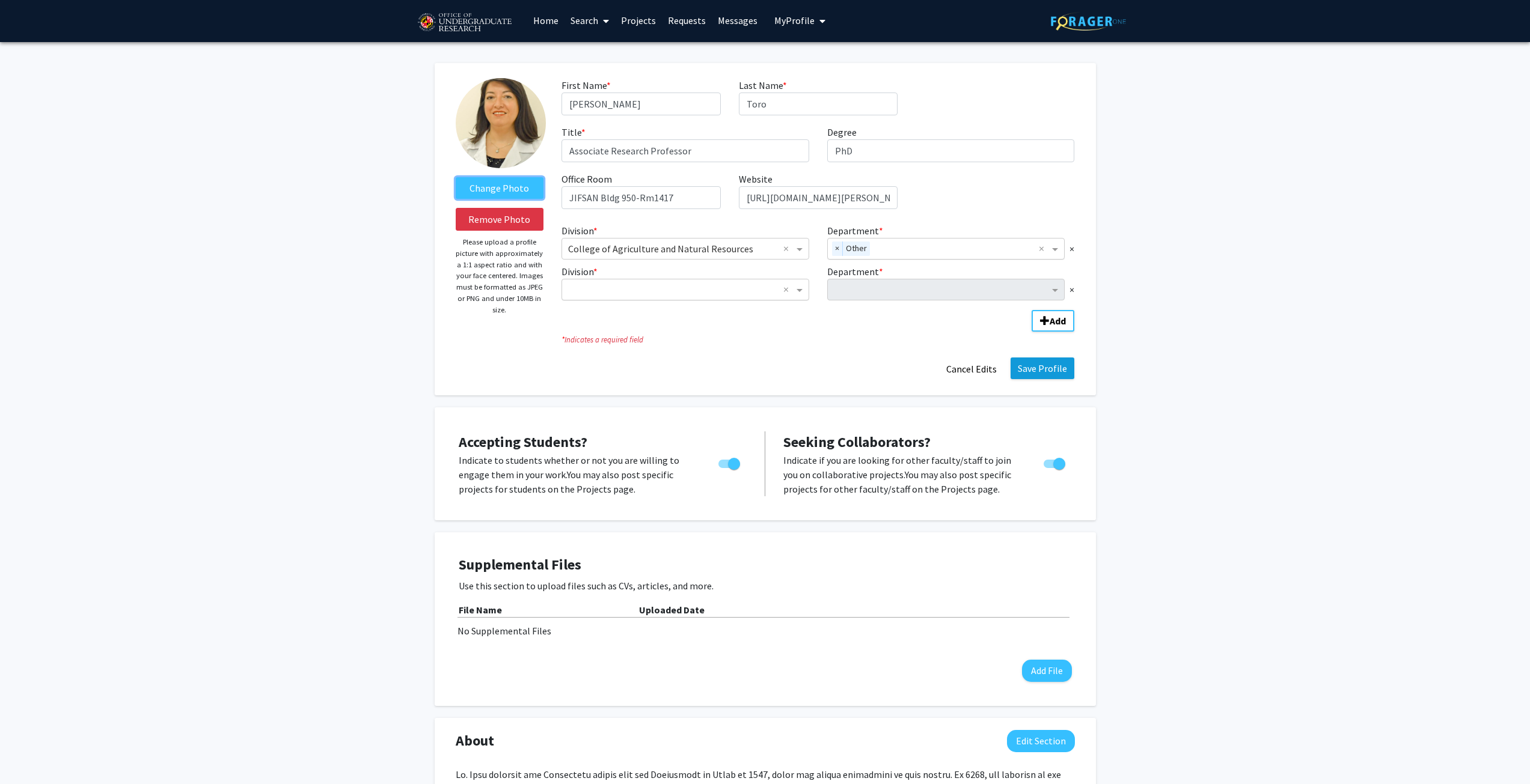
scroll to position [2, 0]
click at [1028, 376] on button "Save Profile" at bounding box center [1042, 368] width 63 height 22
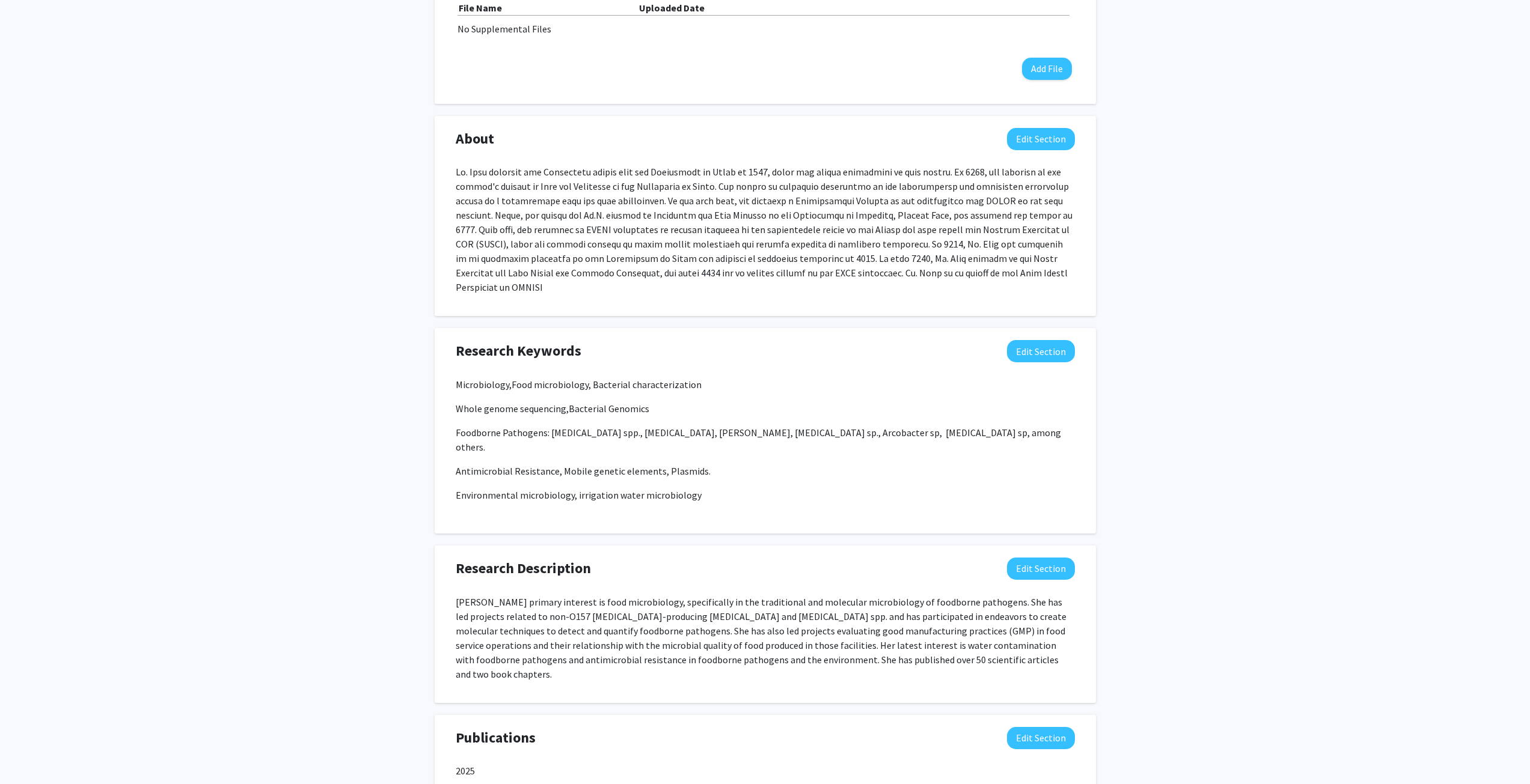
scroll to position [439, 0]
click at [1260, 157] on div "Magaly Toro Edit Section See Public View help Title: Associate Research Profess…" at bounding box center [765, 336] width 1530 height 1463
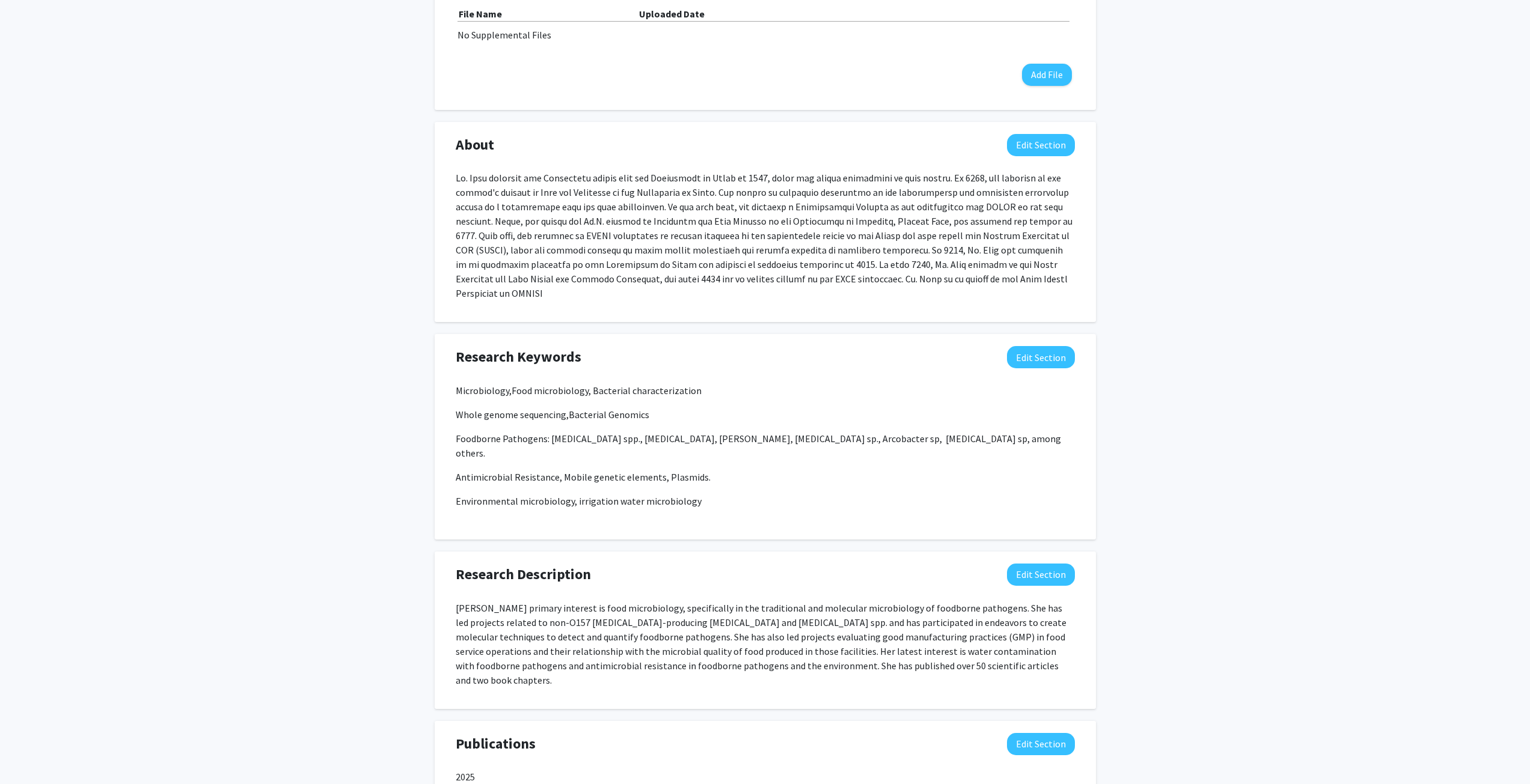
scroll to position [0, 0]
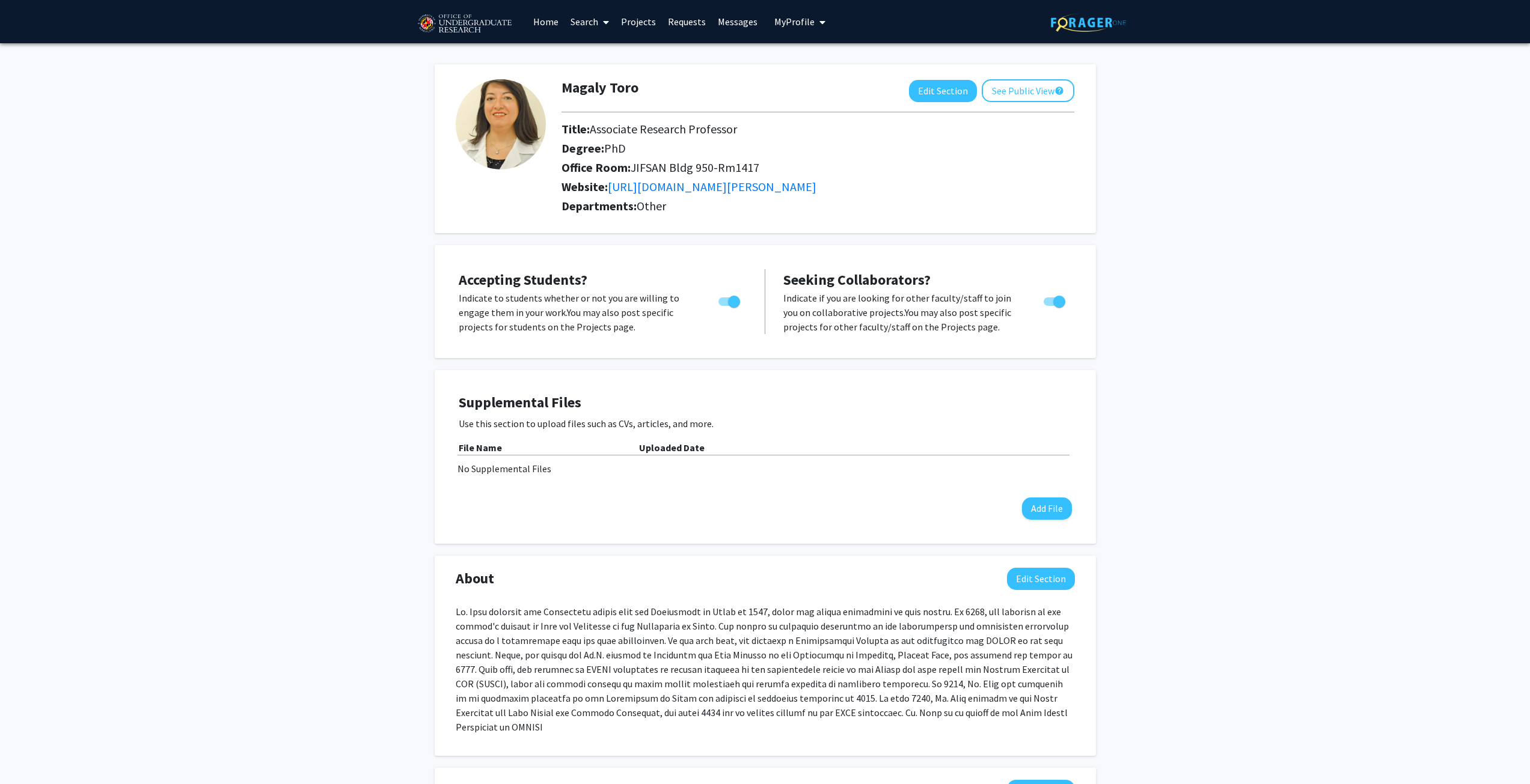
click at [452, 23] on img at bounding box center [465, 23] width 102 height 30
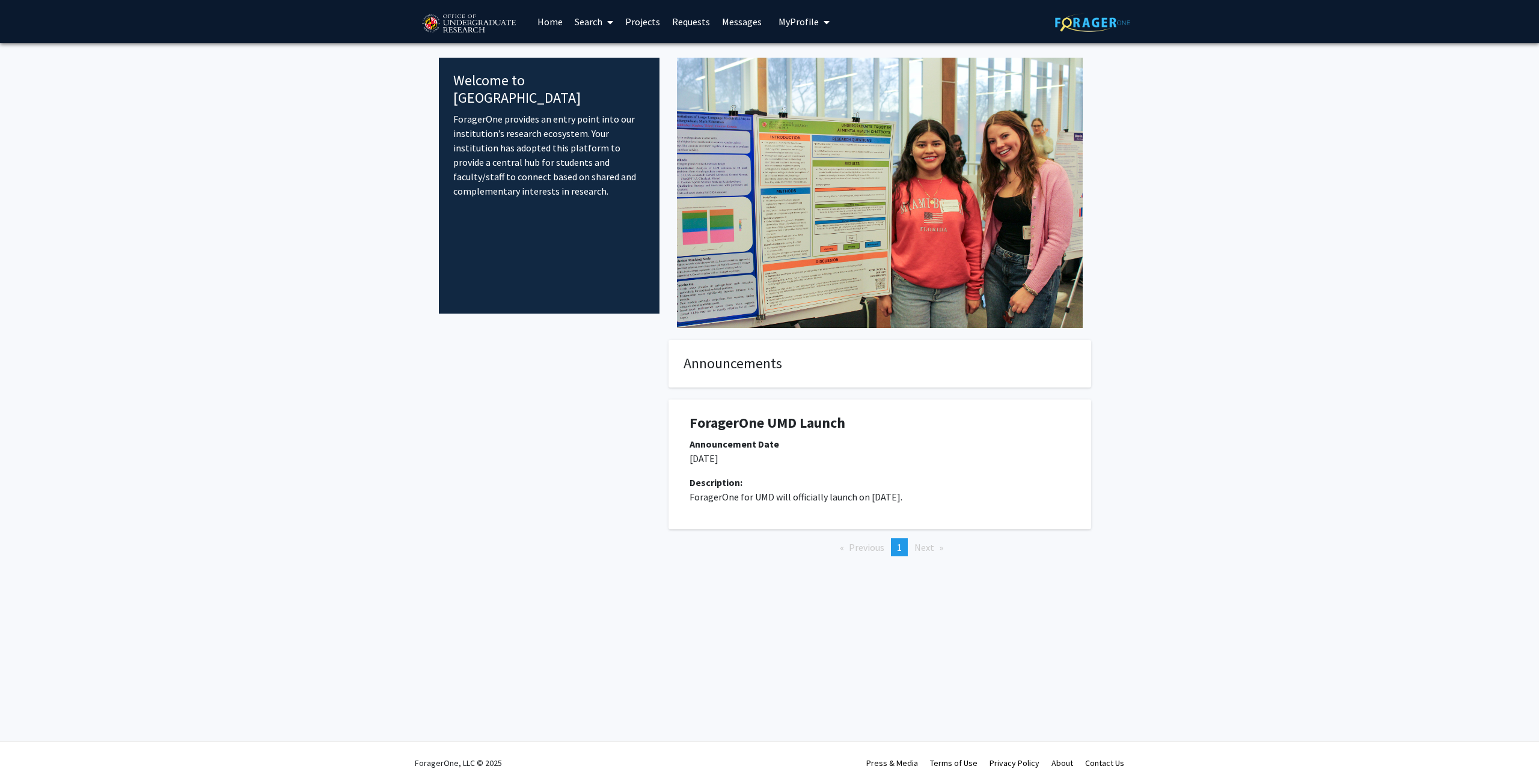
click at [550, 24] on link "Home" at bounding box center [550, 22] width 37 height 42
click at [595, 18] on link "Search" at bounding box center [594, 22] width 51 height 42
click at [609, 58] on span "Faculty/Staff" at bounding box center [612, 55] width 88 height 24
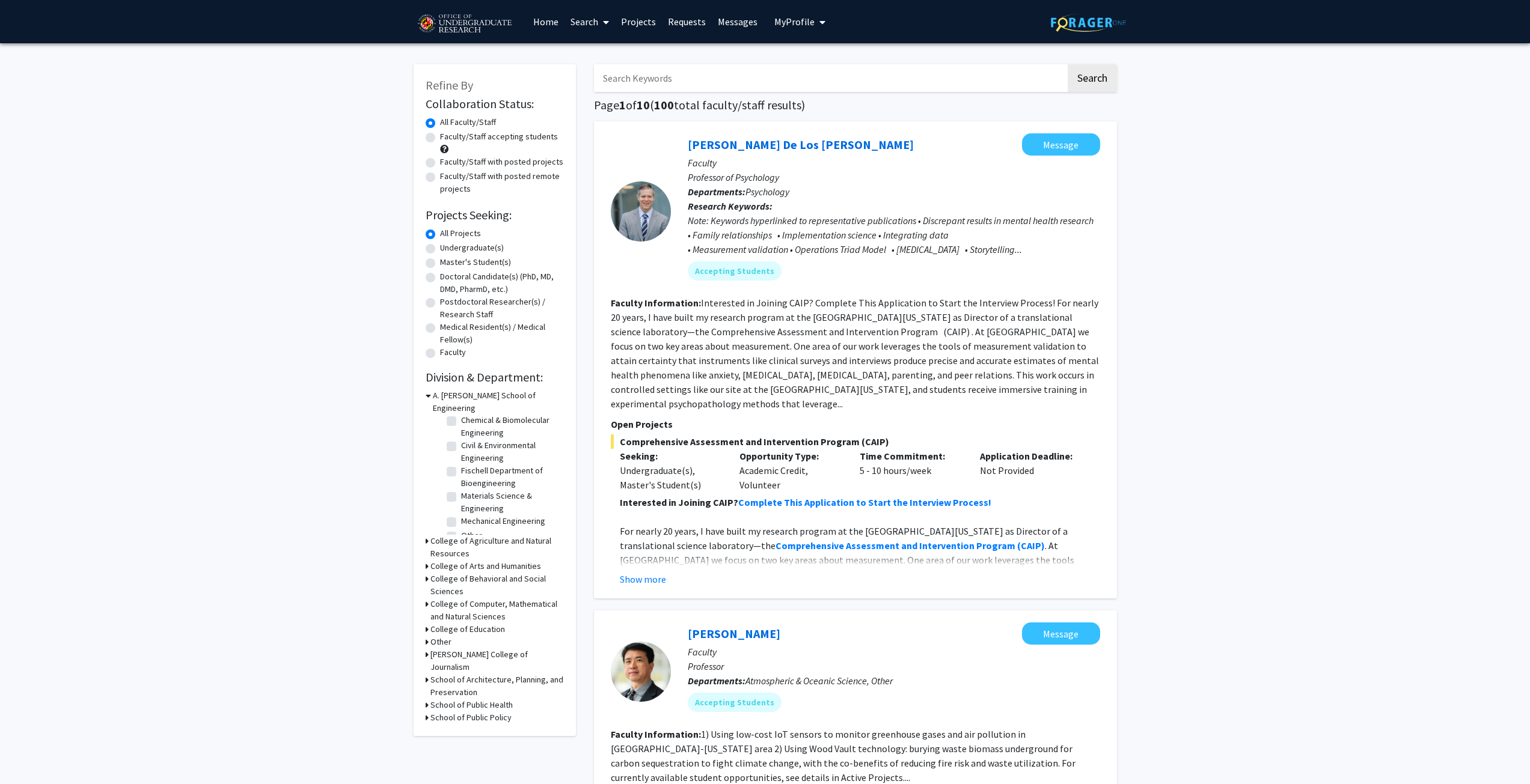
scroll to position [30, 0]
click at [460, 535] on h3 "College of Agriculture and Natural Resources" at bounding box center [497, 547] width 133 height 25
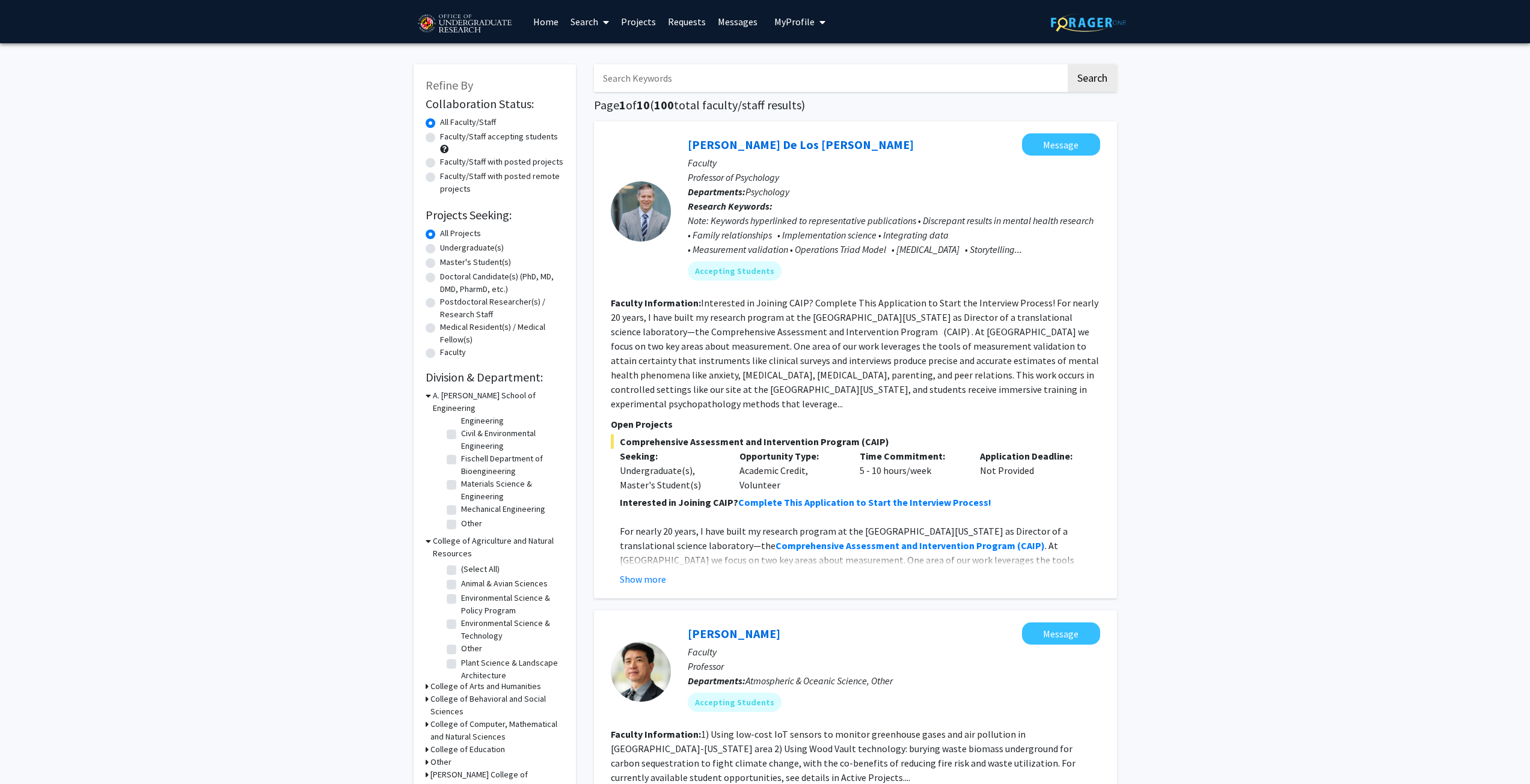
click at [461, 563] on label "(Select All)" at bounding box center [480, 570] width 39 height 13
click at [461, 563] on input "(Select All)" at bounding box center [465, 567] width 8 height 8
checkbox input "true"
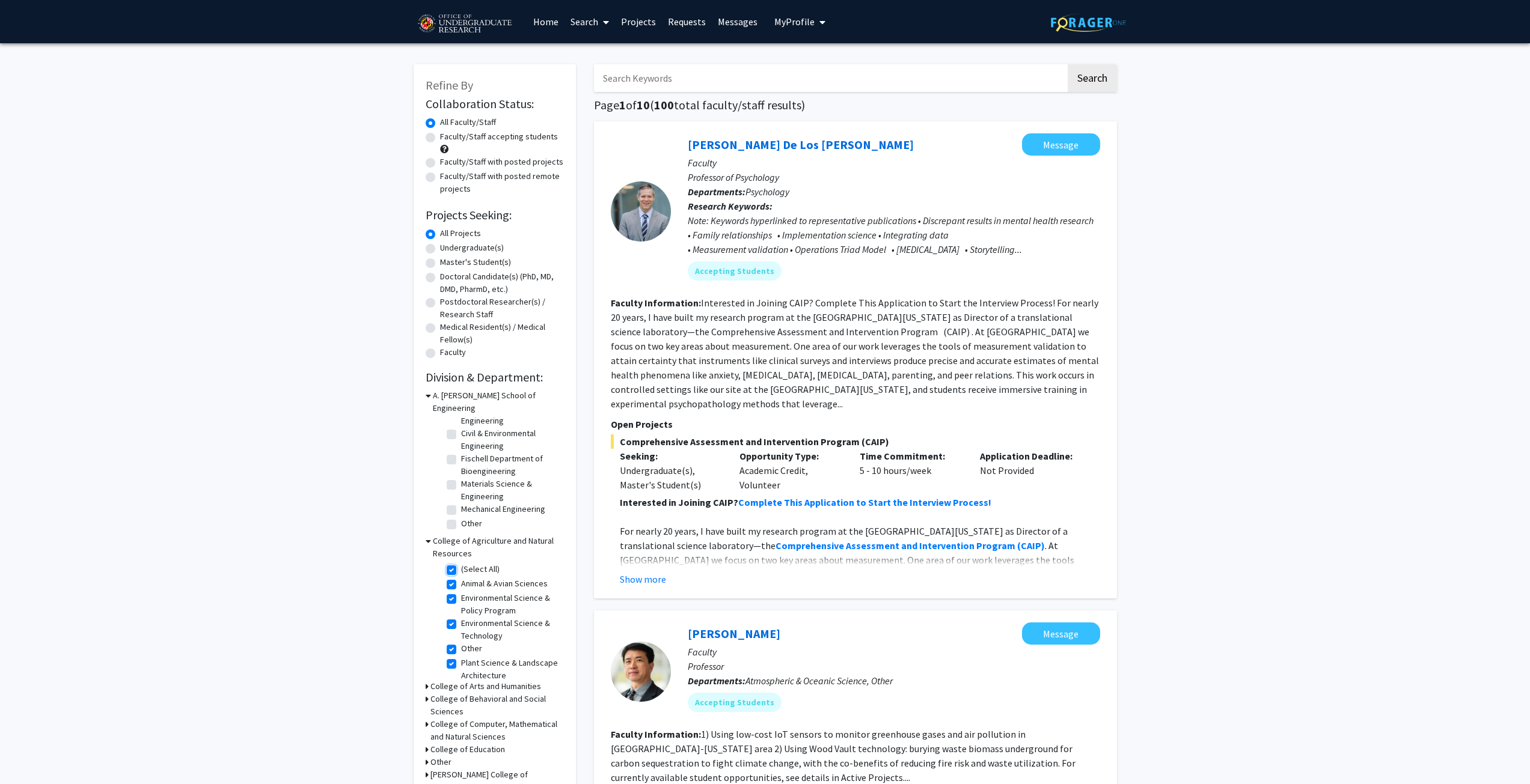
checkbox input "true"
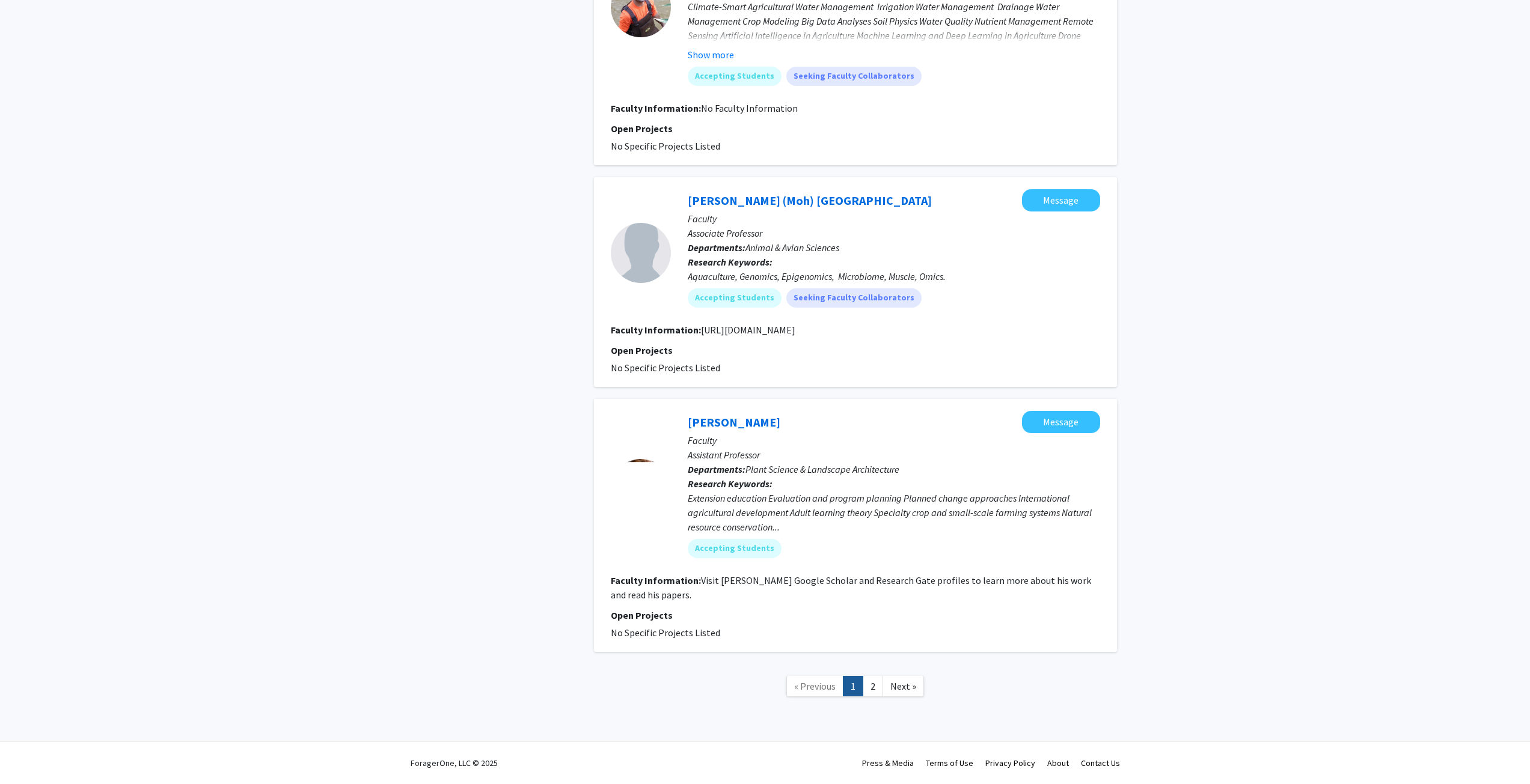
scroll to position [2728, 0]
click at [877, 693] on link "2" at bounding box center [873, 686] width 20 height 21
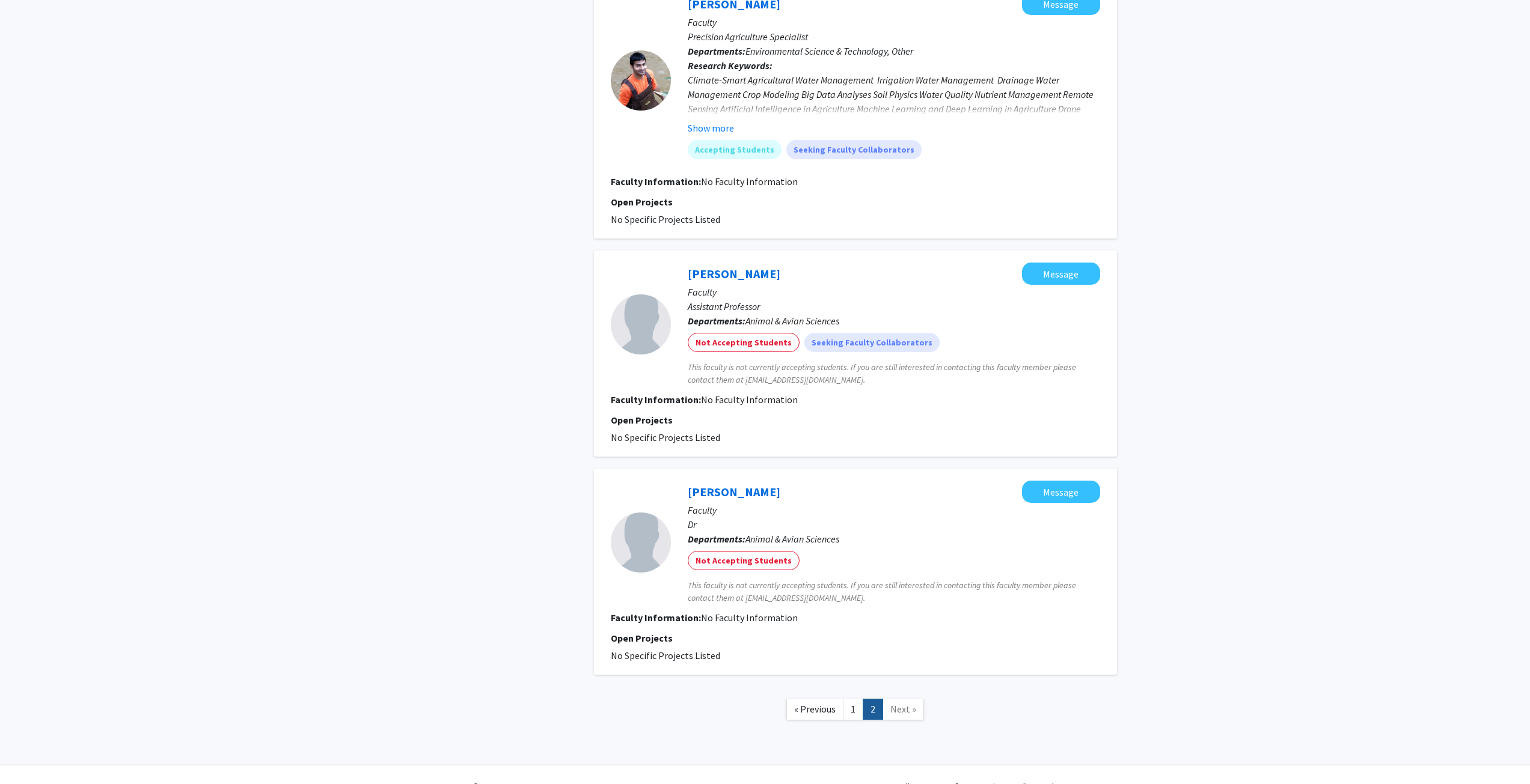
scroll to position [1128, 0]
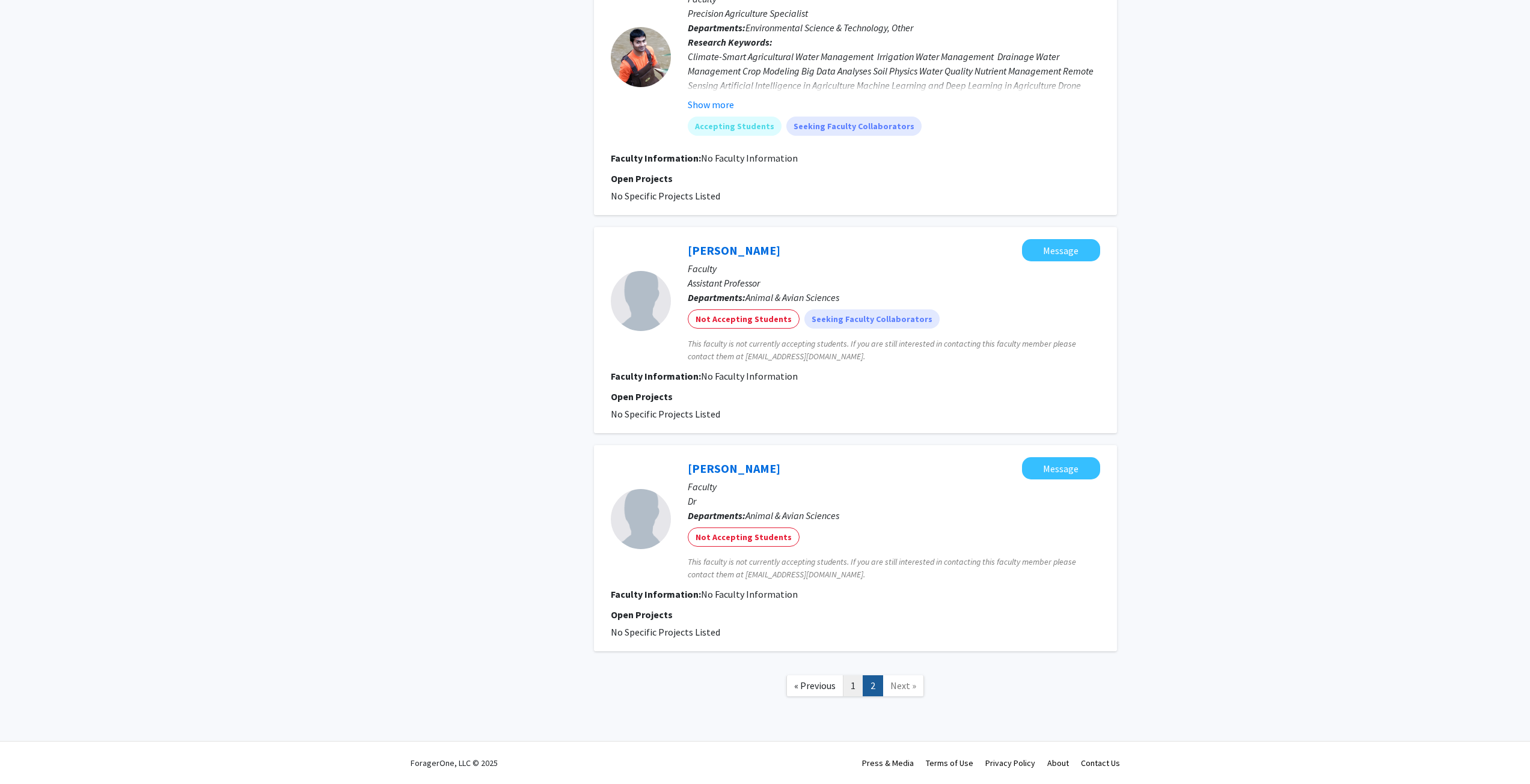
click at [859, 688] on link "1" at bounding box center [853, 686] width 20 height 21
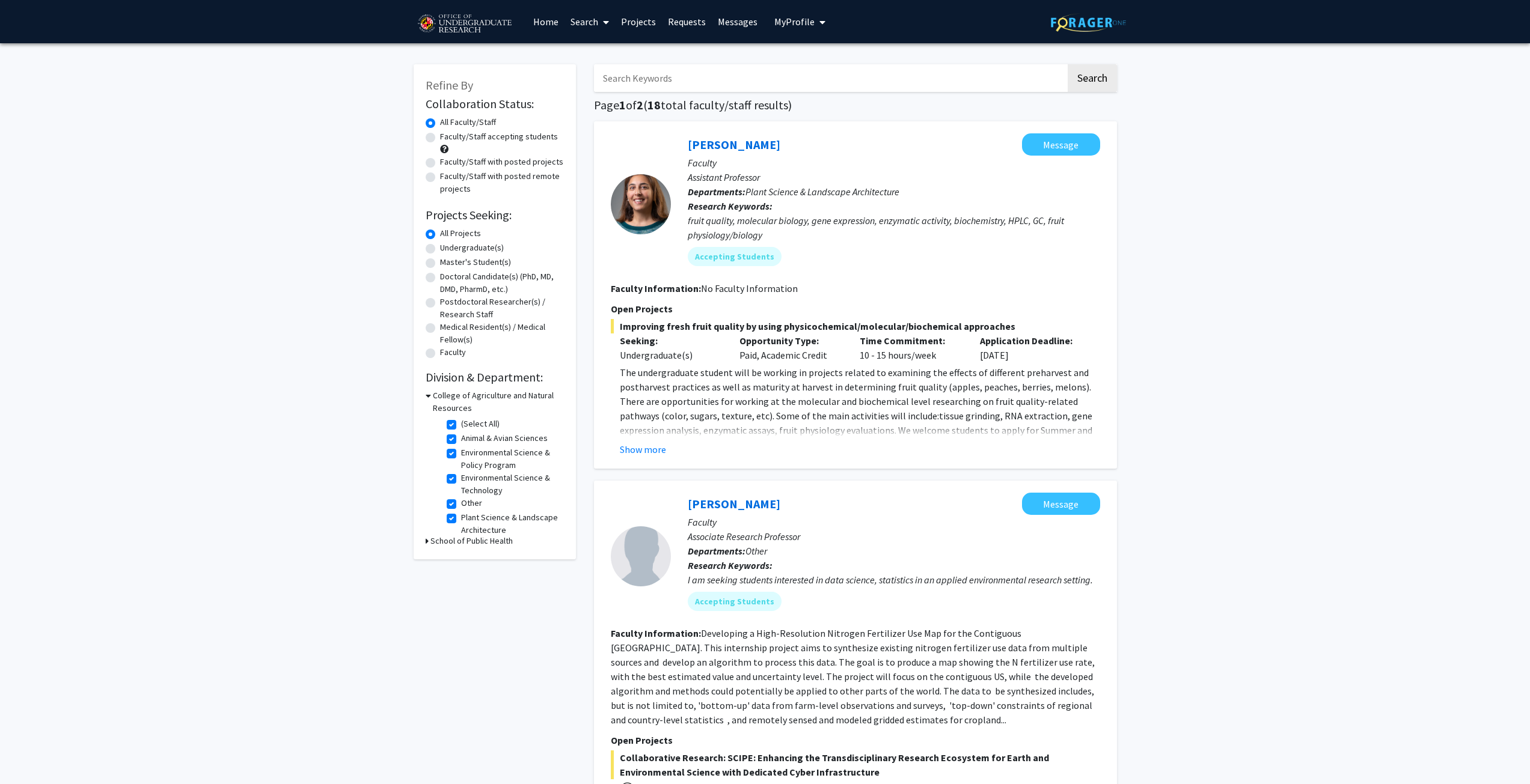
click at [746, 147] on link "Macarena Farcuh Yuri" at bounding box center [734, 145] width 93 height 15
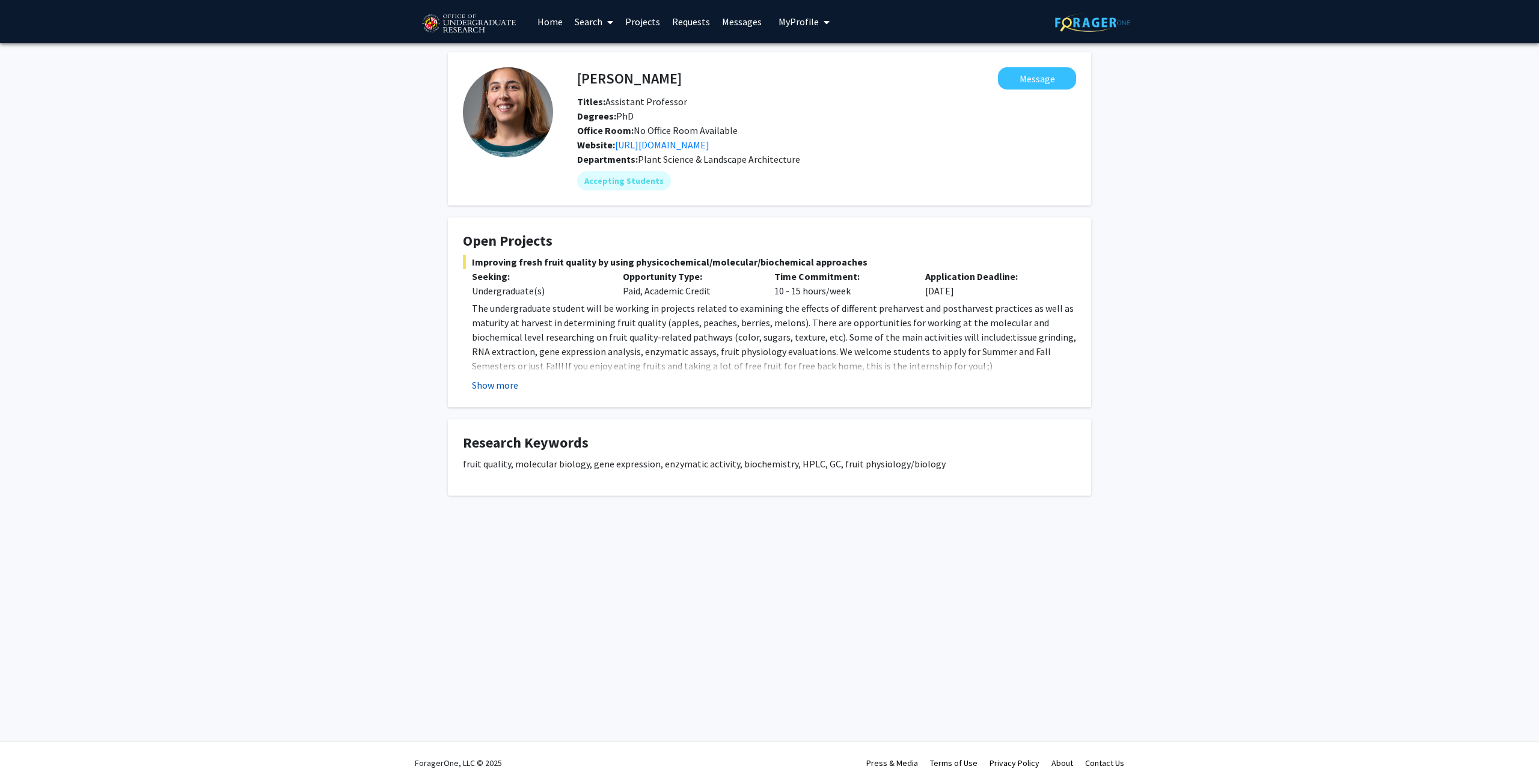
click at [505, 386] on button "Show more" at bounding box center [495, 385] width 46 height 15
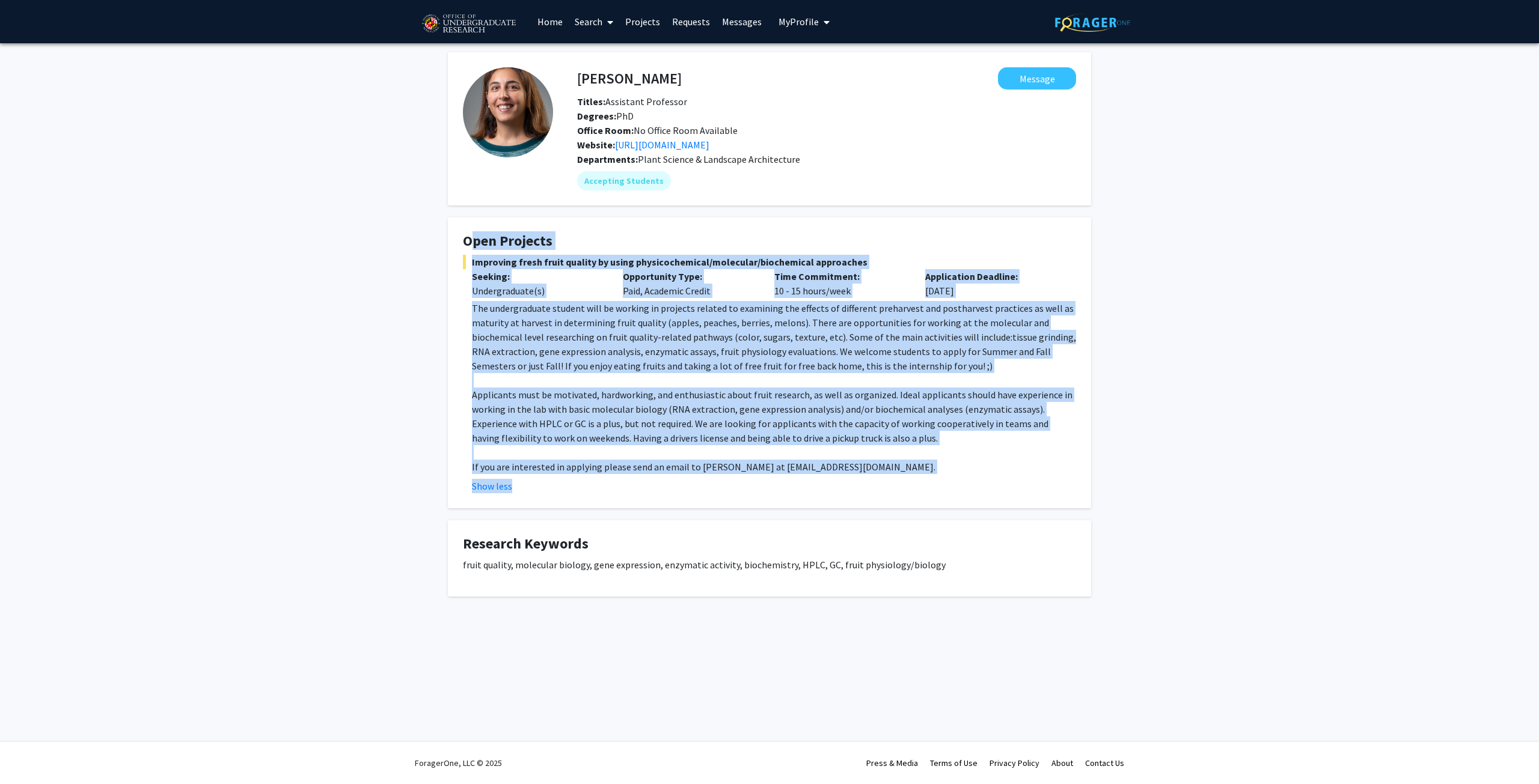
drag, startPoint x: 465, startPoint y: 240, endPoint x: 921, endPoint y: 481, distance: 515.8
click at [921, 481] on fg-card "Open Projects Improving fresh fruit quality by using physicochemical/molecular/…" at bounding box center [770, 363] width 644 height 291
copy fg-card "Open Projects Improving fresh fruit quality by using physicochemical/molecular/…"
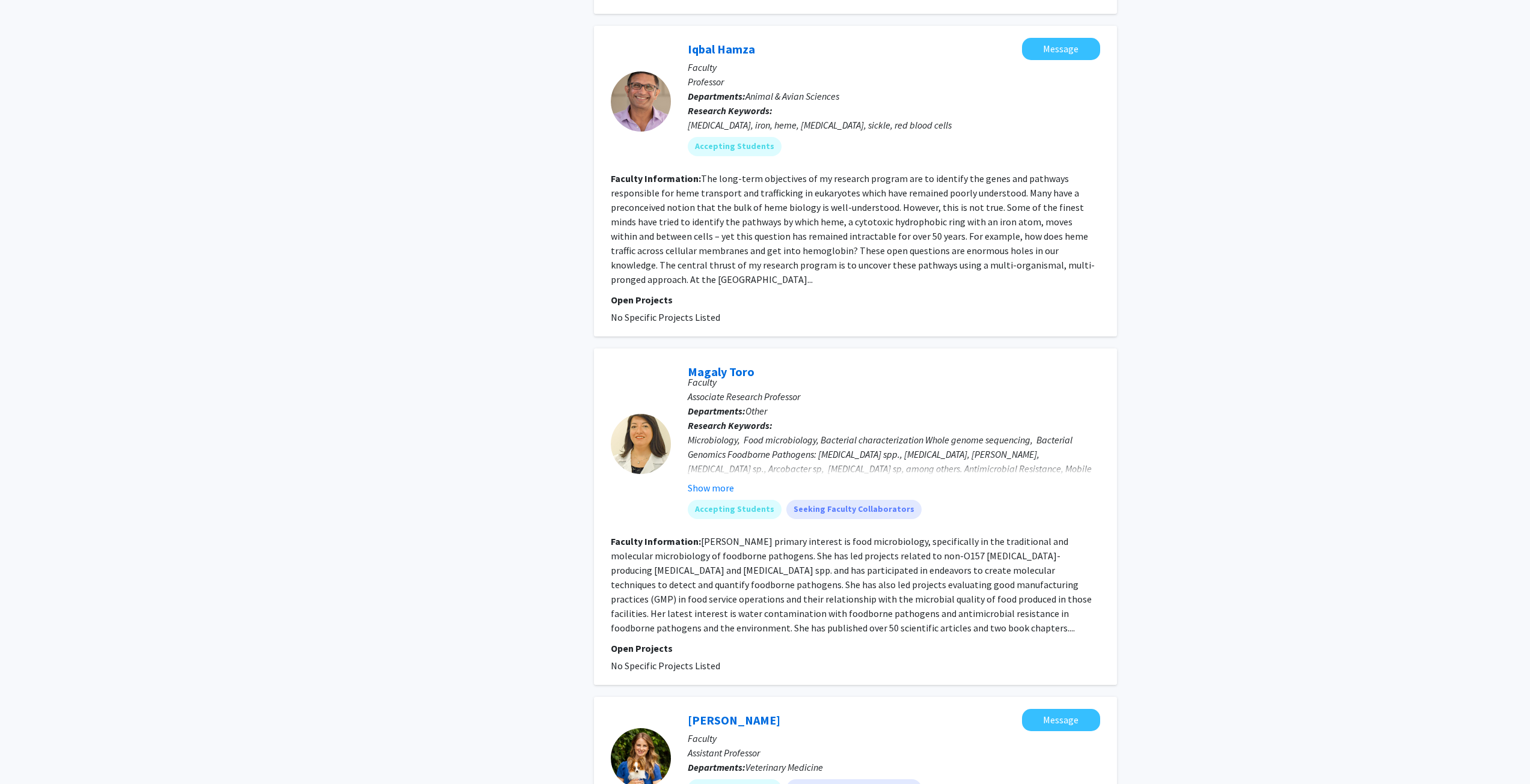
scroll to position [1924, 0]
click at [701, 379] on link "Magaly Toro" at bounding box center [721, 371] width 67 height 15
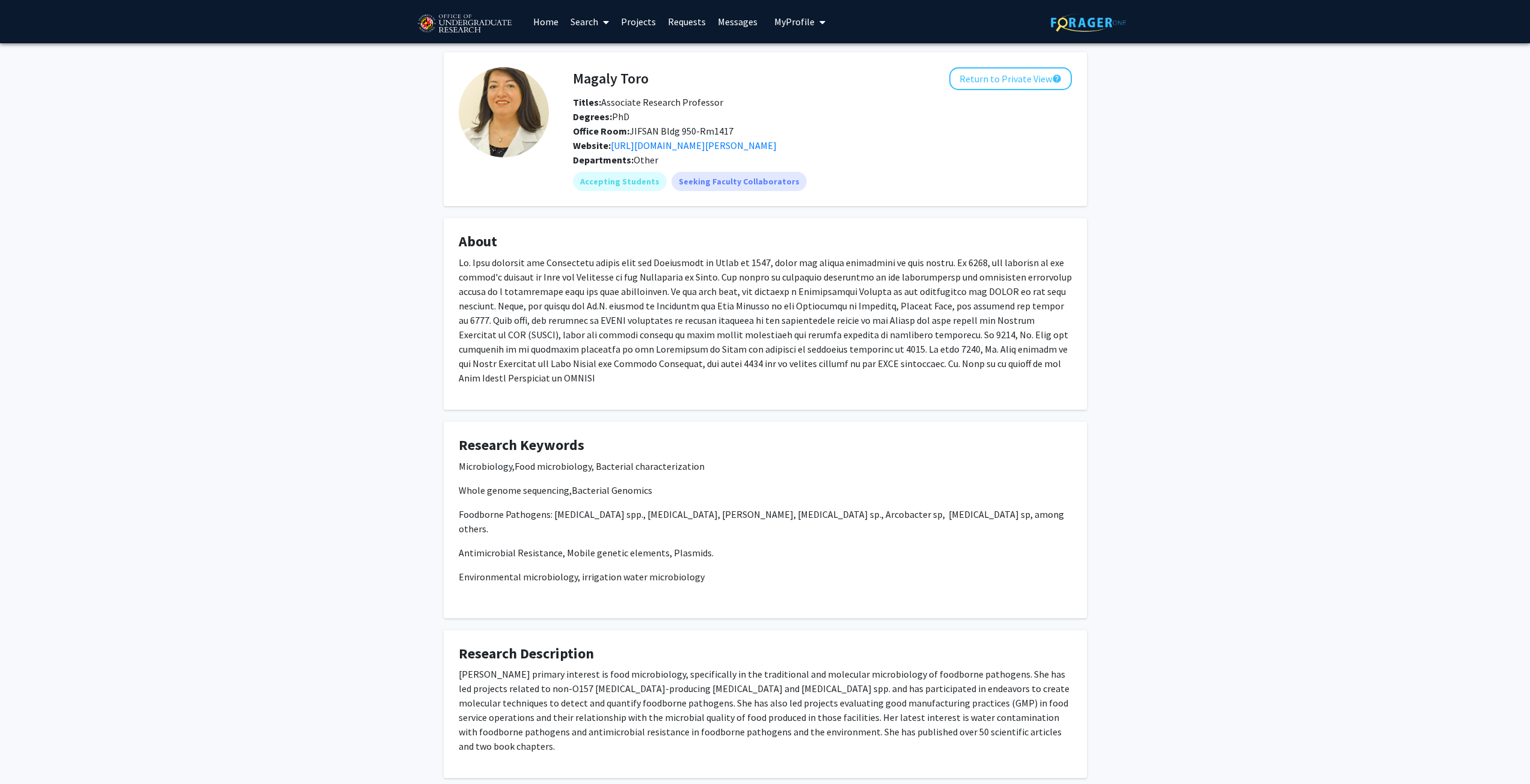
click at [1322, 316] on div "Magaly Toro Return to Private View help Titles: Associate Research Professor De…" at bounding box center [765, 544] width 1530 height 1002
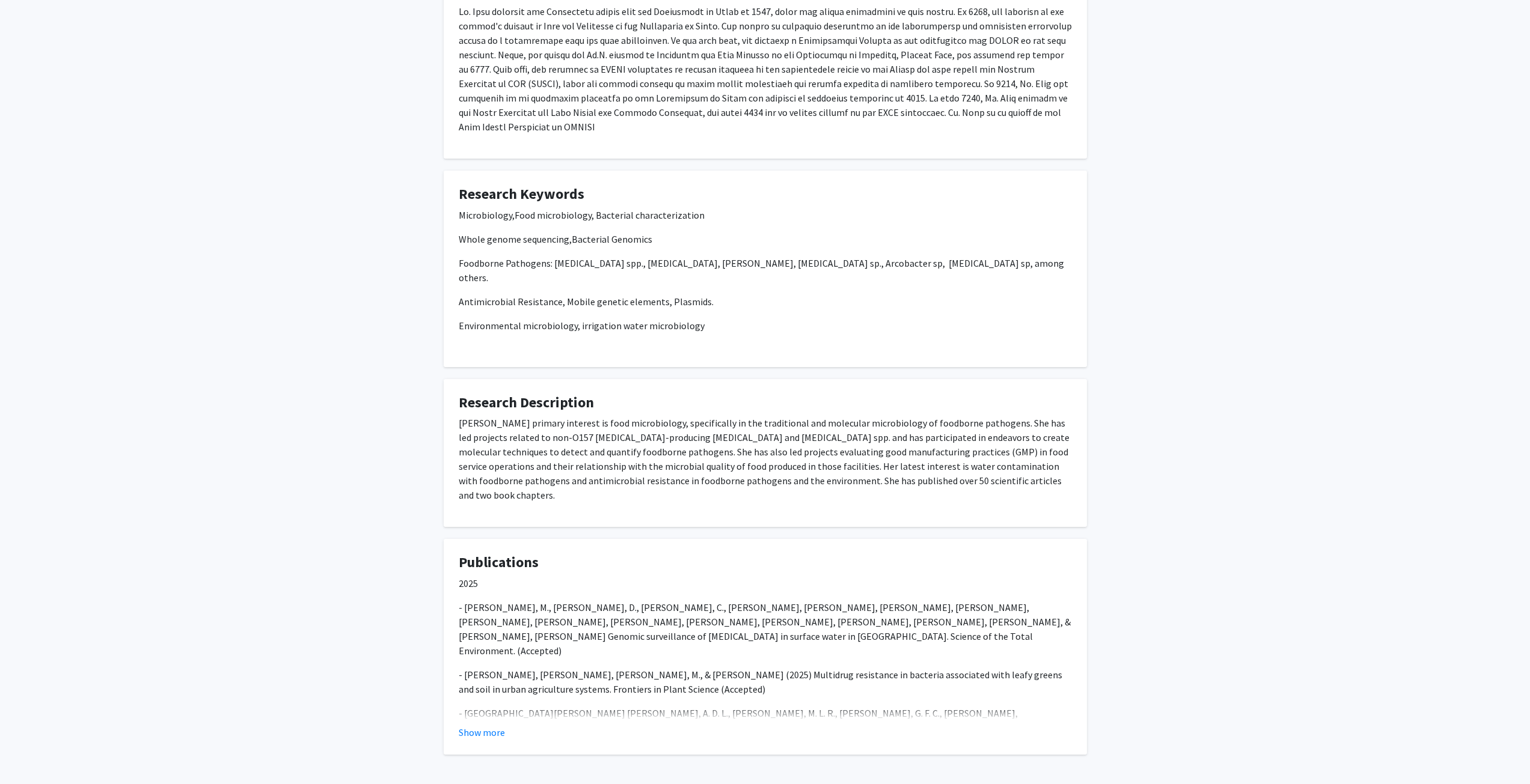
scroll to position [258, 0]
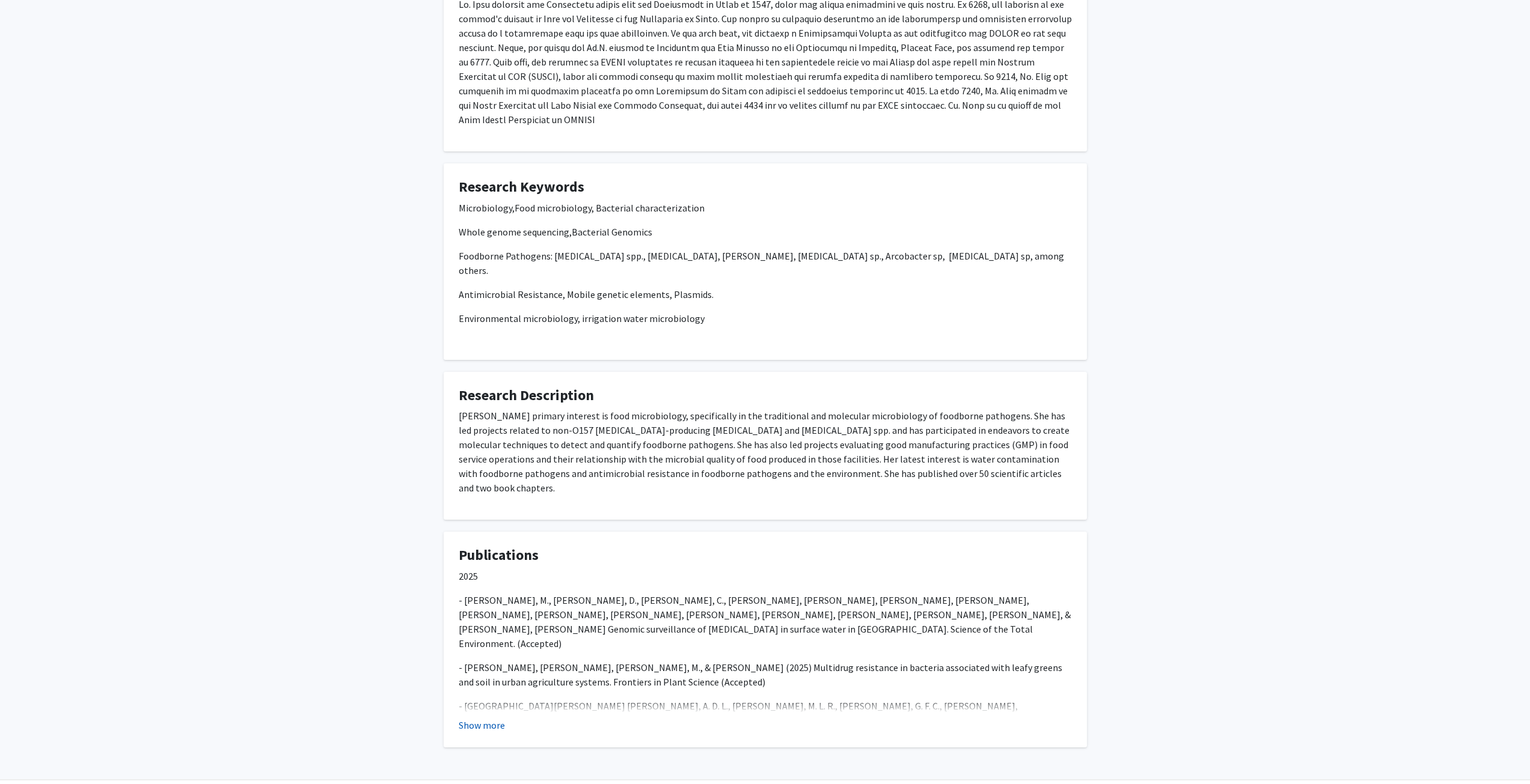
click at [465, 718] on button "Show more" at bounding box center [482, 725] width 46 height 15
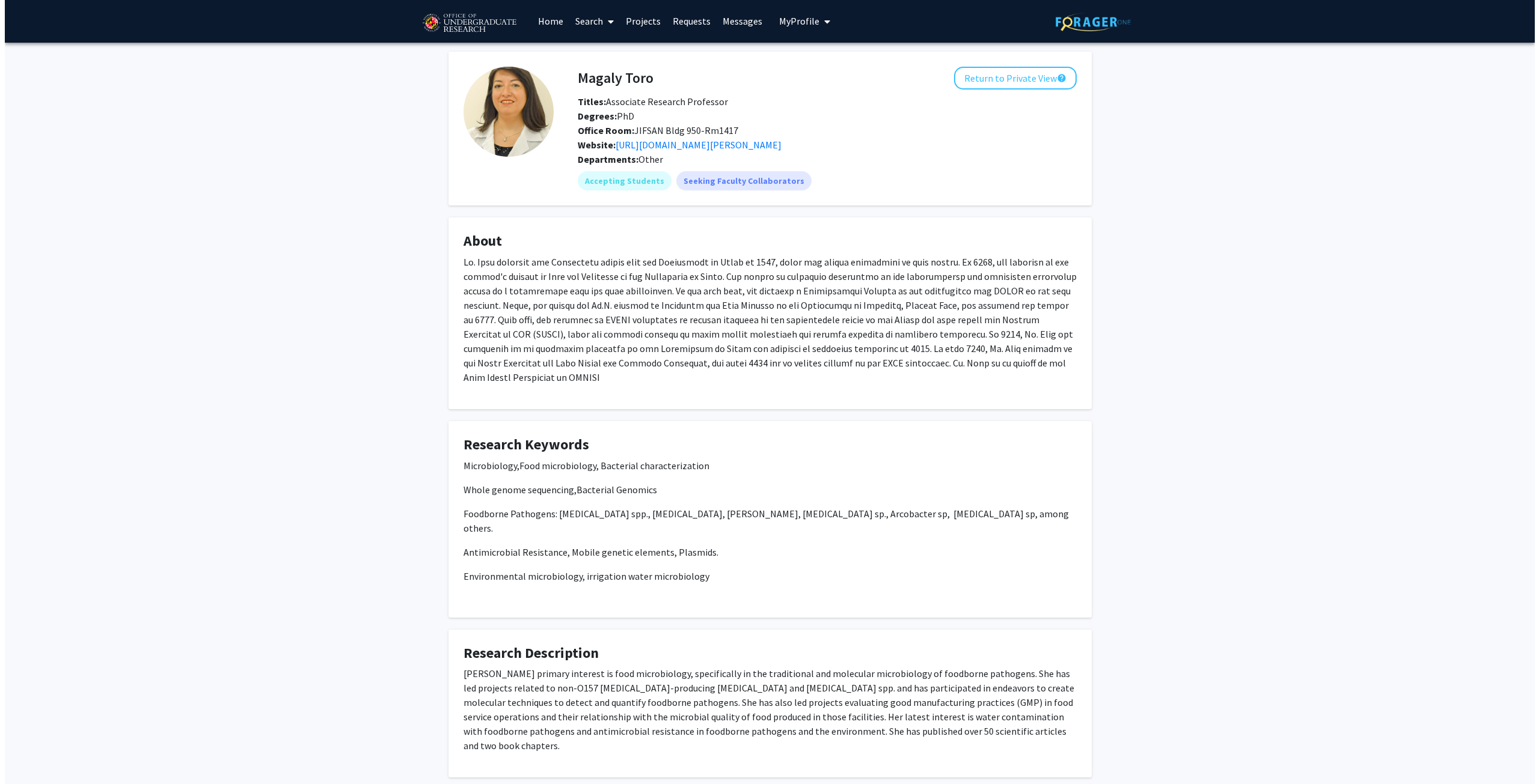
scroll to position [0, 0]
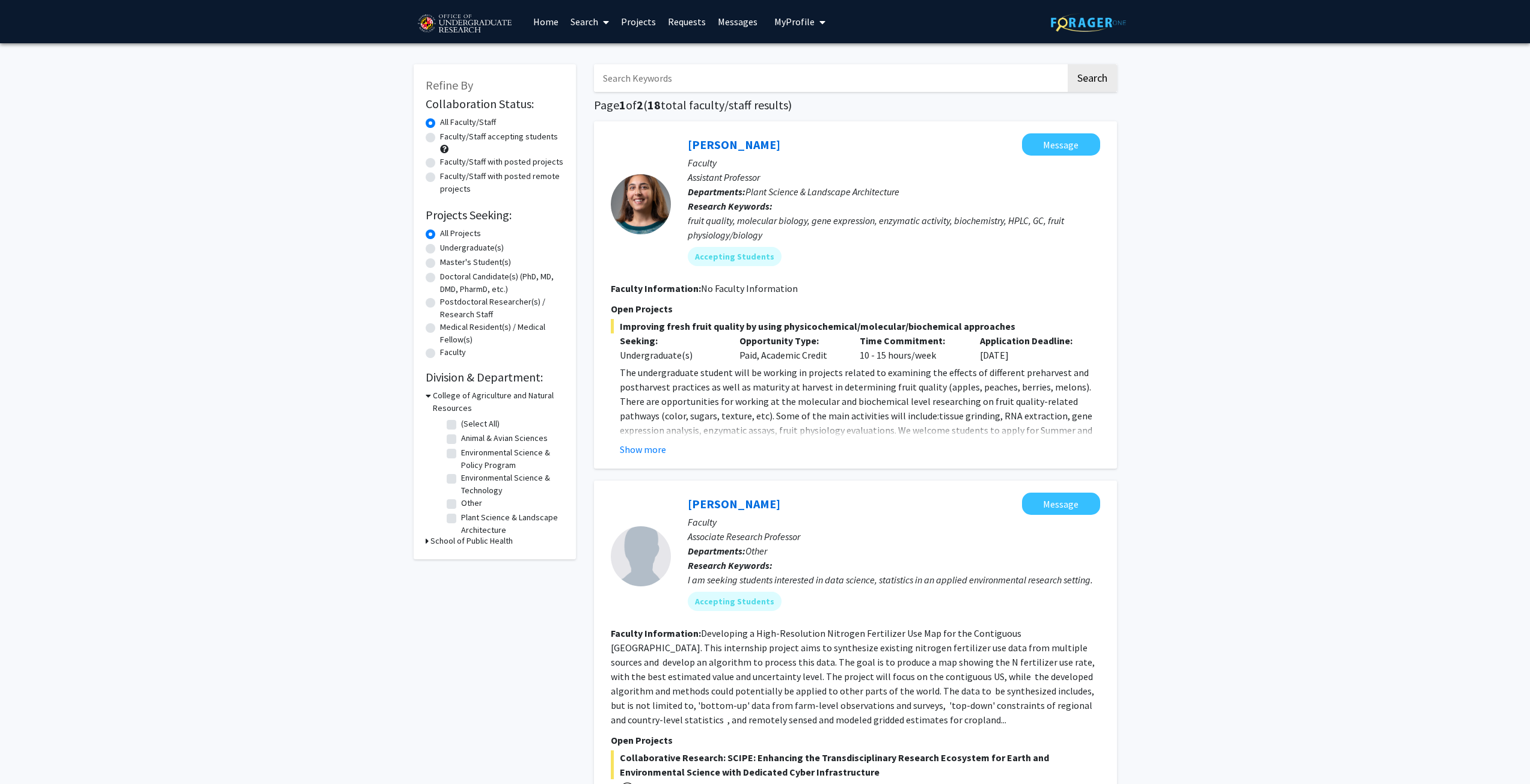
checkbox input "false"
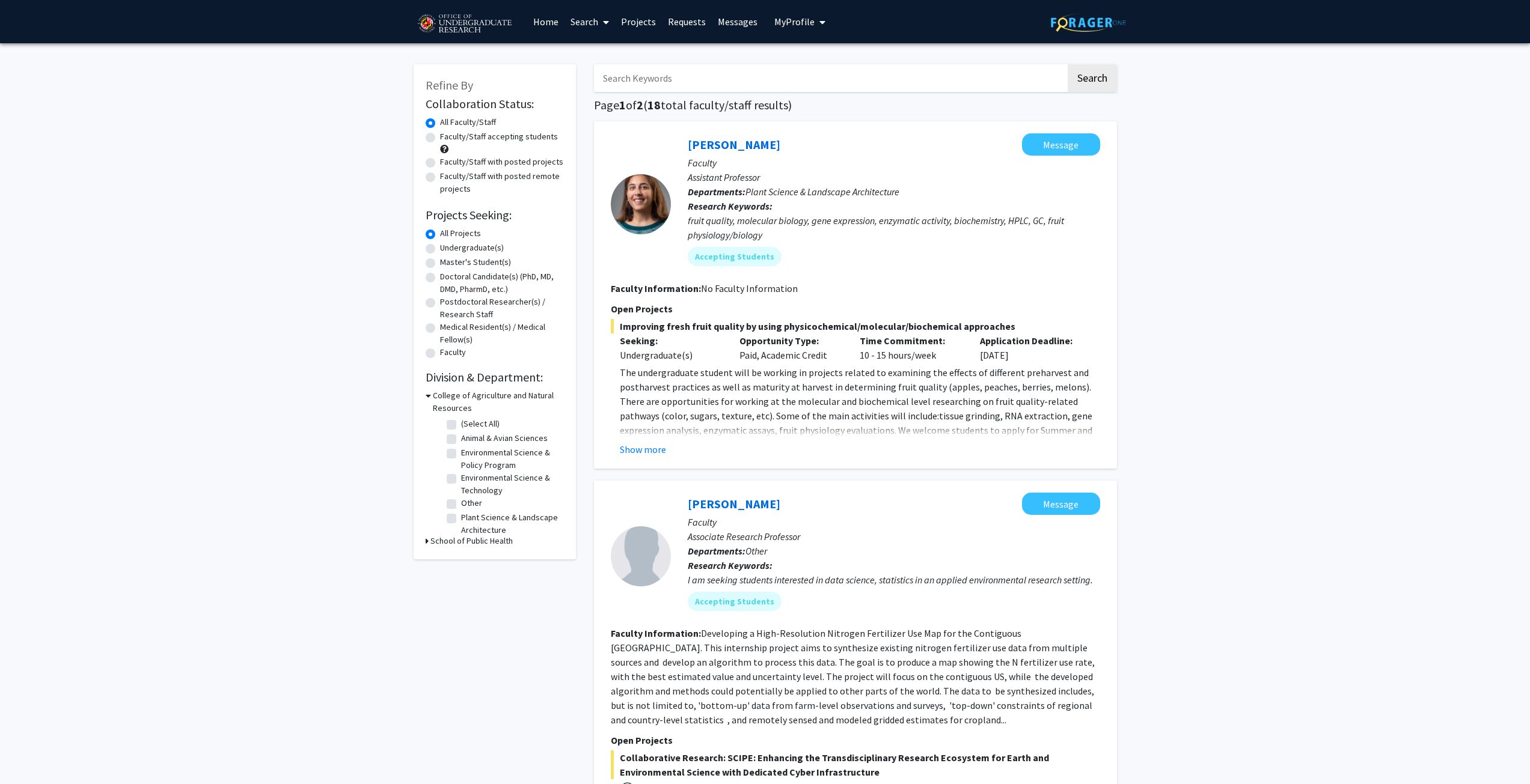
checkbox input "false"
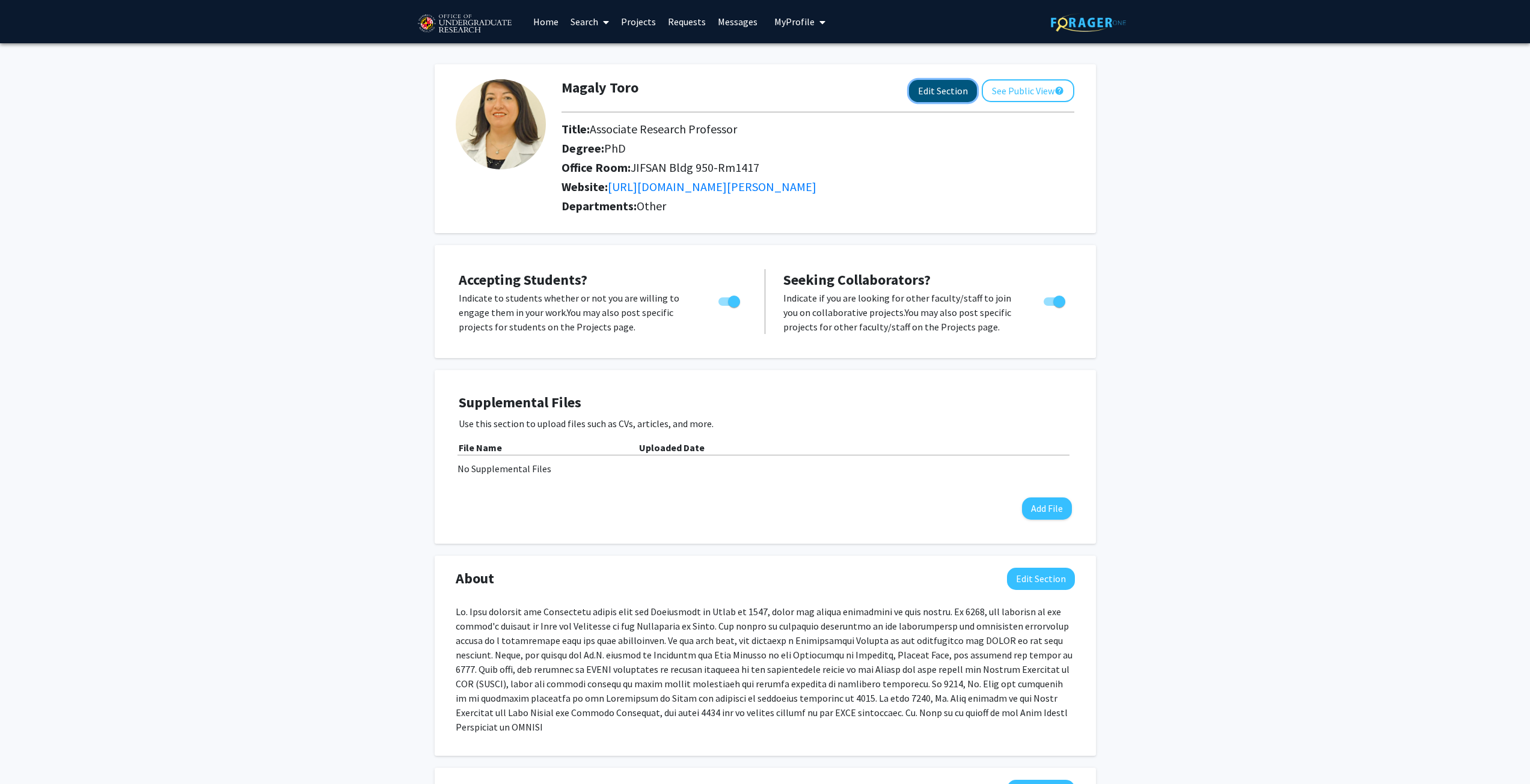
click at [937, 92] on button "Edit Section" at bounding box center [942, 91] width 68 height 22
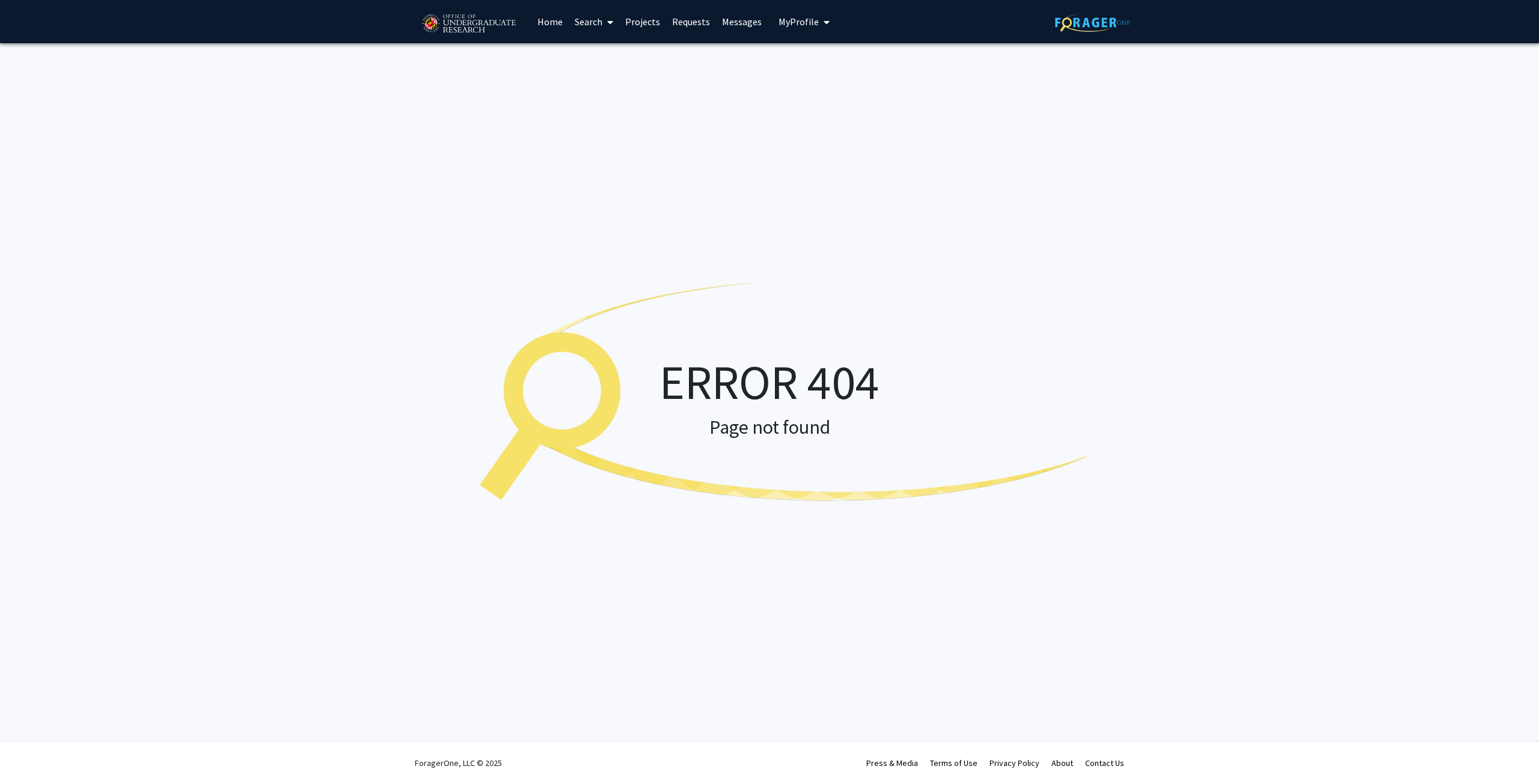
click at [553, 20] on link "Home" at bounding box center [550, 22] width 37 height 42
click at [463, 13] on img at bounding box center [468, 23] width 102 height 30
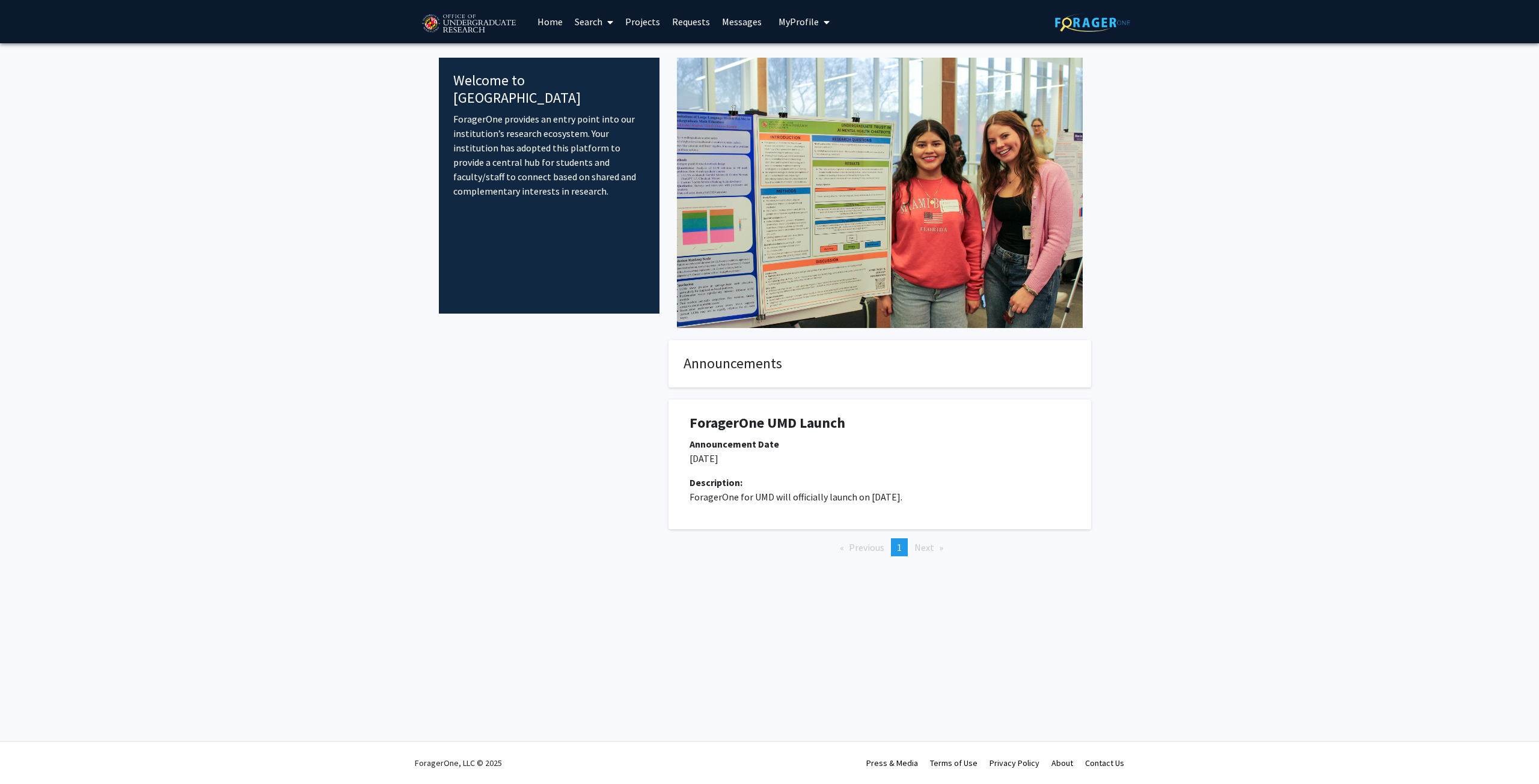
click at [557, 27] on link "Home" at bounding box center [550, 22] width 37 height 42
click at [606, 18] on span at bounding box center [607, 22] width 11 height 42
click at [547, 21] on link "Home" at bounding box center [550, 22] width 37 height 42
click at [795, 22] on span "My Profile" at bounding box center [798, 22] width 40 height 12
click at [836, 56] on span "Magaly Toro" at bounding box center [844, 56] width 55 height 13
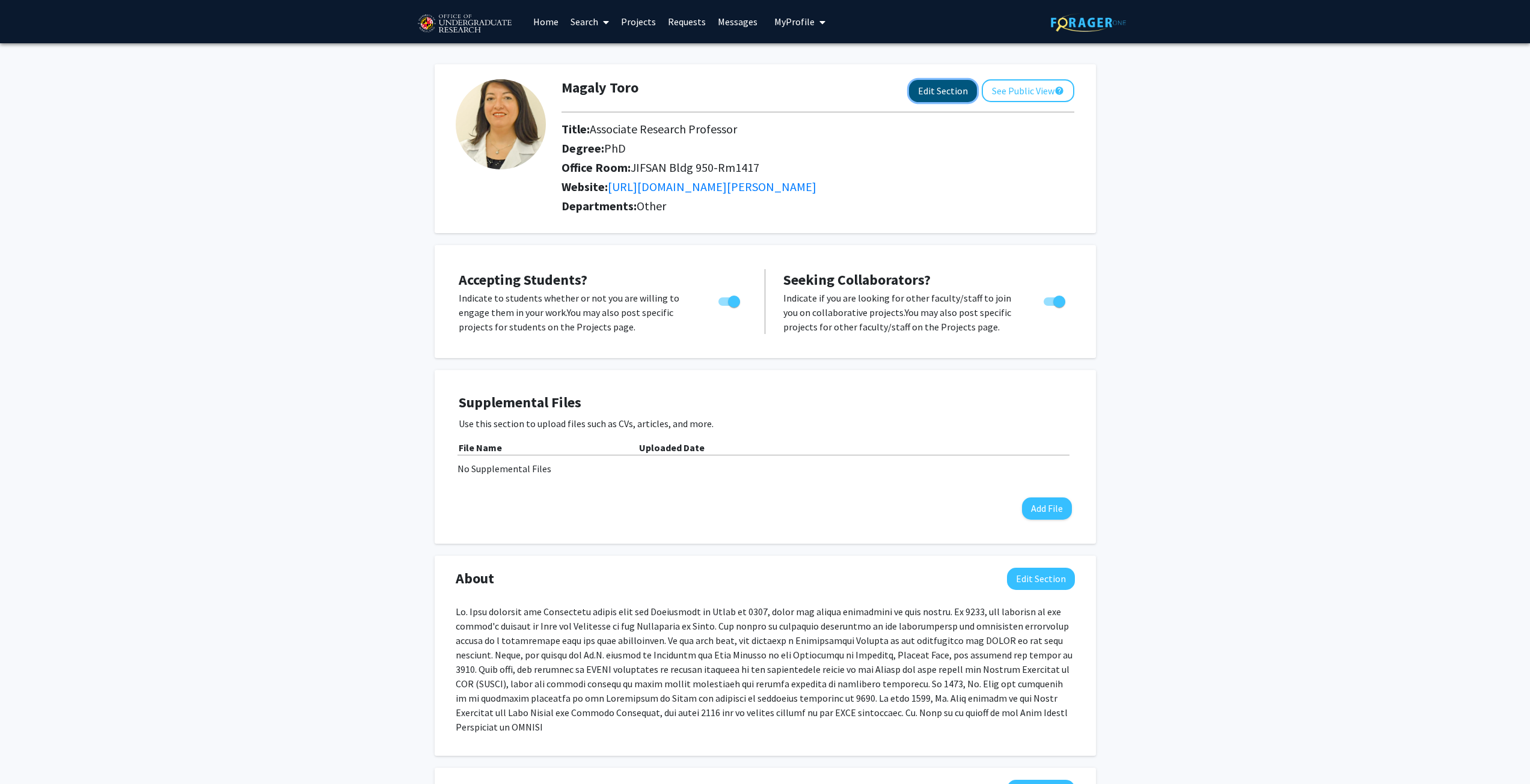
click at [940, 82] on button "Edit Section" at bounding box center [942, 91] width 68 height 22
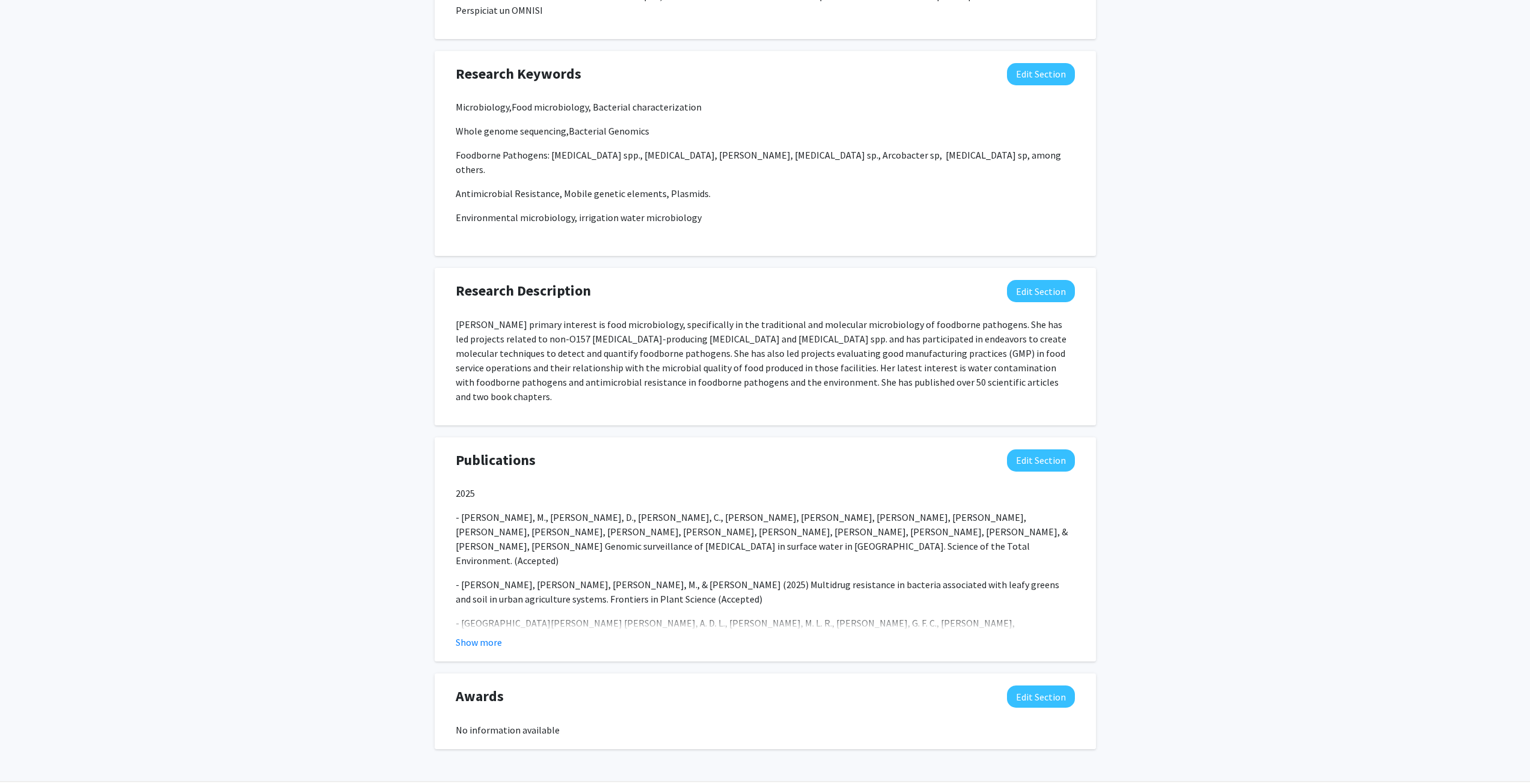
scroll to position [842, 0]
click at [1040, 684] on button "Edit Section" at bounding box center [1041, 695] width 68 height 22
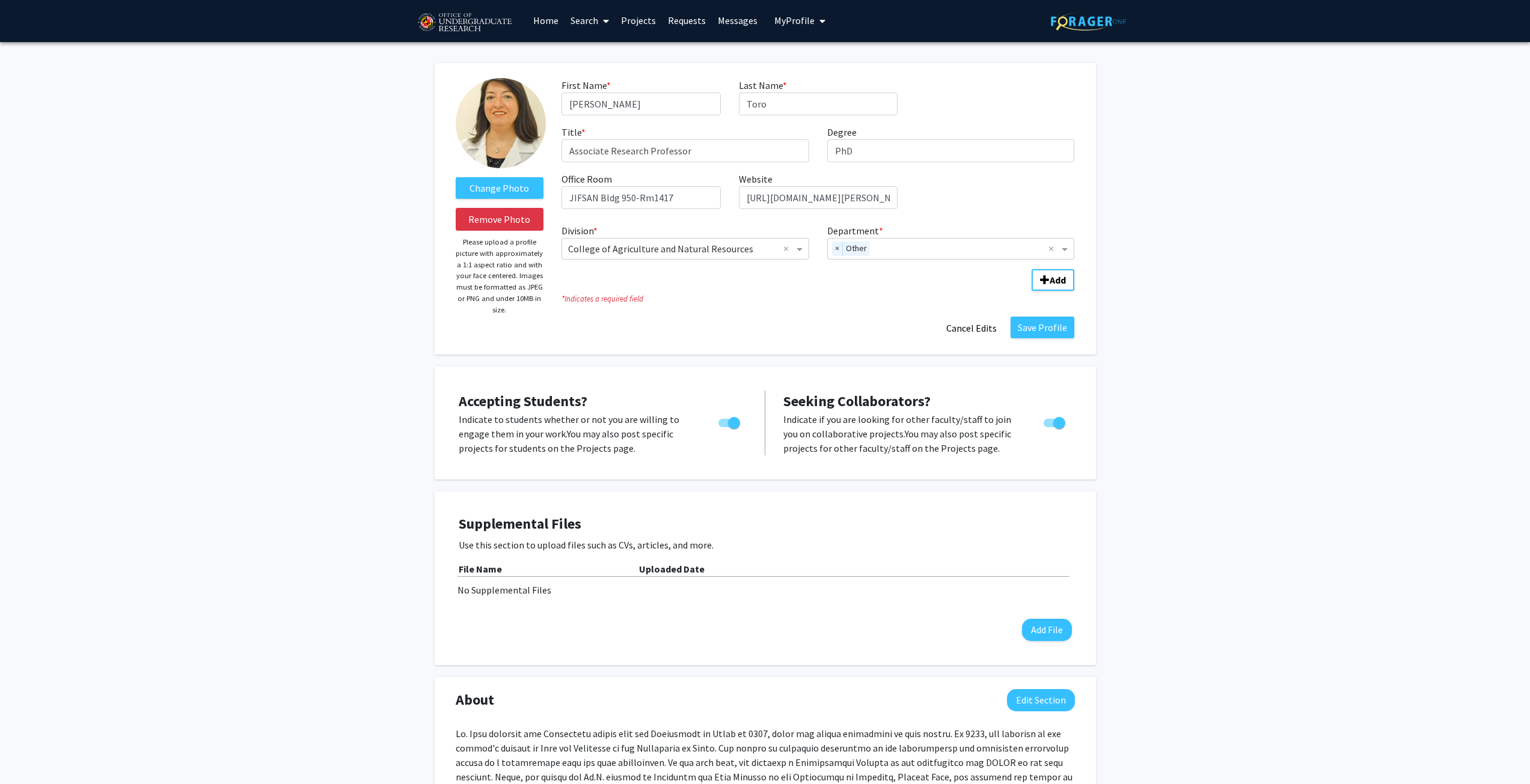
scroll to position [0, 0]
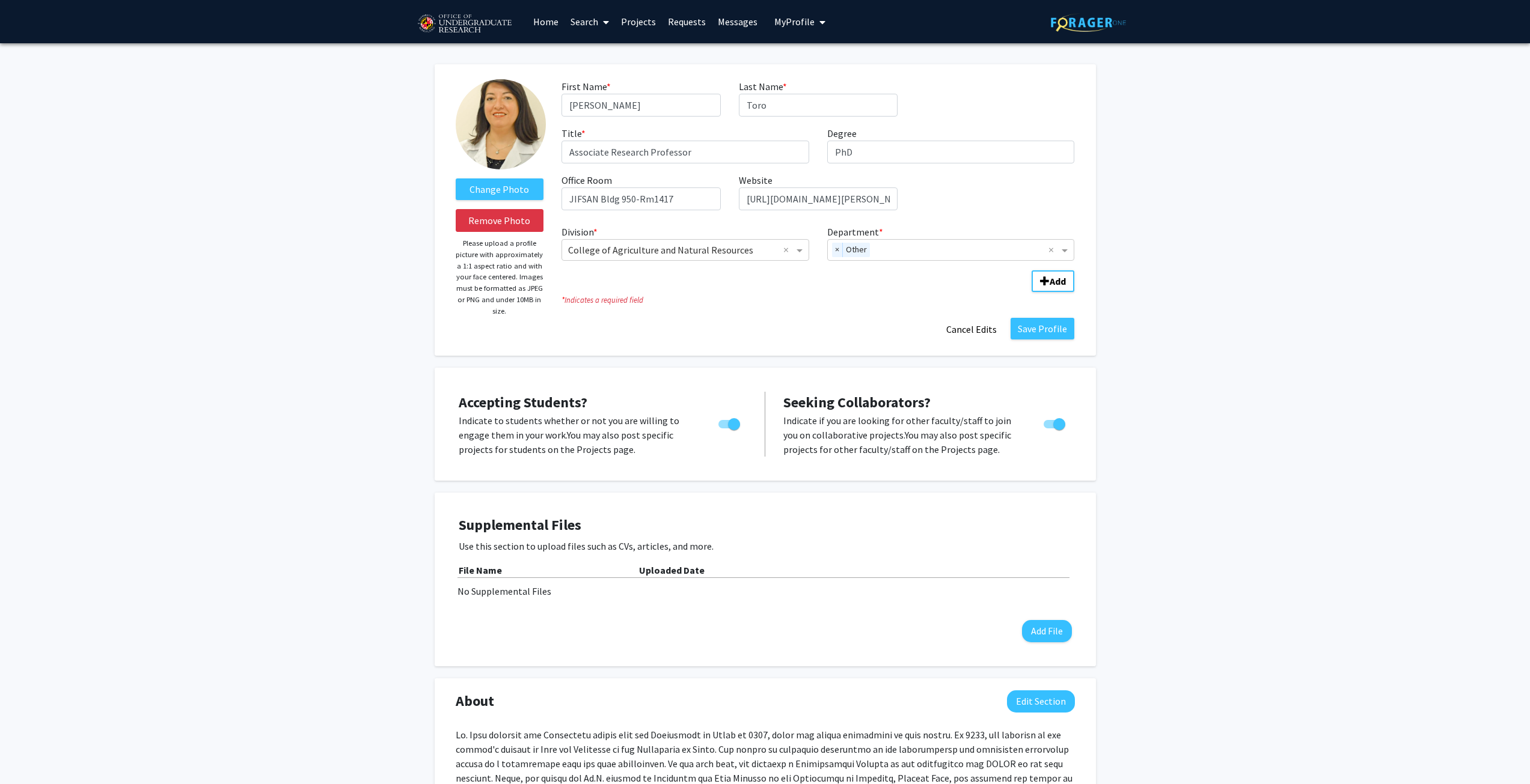
click at [798, 22] on span "My Profile" at bounding box center [794, 22] width 40 height 12
click at [822, 91] on link "Account Settings" at bounding box center [836, 93] width 109 height 15
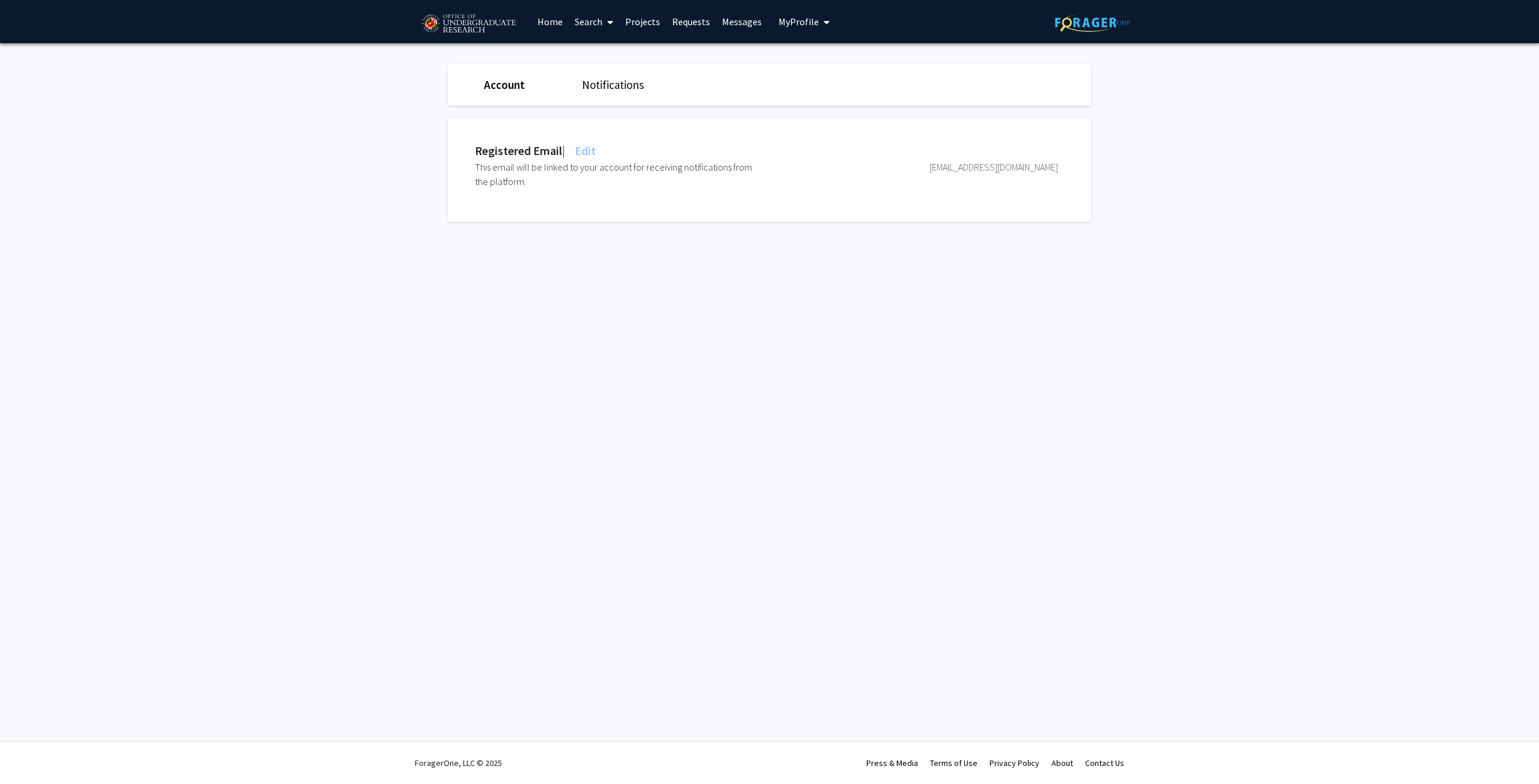
click at [505, 87] on link "Account" at bounding box center [505, 84] width 41 height 15
click at [824, 17] on icon "My profile dropdown to access profile and logout" at bounding box center [826, 22] width 6 height 10
click at [825, 49] on span "Magaly Toro" at bounding box center [844, 56] width 55 height 13
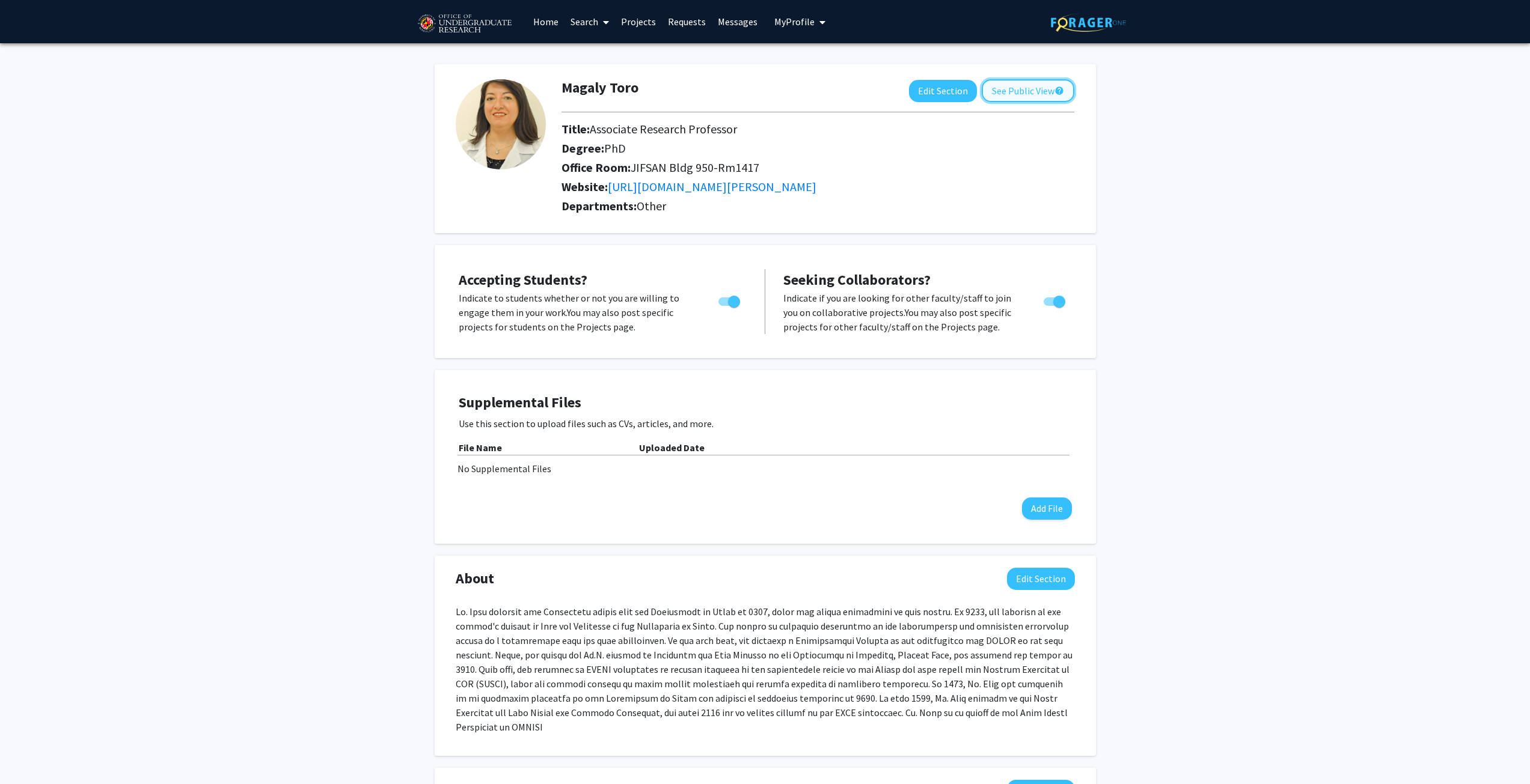
click at [1045, 87] on button "See Public View help" at bounding box center [1028, 91] width 93 height 23
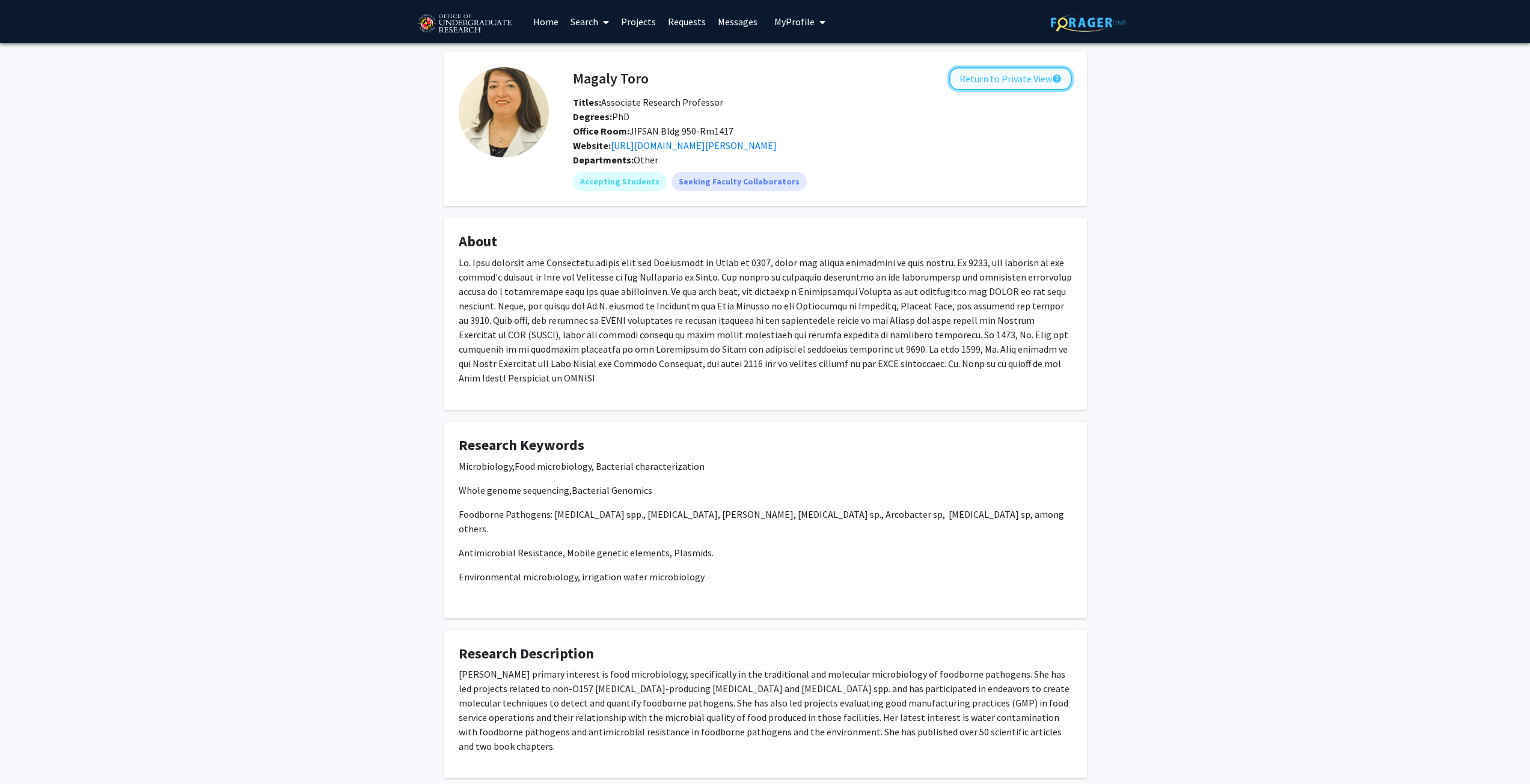
click at [1016, 84] on button "Return to Private View help" at bounding box center [1010, 79] width 122 height 23
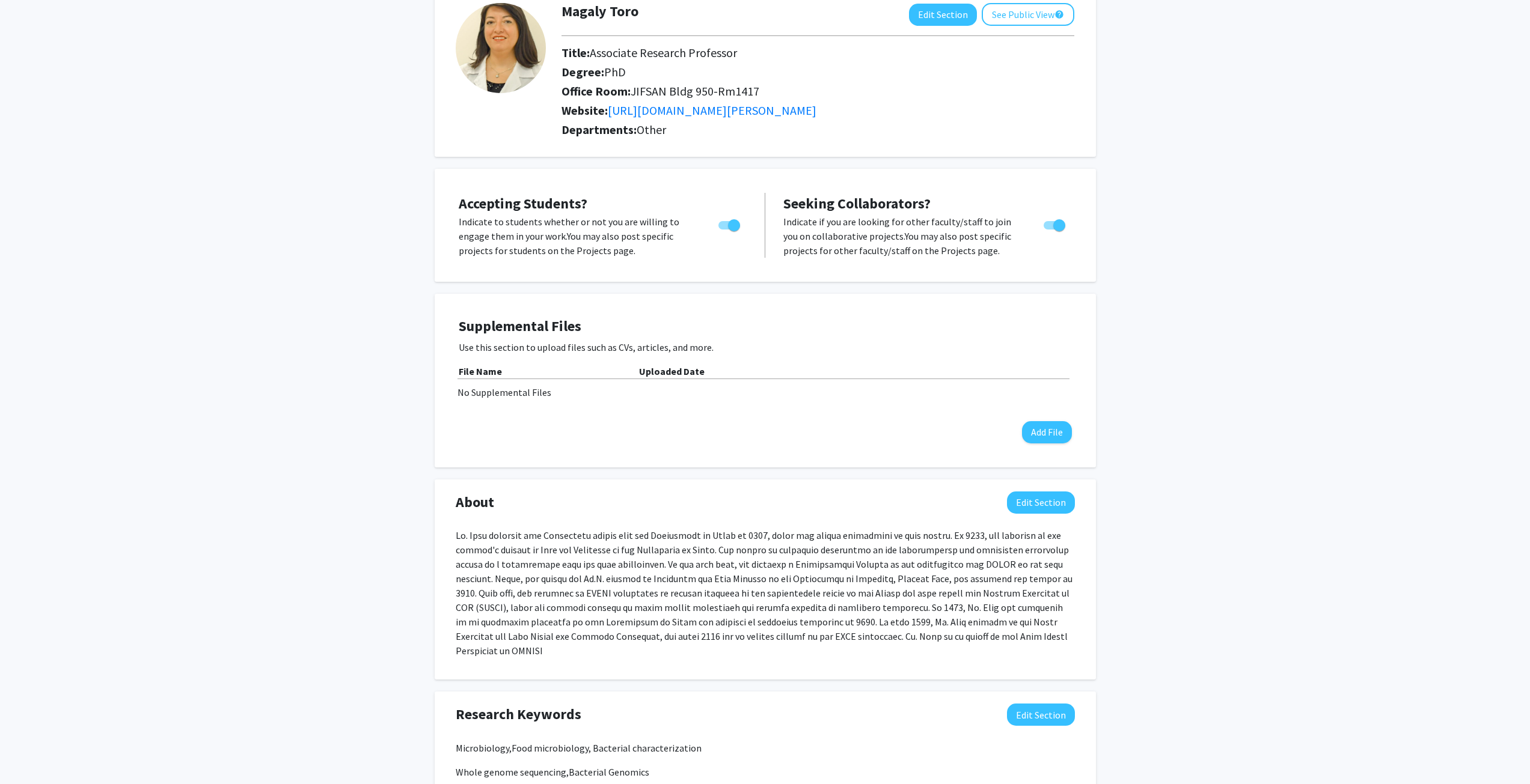
scroll to position [77, 0]
click at [537, 202] on span "Accepting Students?" at bounding box center [523, 202] width 129 height 18
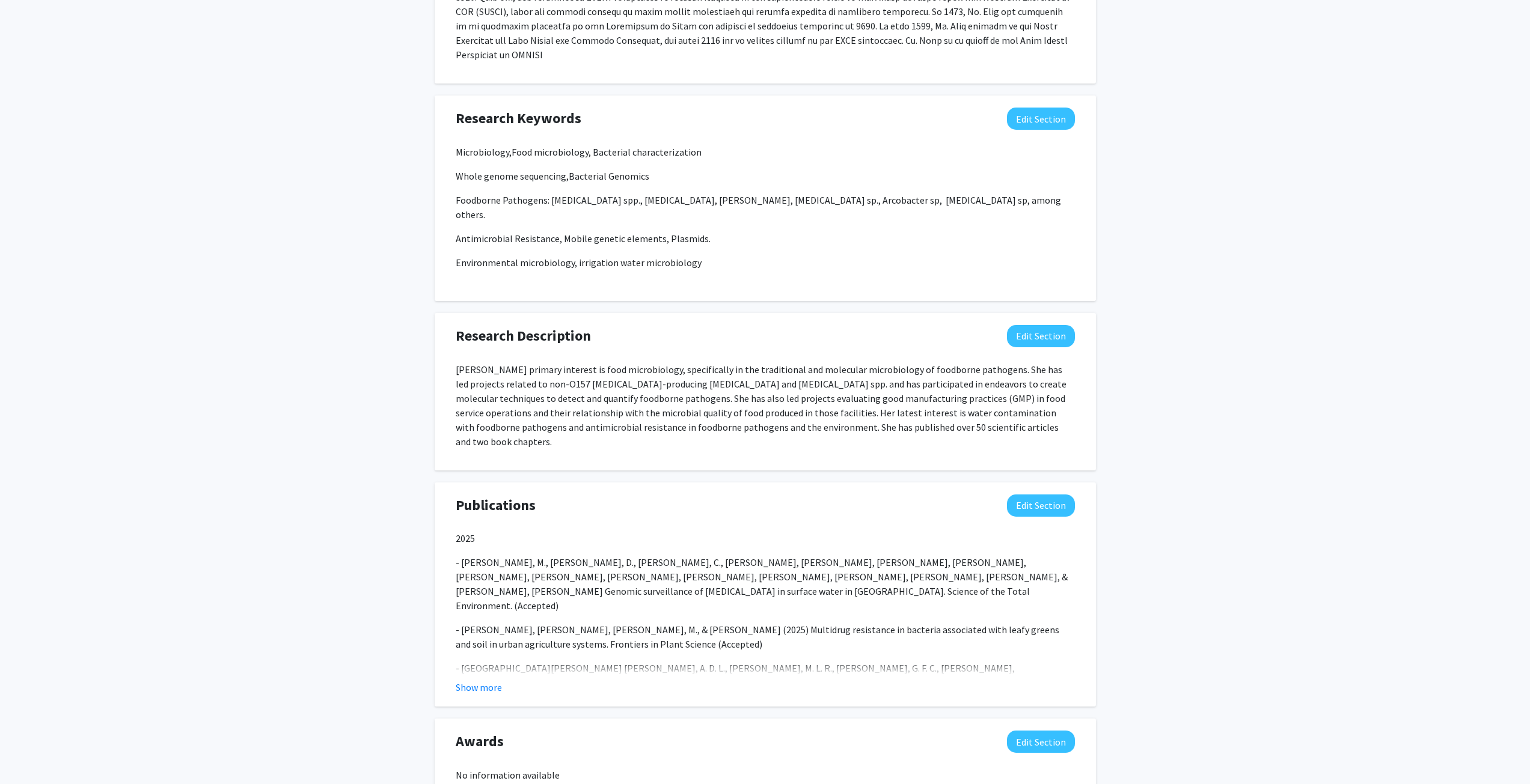
scroll to position [719, 0]
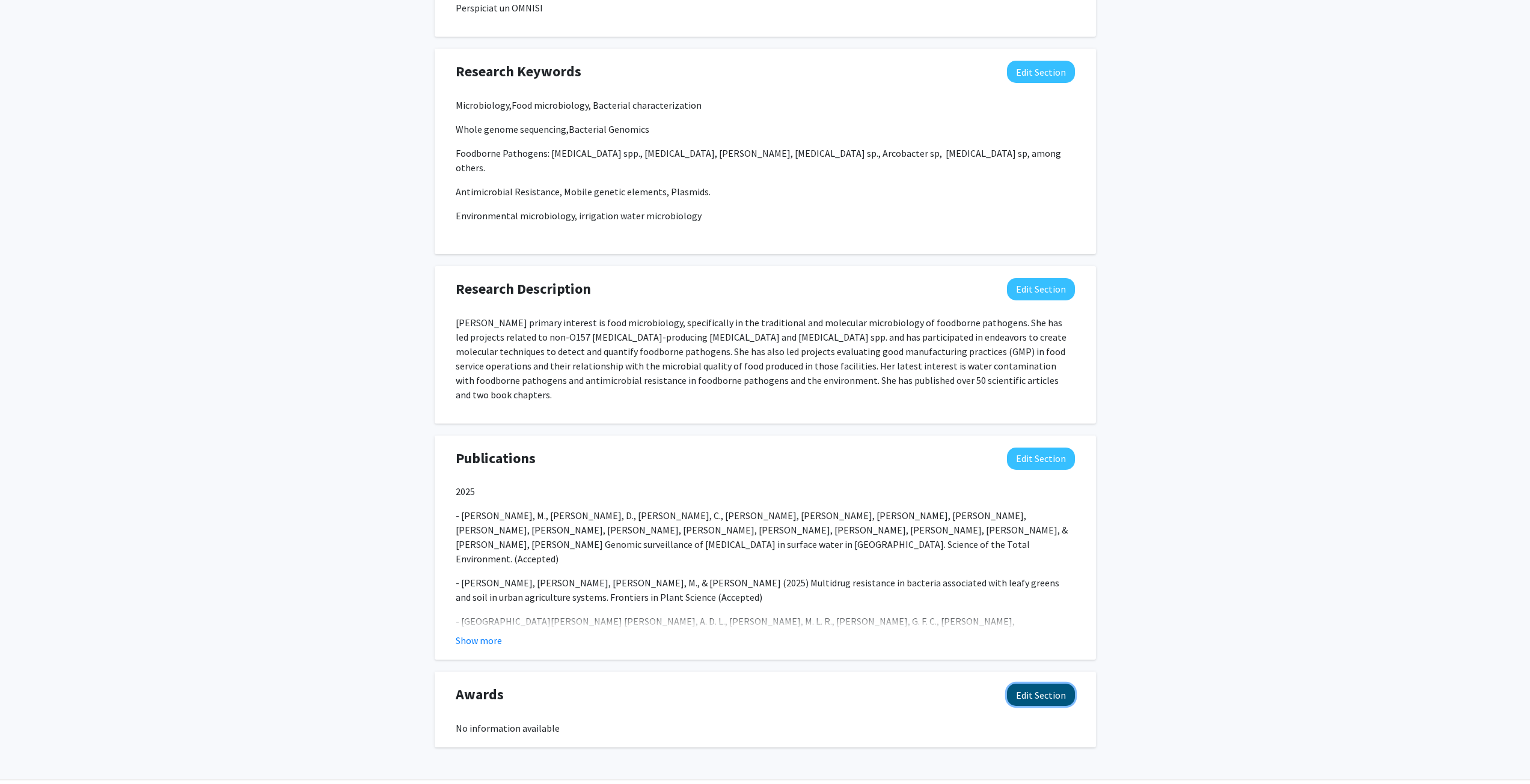
click at [1042, 684] on button "Edit Section" at bounding box center [1041, 695] width 68 height 22
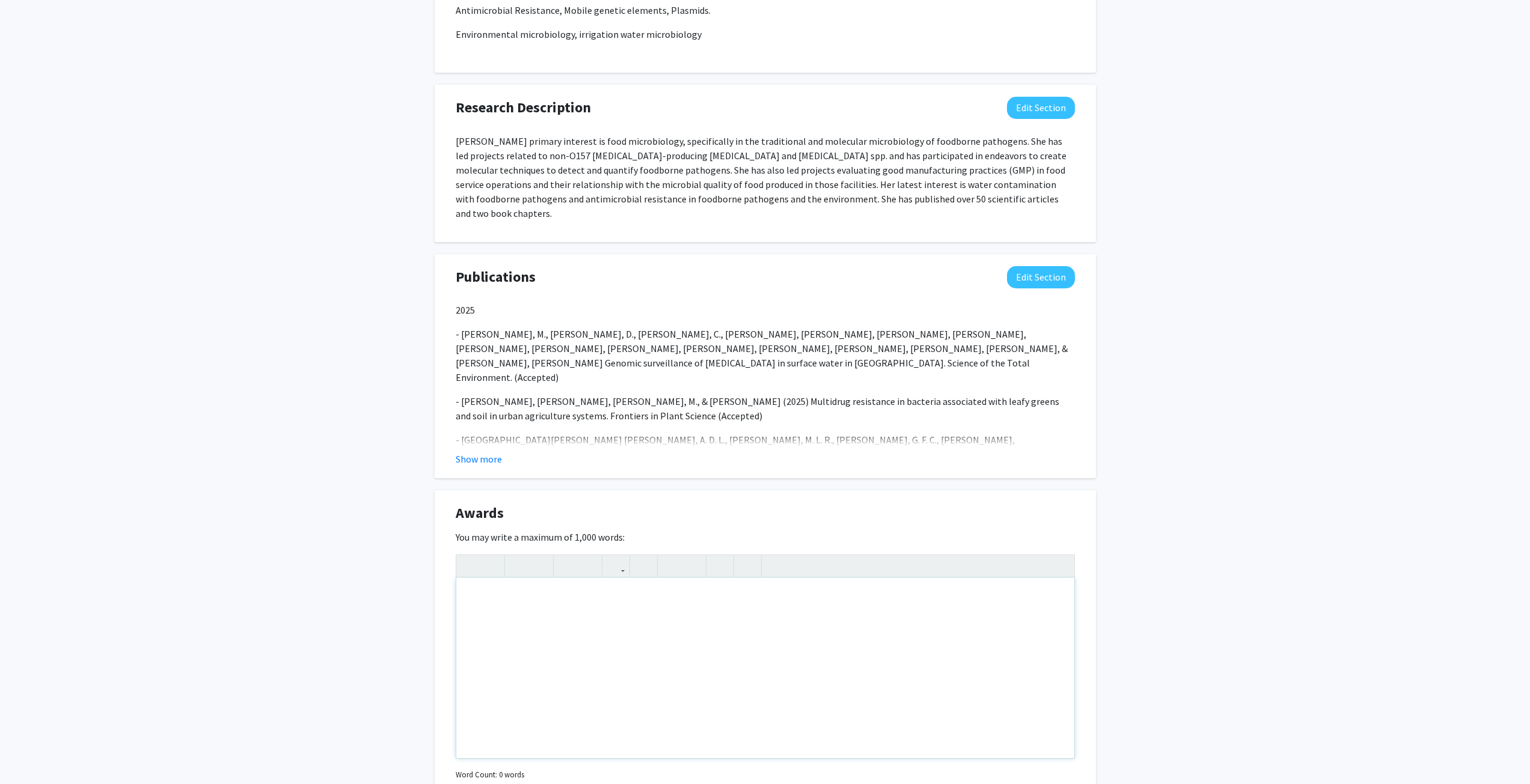
scroll to position [981, 0]
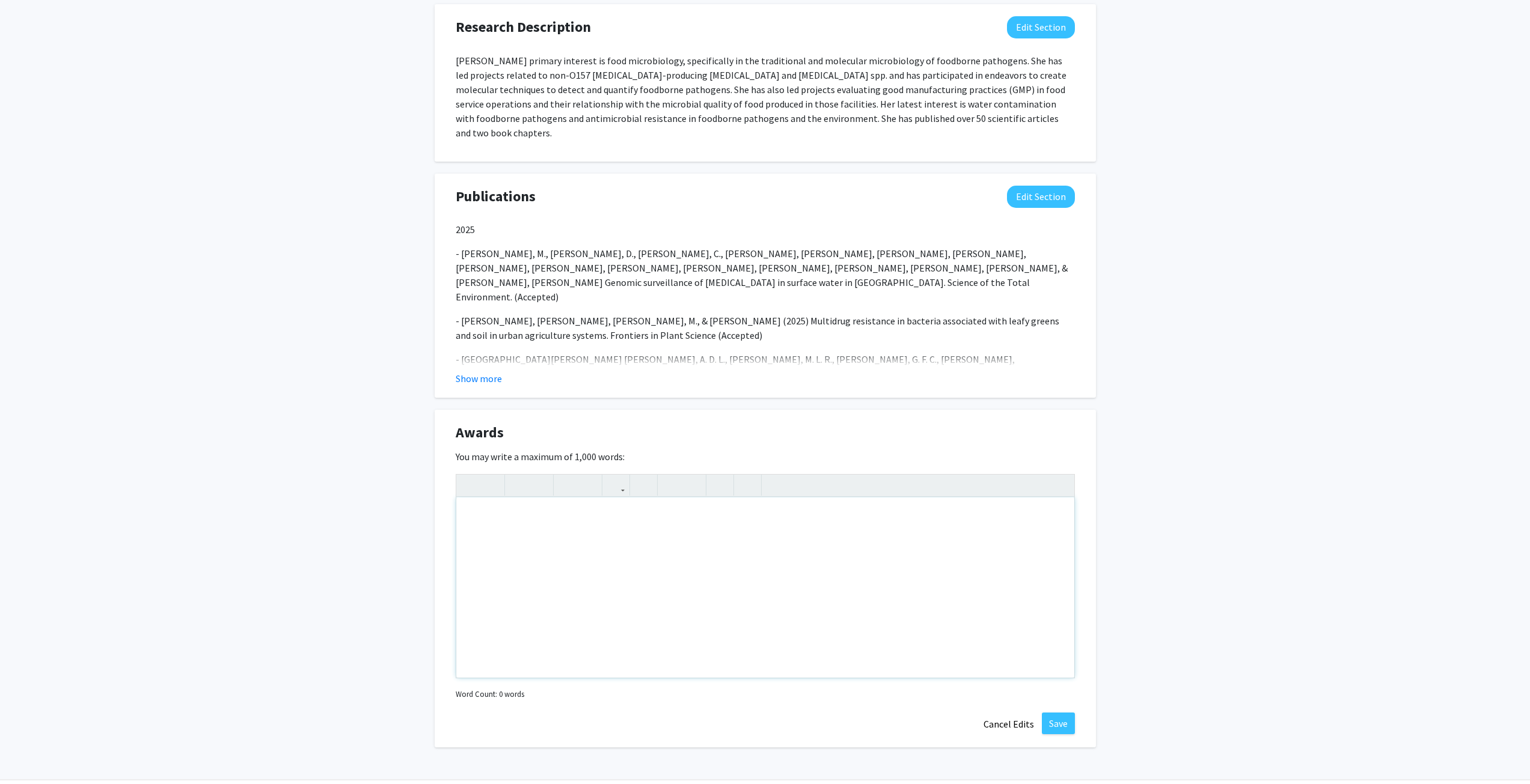
click at [617, 497] on div "Note to users with screen readers: Please deactivate our accessibility plugin f…" at bounding box center [765, 587] width 618 height 180
click at [633, 497] on div "Part of the COllaborative Agreement to SUpport JIFSAN" at bounding box center [765, 587] width 618 height 180
click at [708, 497] on div "Part of the COllaborative Agreement to Support JIFSAN" at bounding box center [765, 587] width 618 height 180
click at [470, 497] on div "Part of the COllaborative Agreement to Support JIFSAN, award from FDA." at bounding box center [765, 587] width 618 height 180
click at [539, 497] on div "Funded by the COllaborative Agreement to Support JIFSAN, award from FDA." at bounding box center [765, 587] width 618 height 180
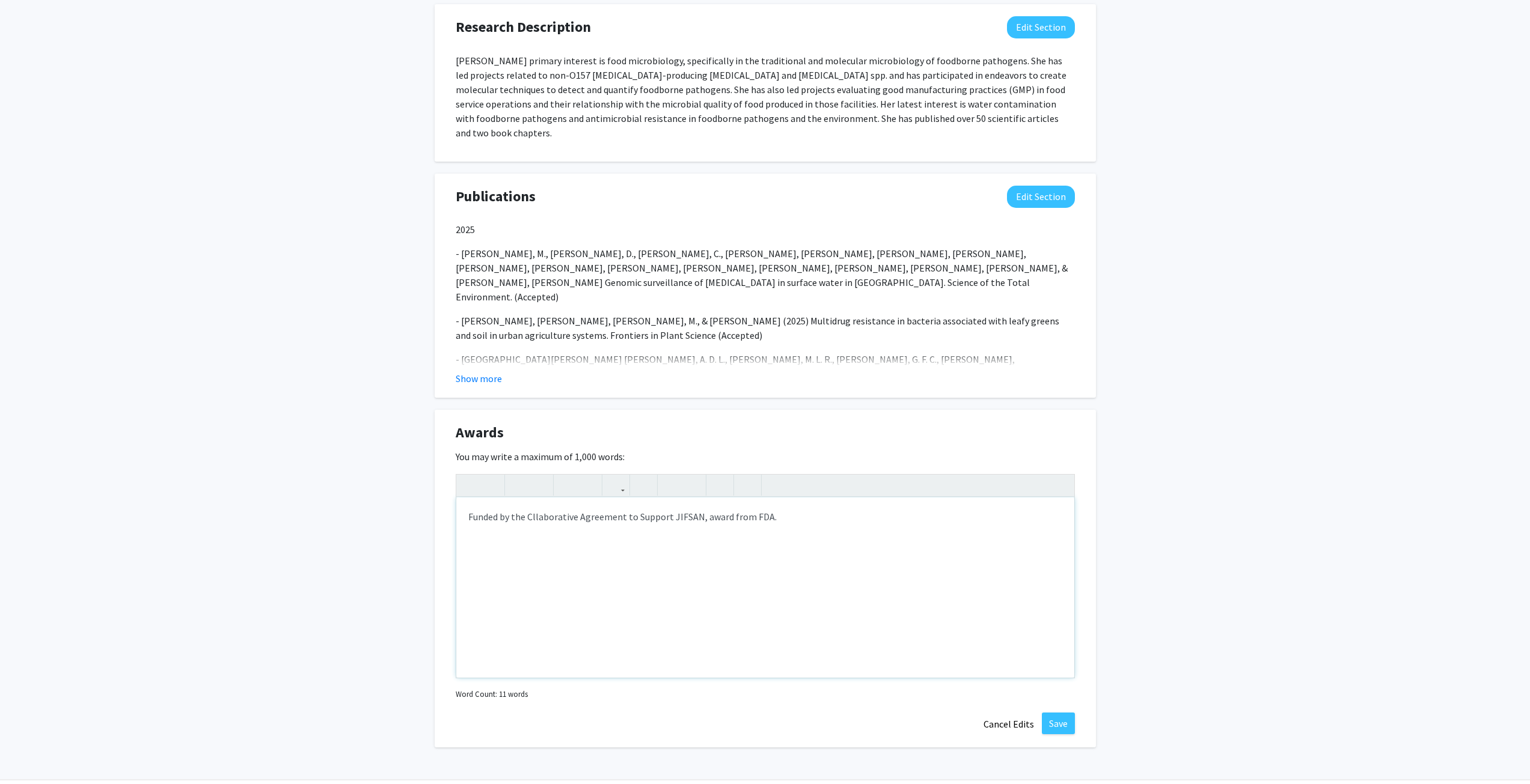
type textarea "Funded by the Collaborative Agreement to Support JIFSAN, award from FDA."
click at [1054, 712] on button "Save" at bounding box center [1058, 723] width 33 height 22
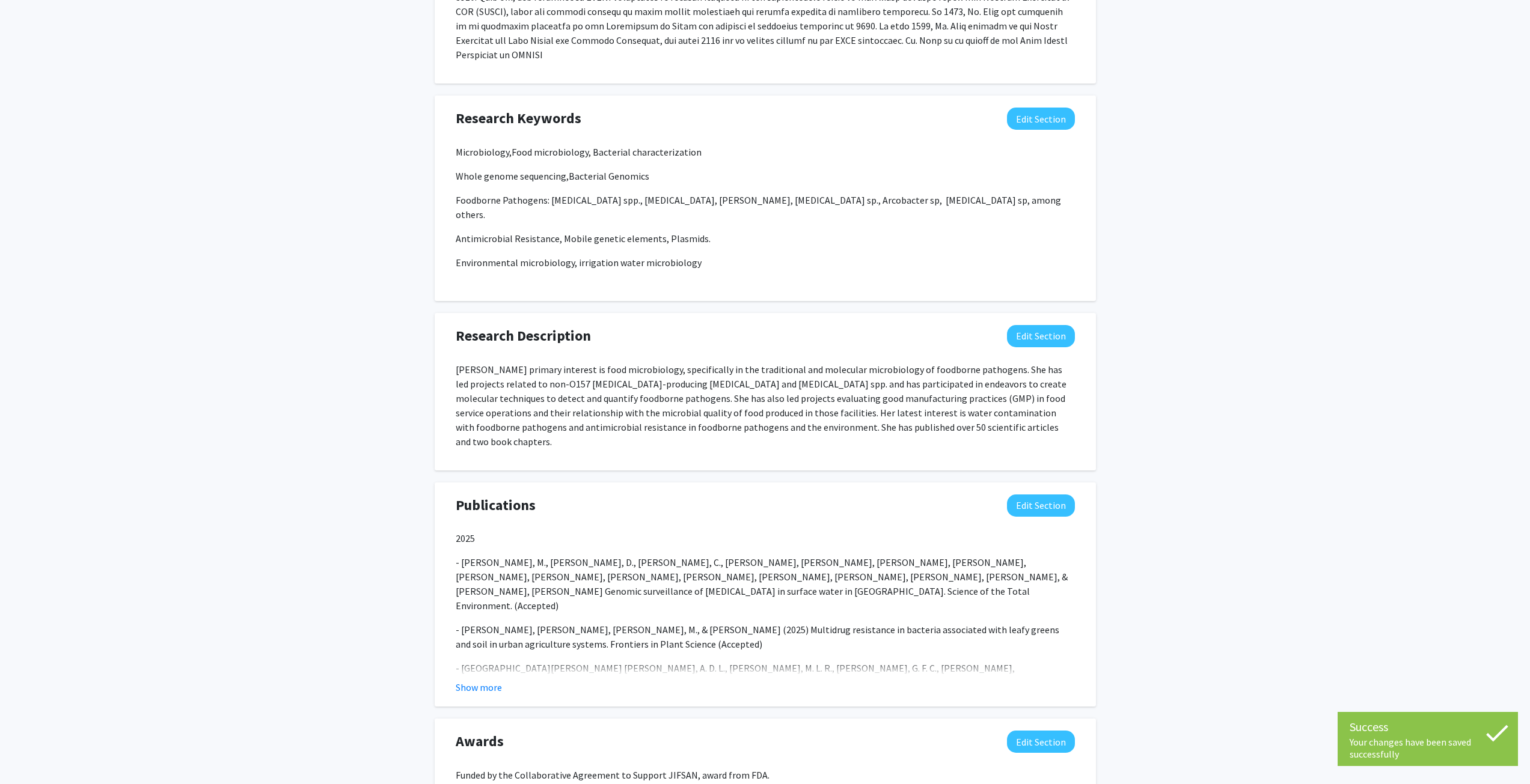
scroll to position [719, 0]
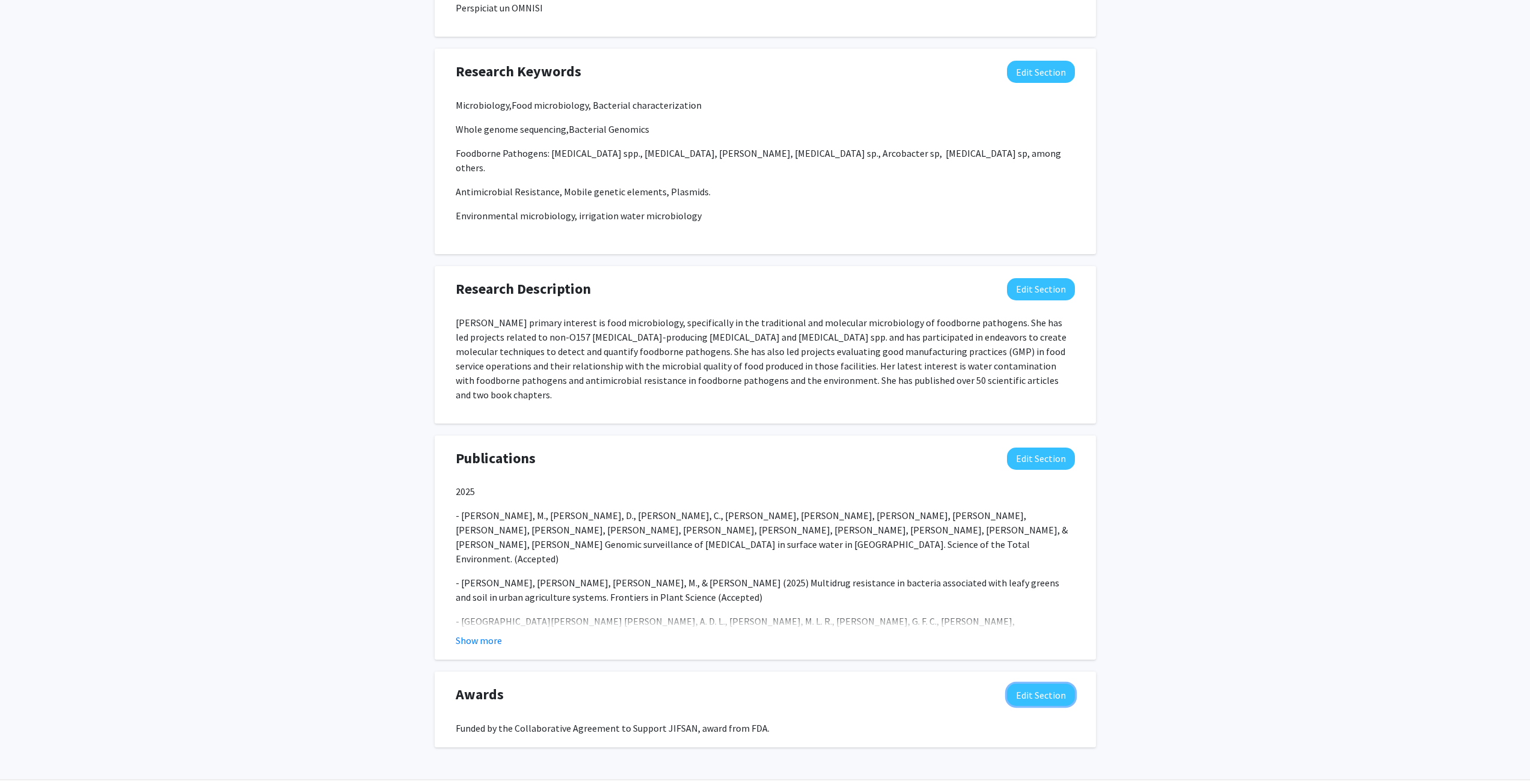
click at [1036, 684] on button "Edit Section" at bounding box center [1041, 695] width 68 height 22
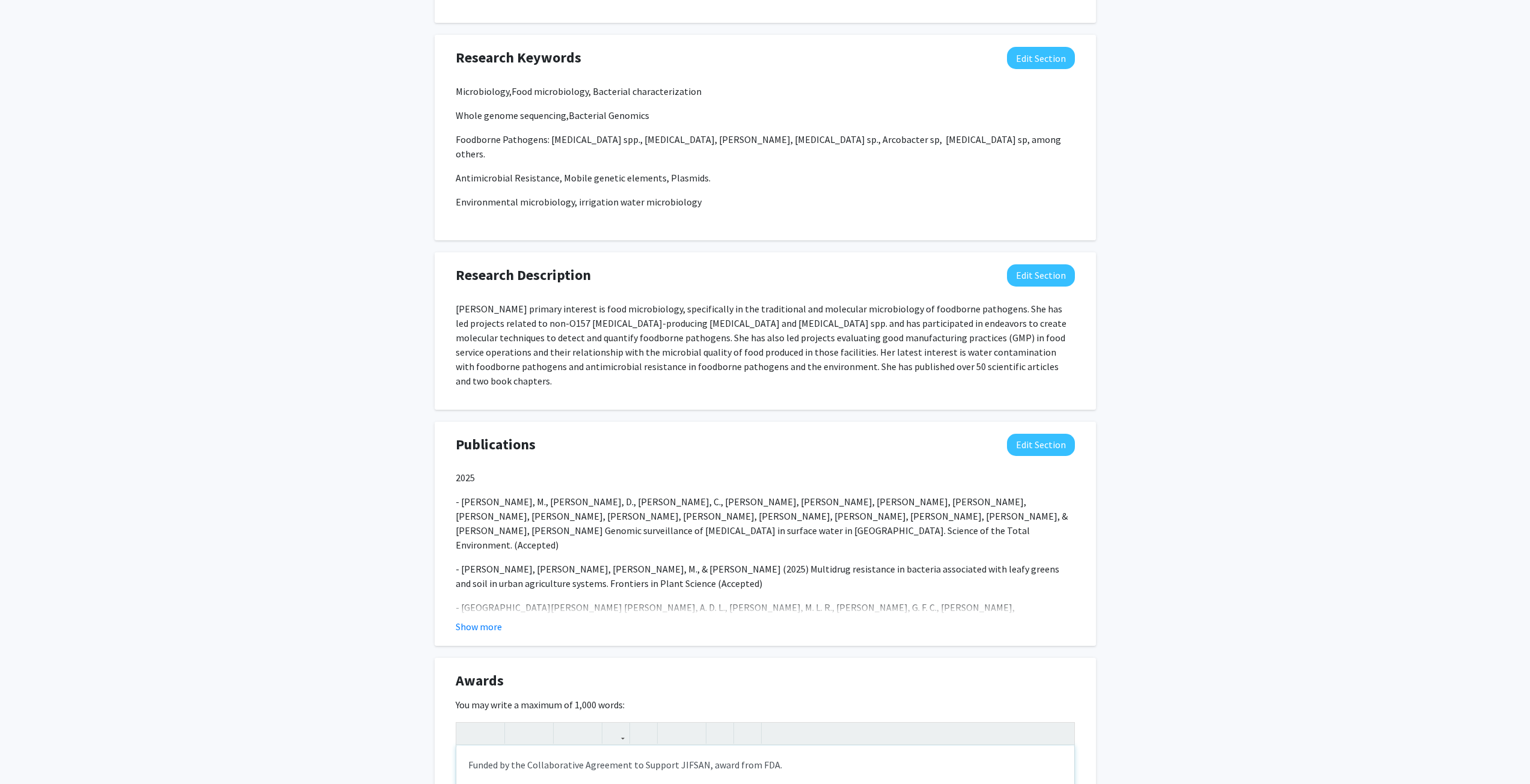
scroll to position [981, 0]
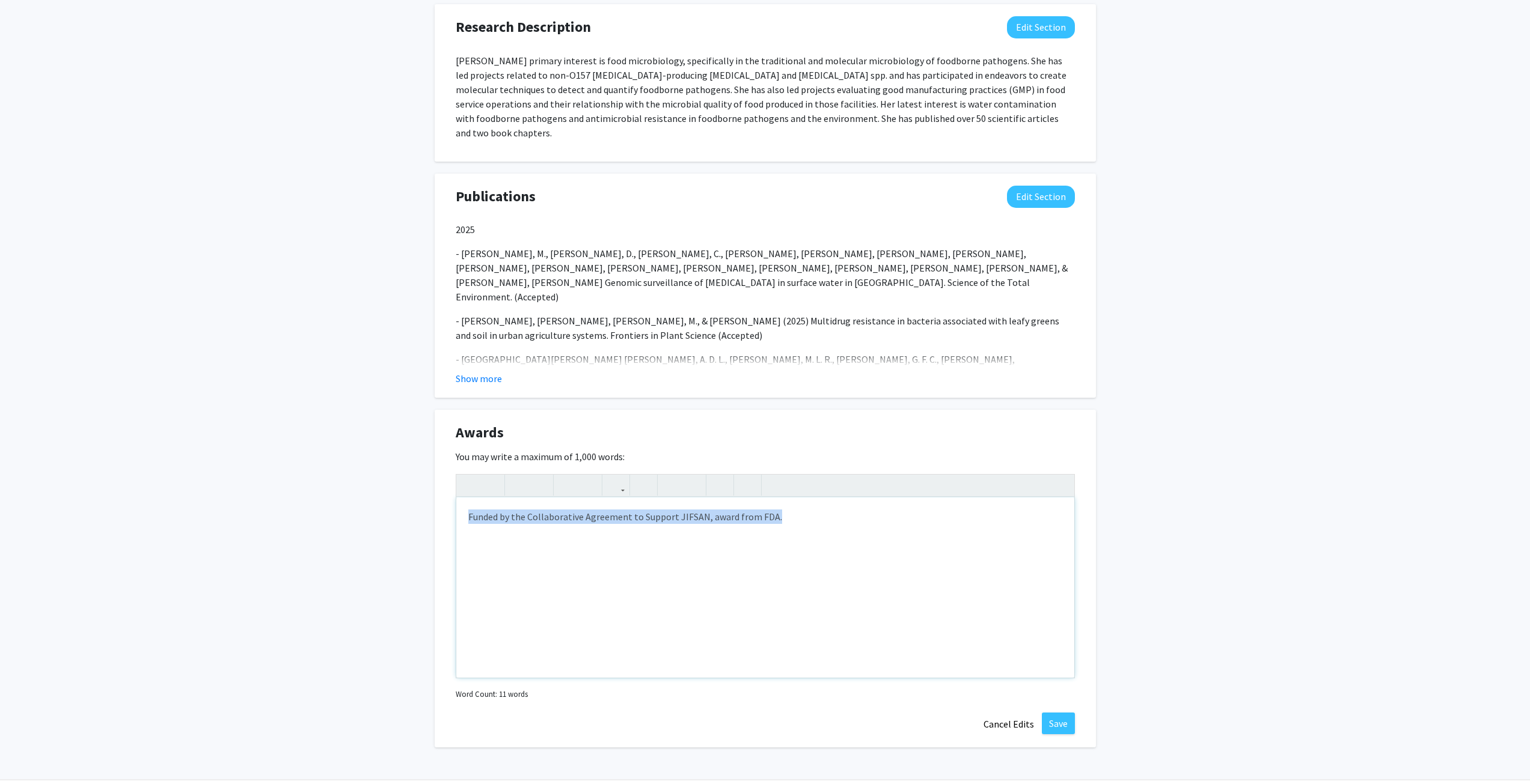
drag, startPoint x: 791, startPoint y: 478, endPoint x: 331, endPoint y: 439, distance: 461.7
click at [1059, 712] on button "Save" at bounding box center [1058, 723] width 33 height 22
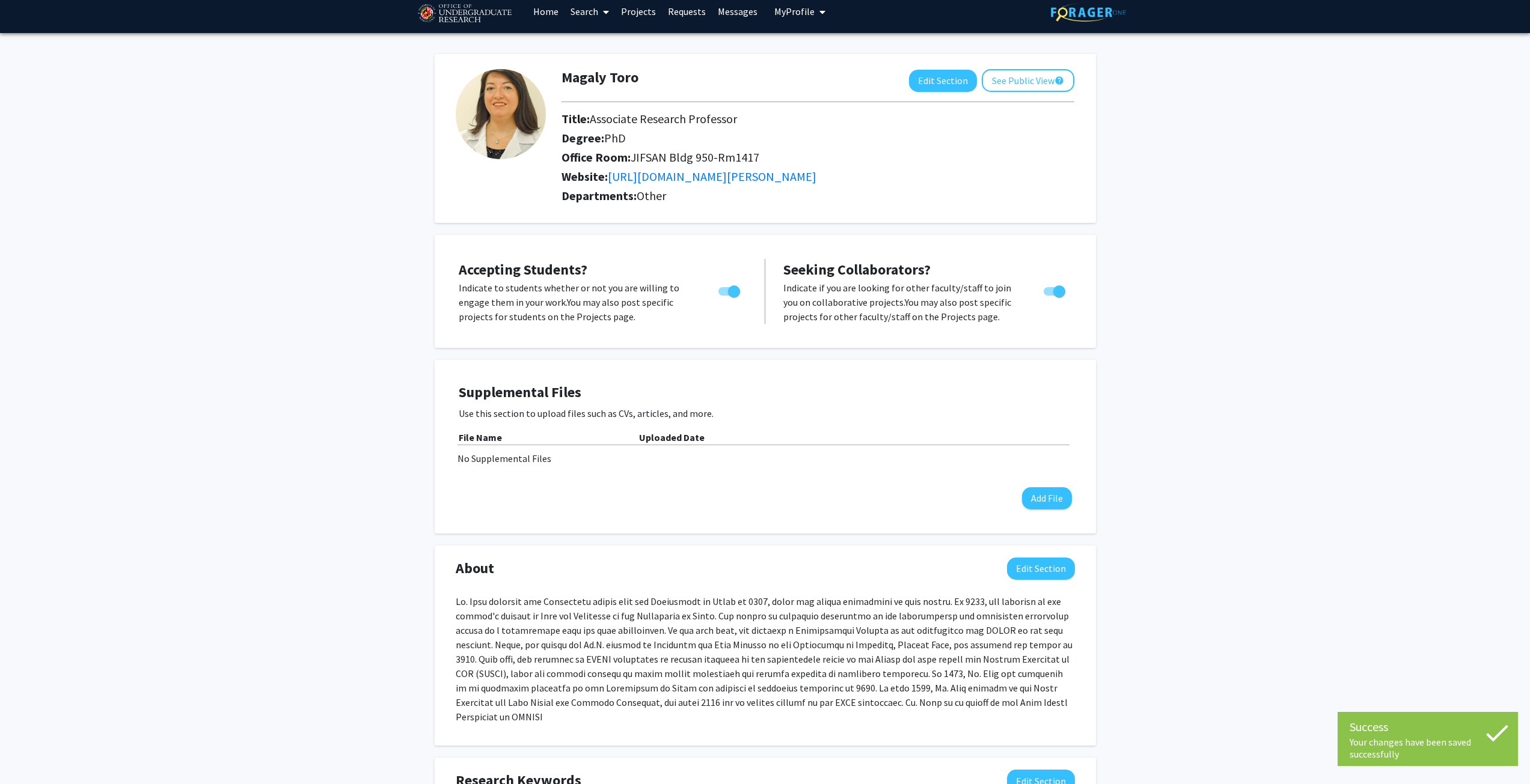
scroll to position [0, 0]
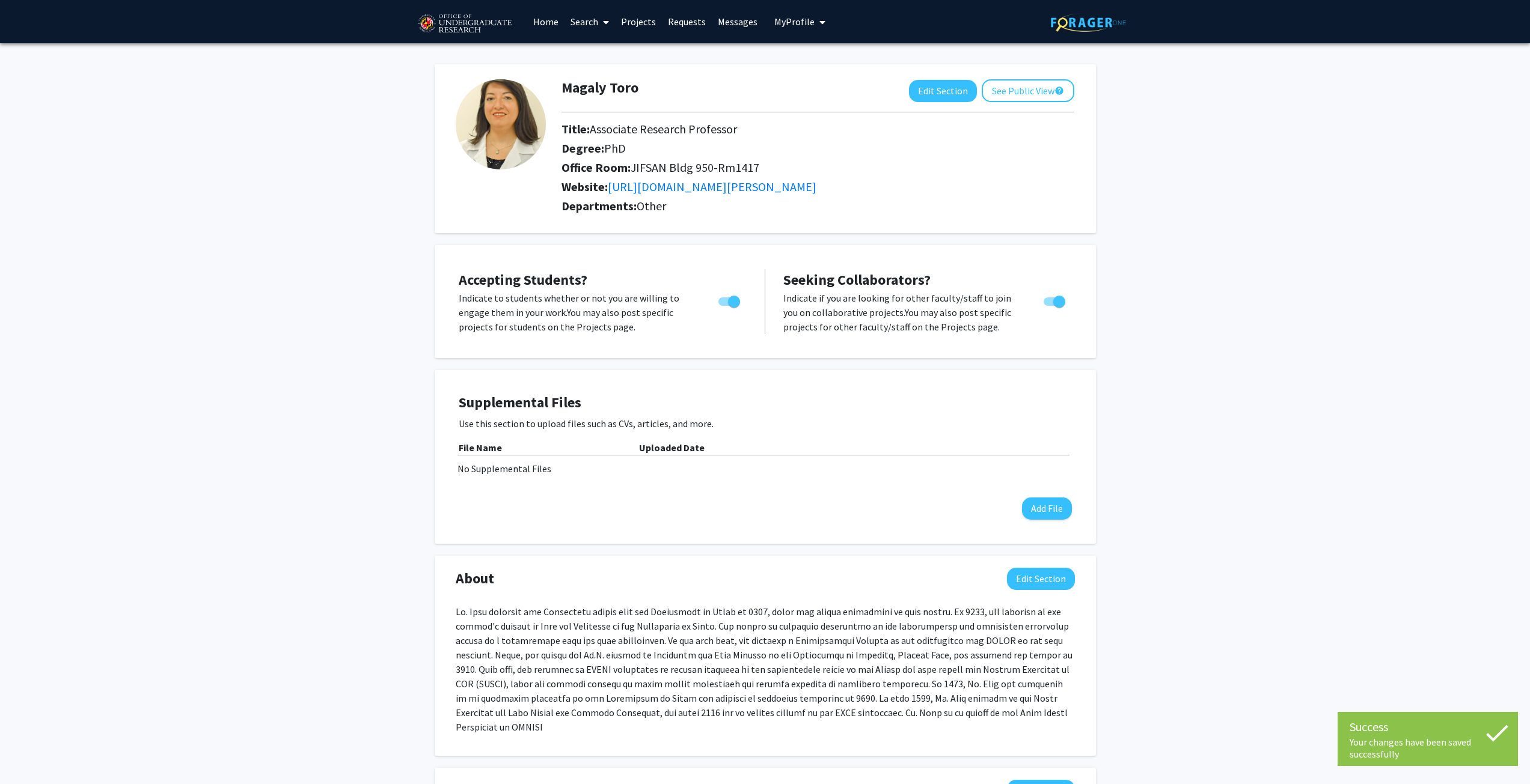
click at [544, 18] on link "Home" at bounding box center [546, 22] width 37 height 42
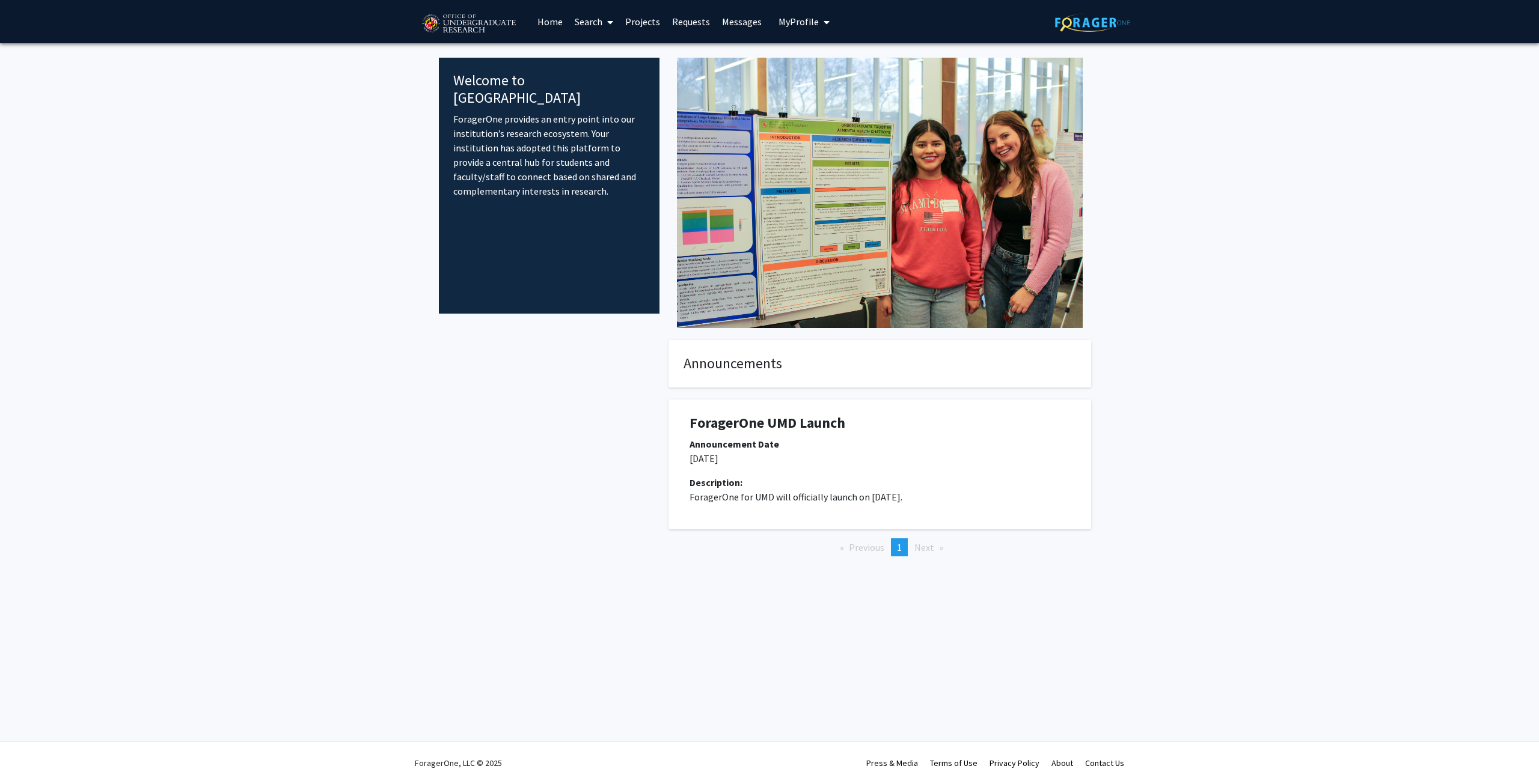
click at [1106, 18] on img at bounding box center [1092, 22] width 75 height 18
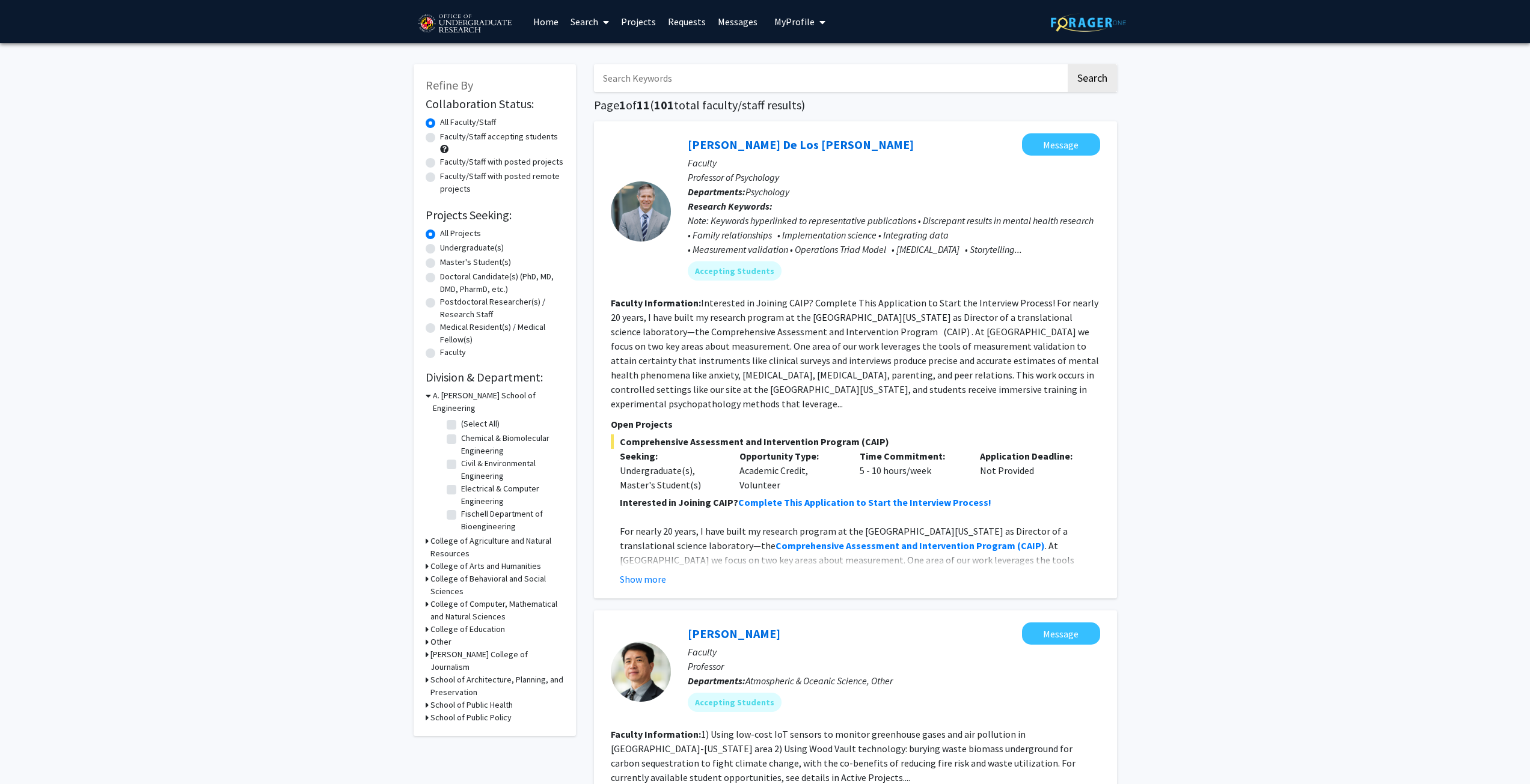
click at [496, 218] on h2 "Projects Seeking:" at bounding box center [495, 215] width 138 height 15
click at [461, 535] on h3 "College of Agriculture and Natural Resources" at bounding box center [497, 547] width 133 height 25
click at [461, 563] on label "(Select All)" at bounding box center [480, 570] width 39 height 13
click at [461, 563] on input "(Select All)" at bounding box center [465, 567] width 8 height 8
checkbox input "true"
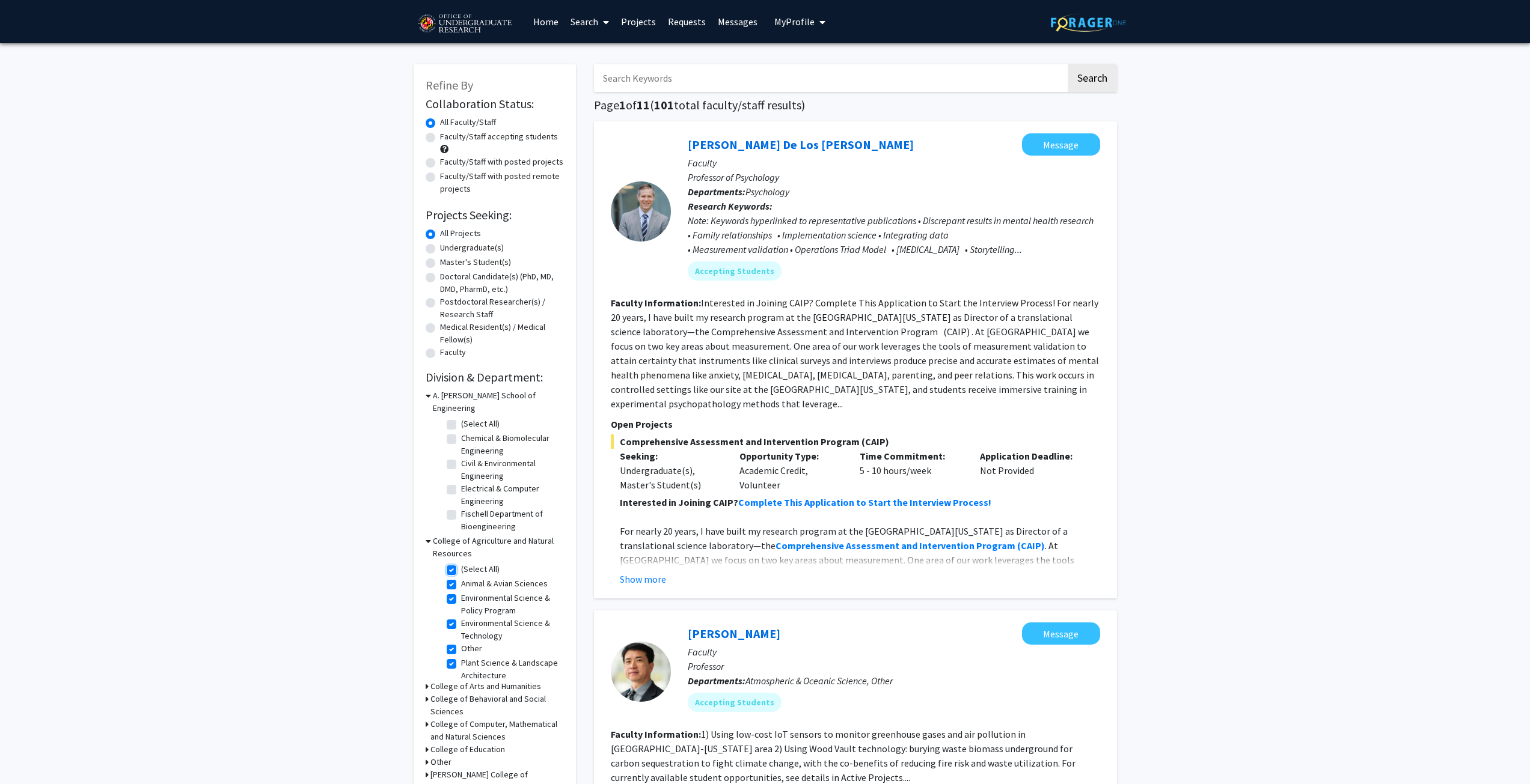
checkbox input "true"
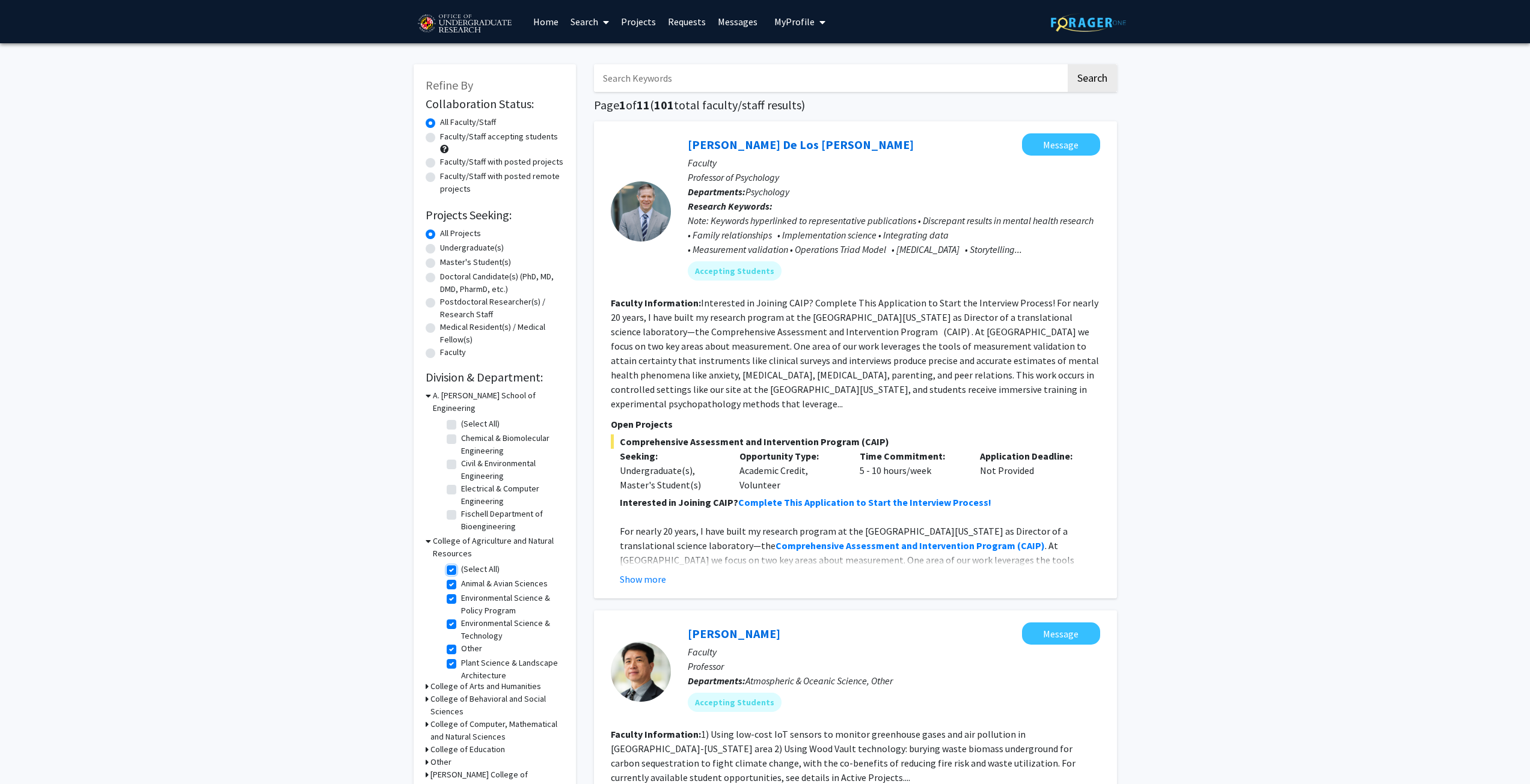
checkbox input "true"
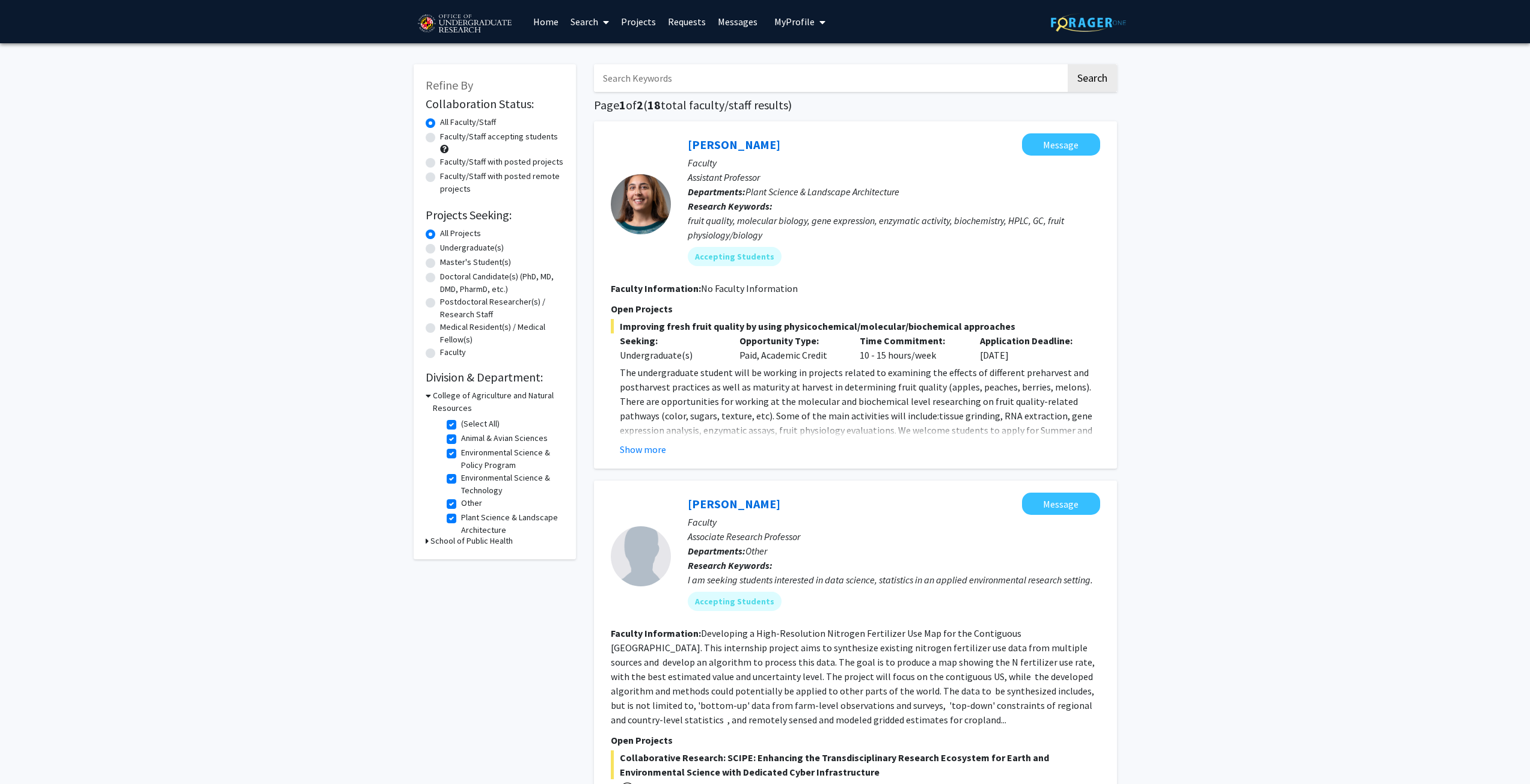
click at [689, 353] on div "Undergraduate(s)" at bounding box center [671, 355] width 102 height 15
click at [642, 450] on button "Show more" at bounding box center [643, 449] width 46 height 15
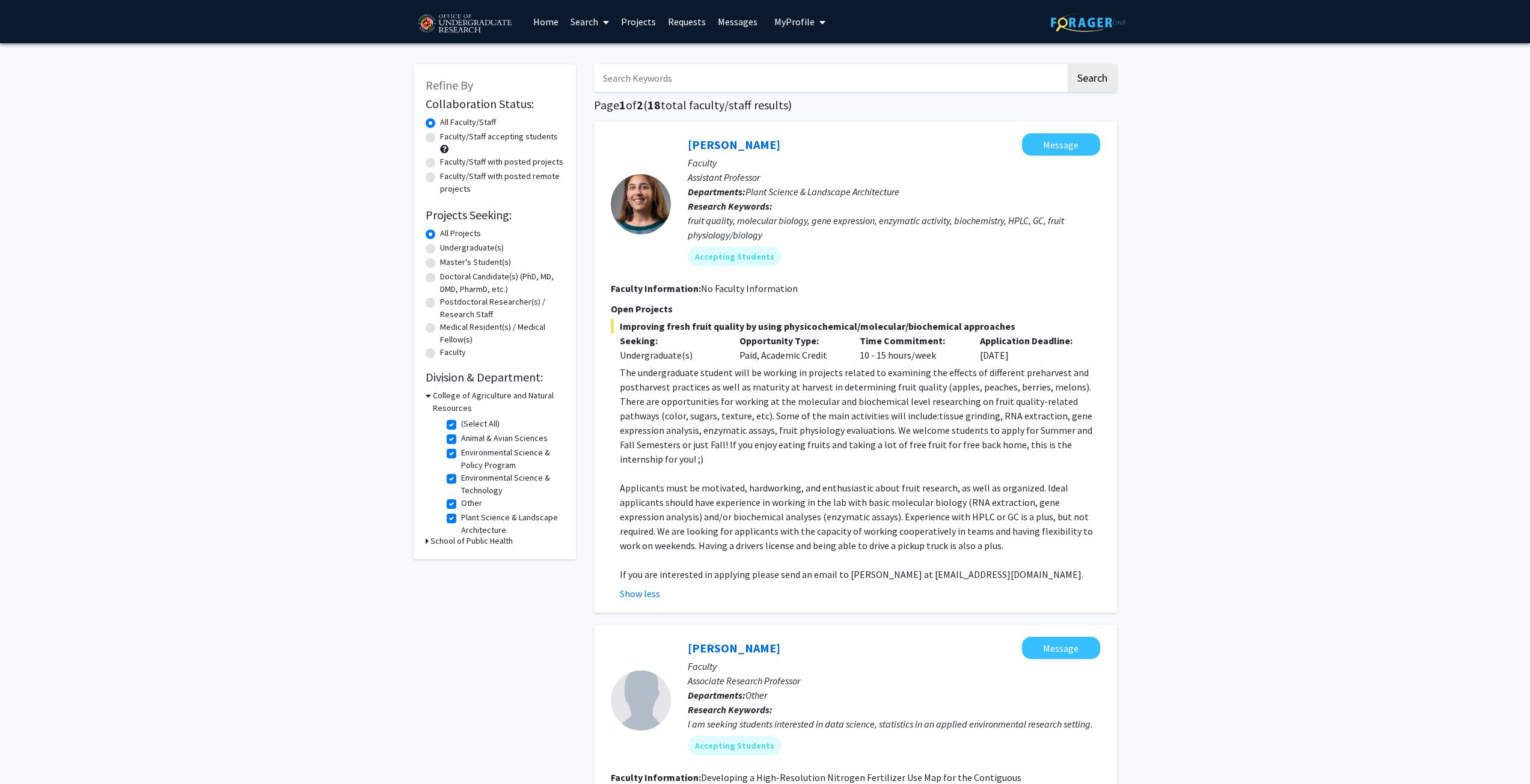
click at [632, 19] on link "Projects" at bounding box center [638, 22] width 47 height 42
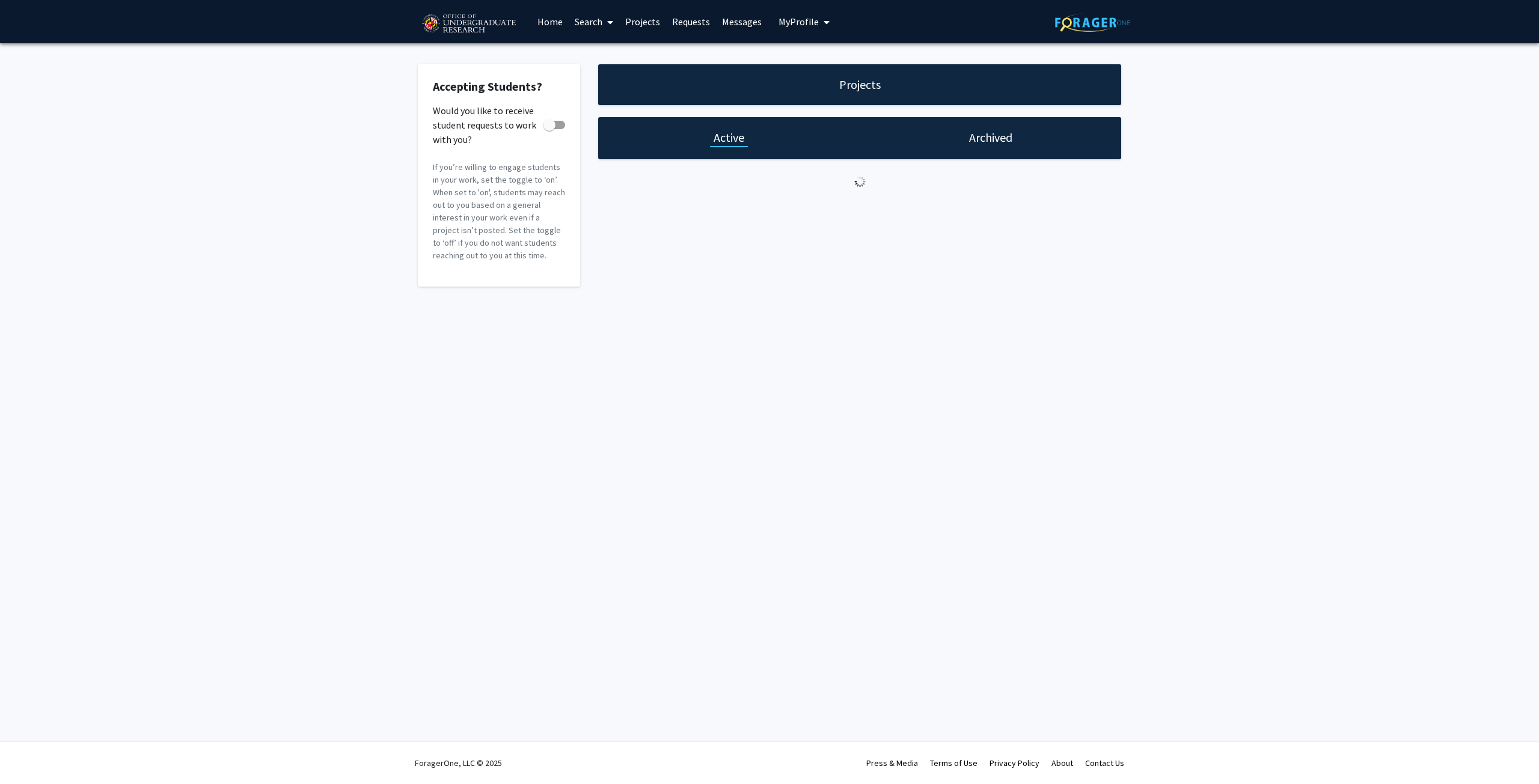
checkbox input "true"
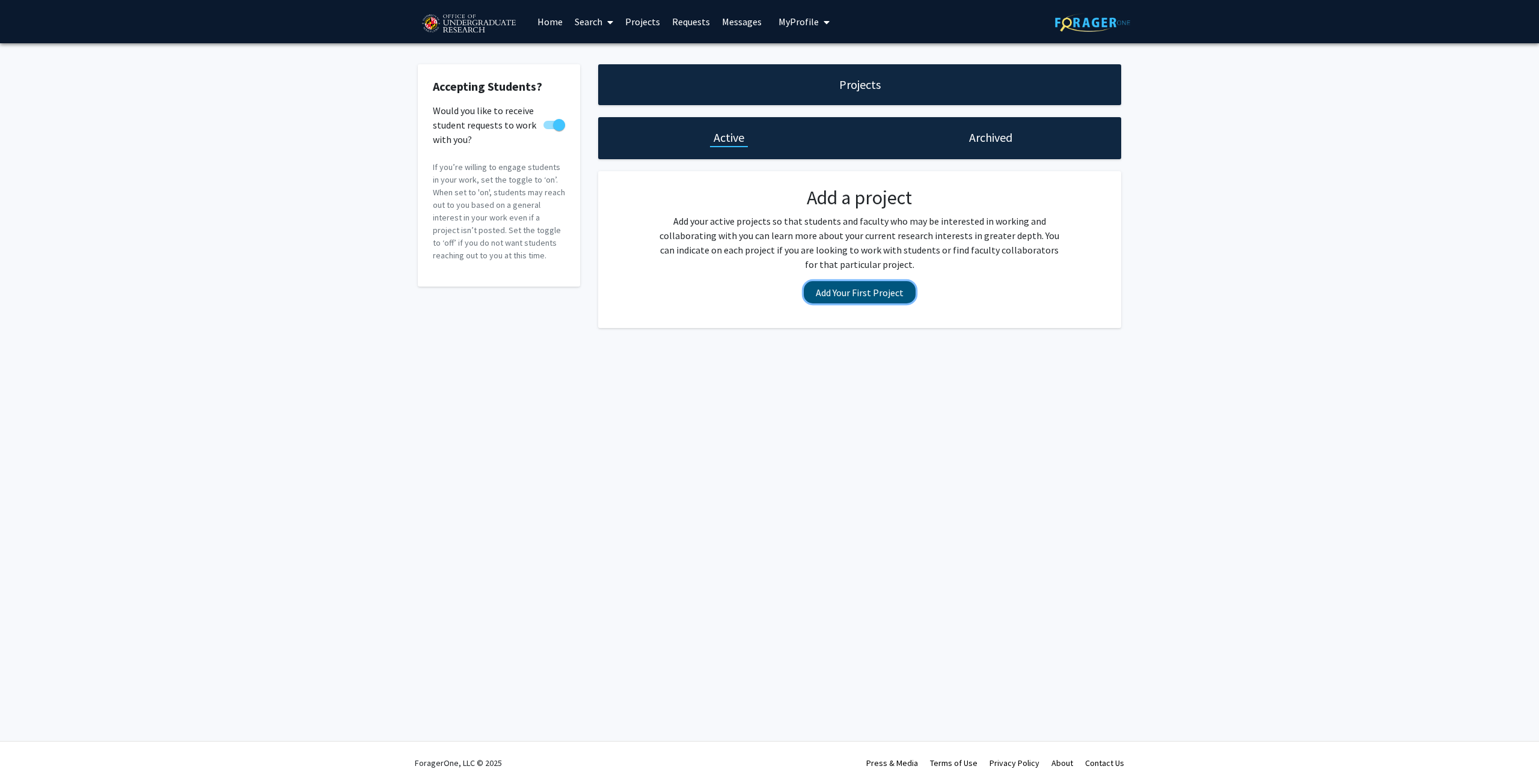
click at [901, 290] on button "Add Your First Project" at bounding box center [859, 292] width 112 height 22
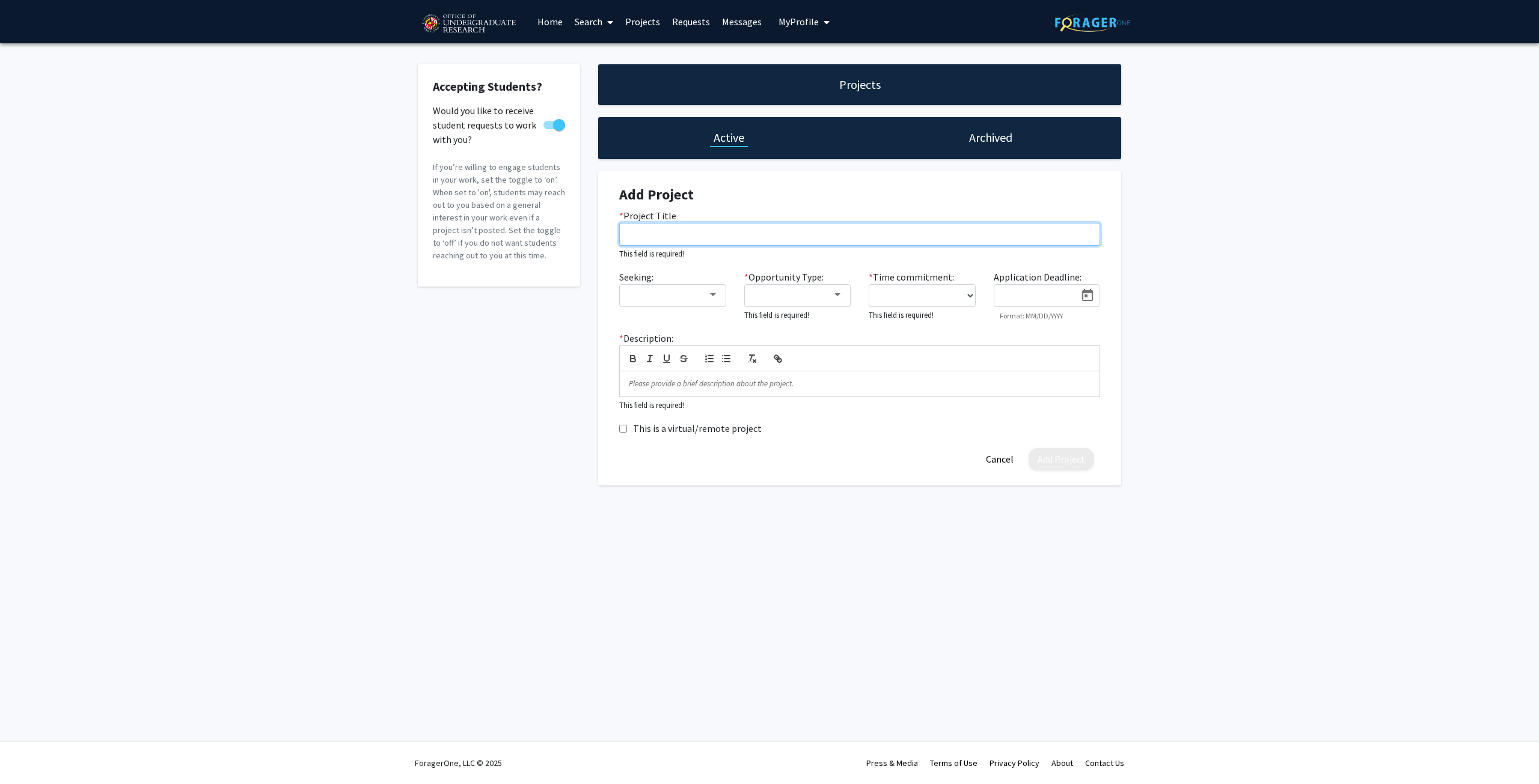
click at [661, 225] on input "* Project Title" at bounding box center [860, 234] width 481 height 23
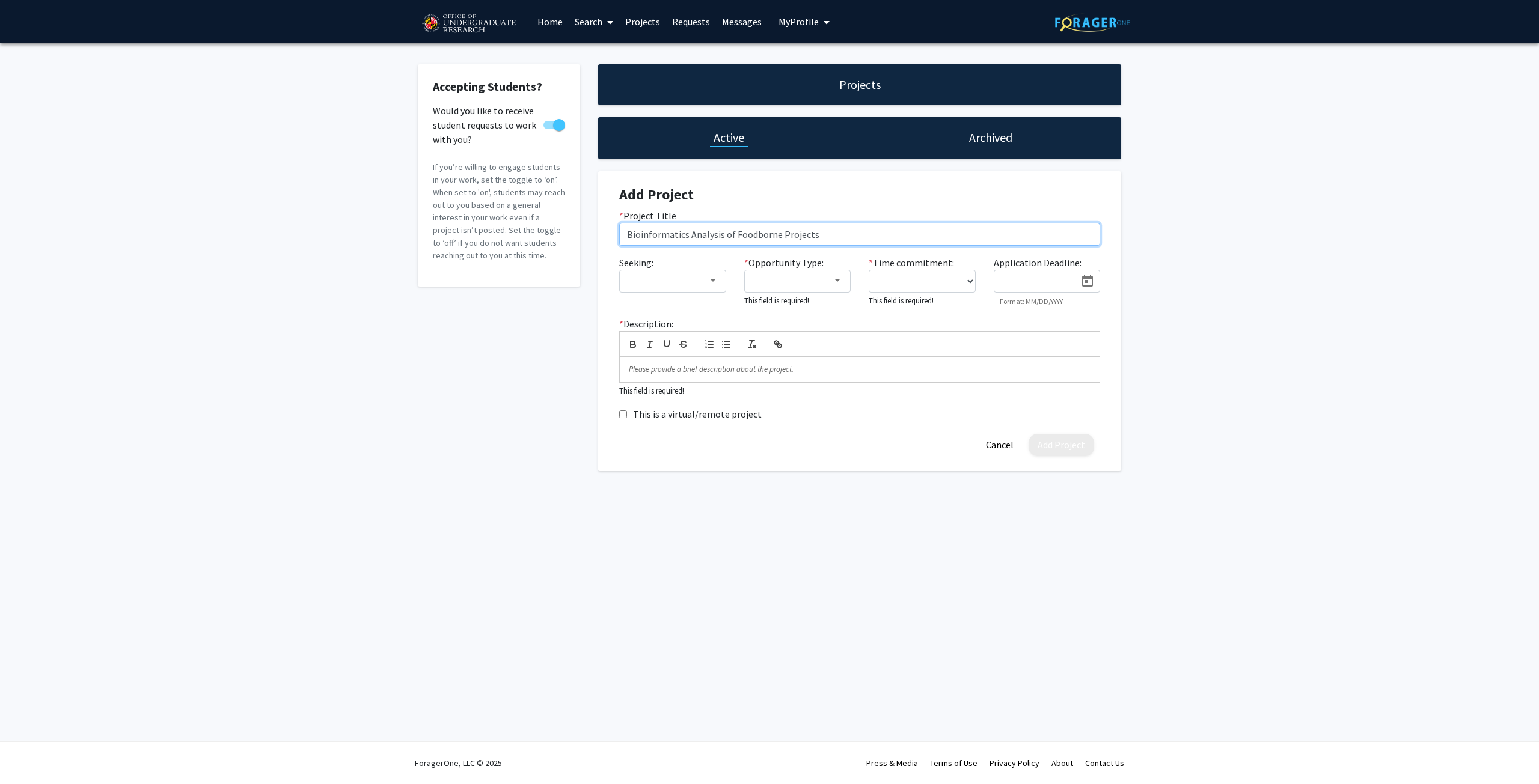
type input "Bioinformatics Analysis of Foodborne Projects"
click at [704, 273] on div at bounding box center [667, 280] width 81 height 15
click at [667, 285] on span "Undergraduate(s)" at bounding box center [713, 280] width 173 height 29
click at [852, 254] on div at bounding box center [769, 392] width 1539 height 784
click at [844, 280] on mat-select at bounding box center [798, 281] width 107 height 23
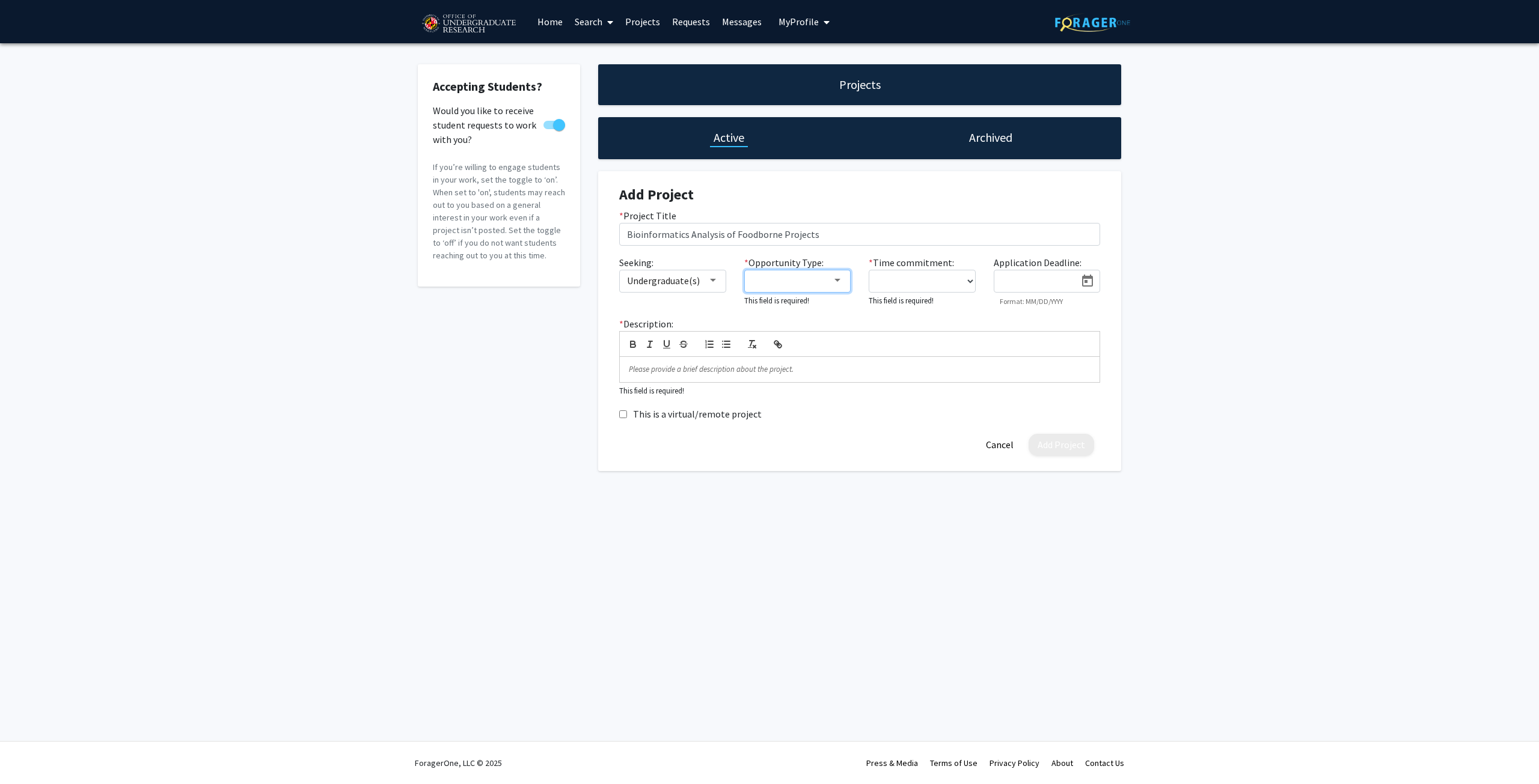
click at [835, 281] on div at bounding box center [837, 280] width 6 height 3
click at [739, 340] on mat-pseudo-checkbox at bounding box center [742, 338] width 10 height 10
click at [842, 256] on div at bounding box center [769, 392] width 1539 height 784
click at [906, 277] on select "0 - 5 hours/week 5 - 10 hours/week 10 - 15 hours/week 15 - 20 hours/week 20 - 3…" at bounding box center [922, 281] width 107 height 23
select select "10 - 15"
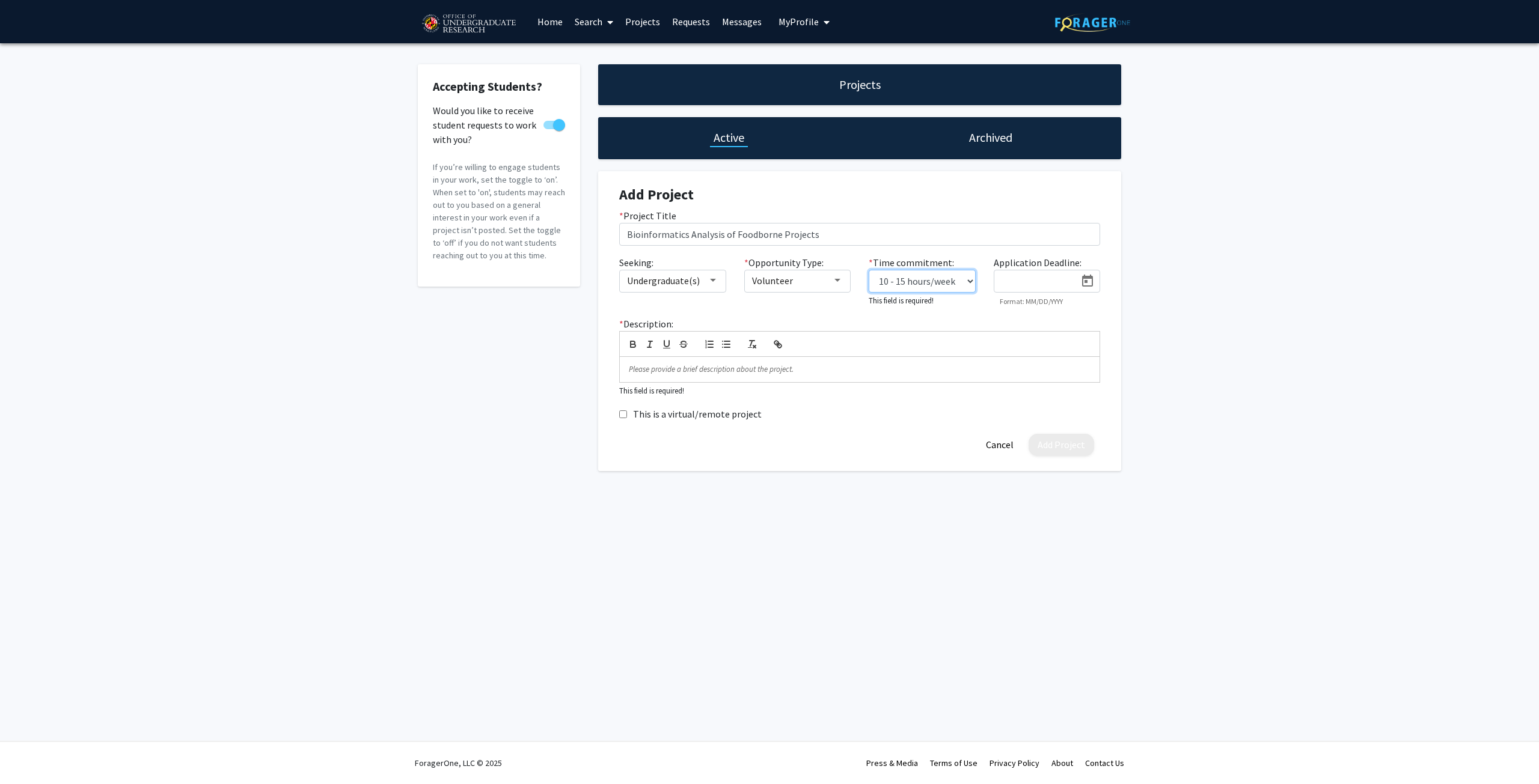
click at [869, 270] on select "0 - 5 hours/week 5 - 10 hours/week 10 - 15 hours/week 15 - 20 hours/week 20 - 3…" at bounding box center [922, 281] width 107 height 23
drag, startPoint x: 857, startPoint y: 232, endPoint x: 133, endPoint y: 230, distance: 724.0
click at [136, 233] on div "Accepting Students? Would you like to receive student requests to work with you…" at bounding box center [769, 270] width 1539 height 453
